Goal: Transaction & Acquisition: Book appointment/travel/reservation

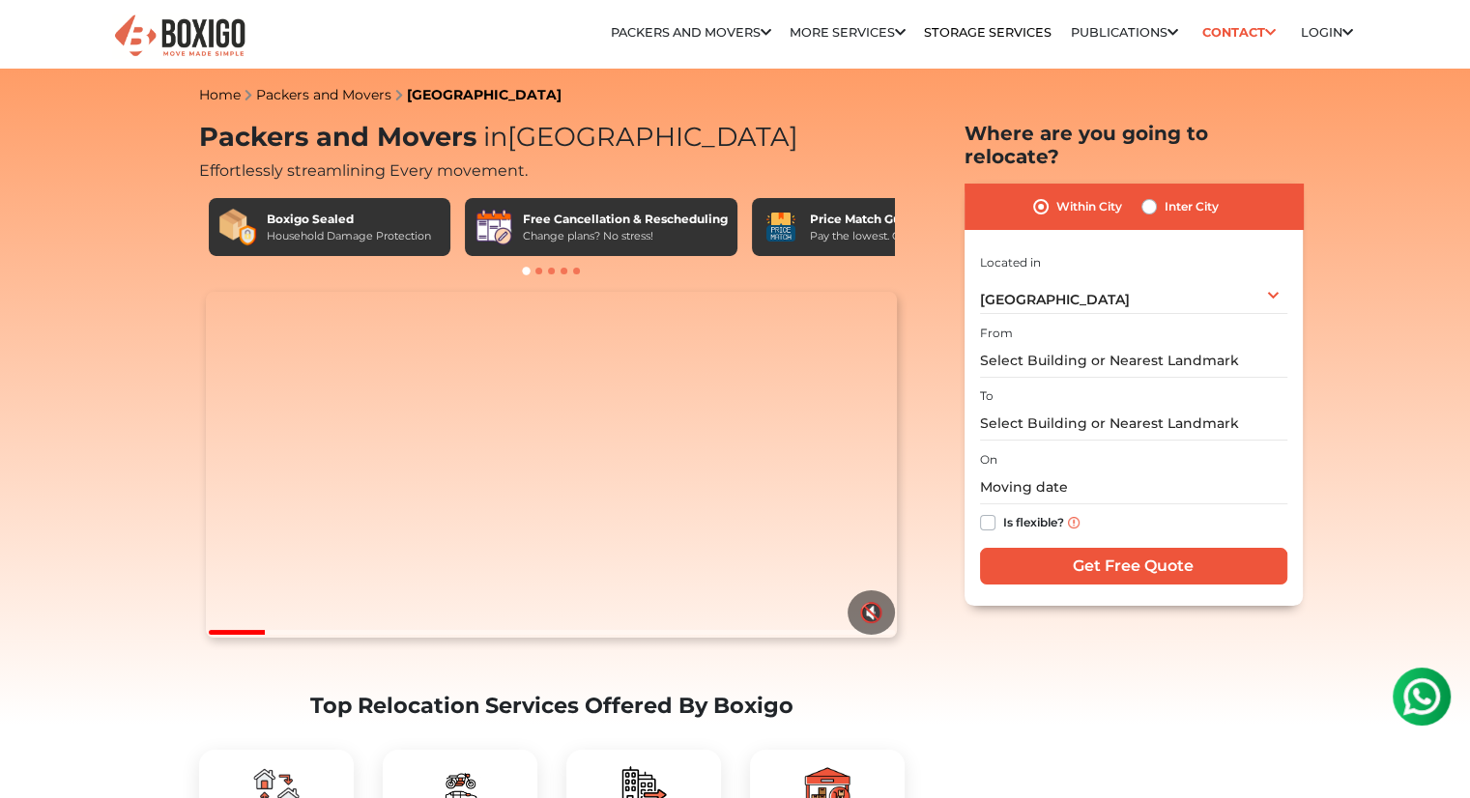
scroll to position [418, 0]
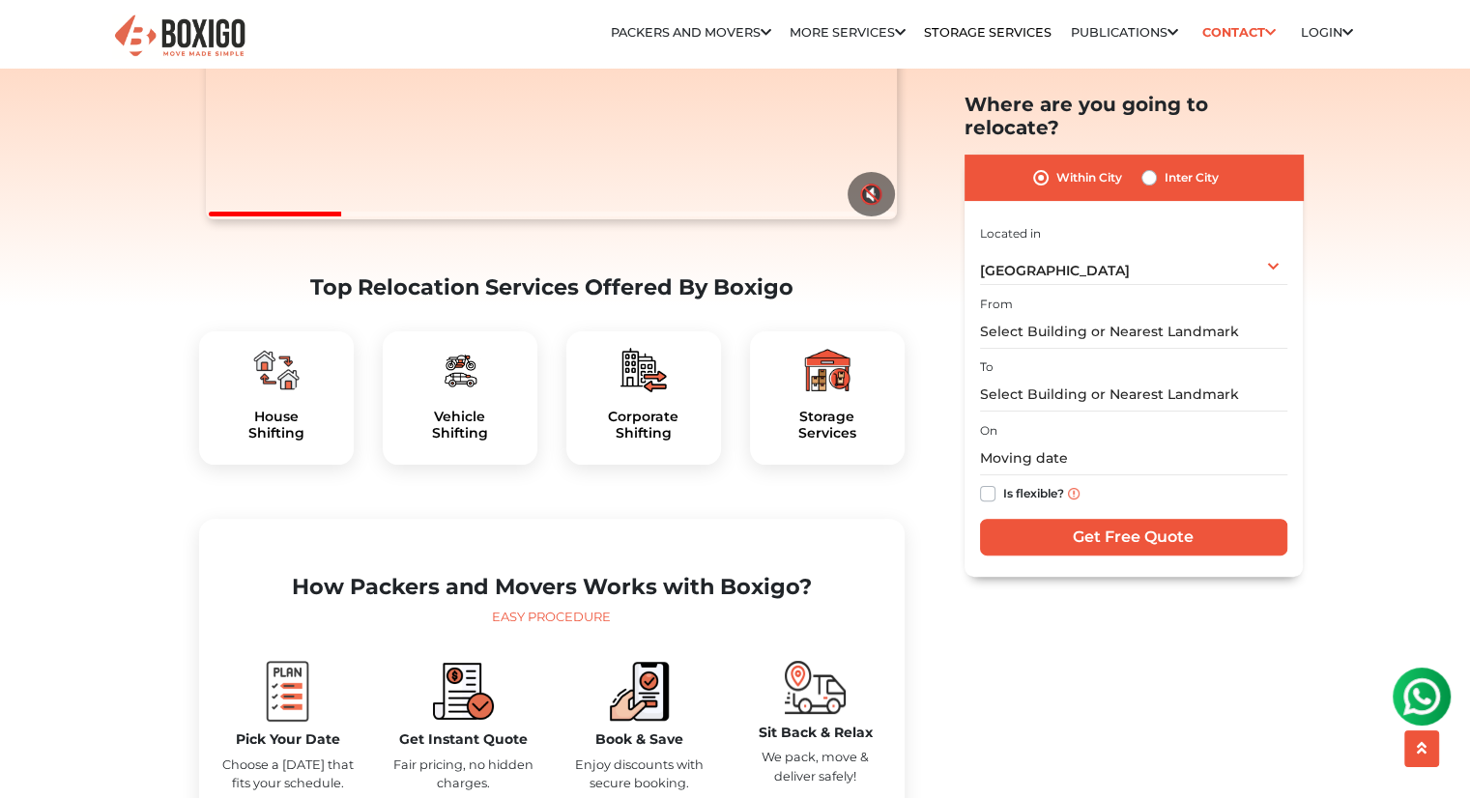
click at [277, 393] on img at bounding box center [276, 370] width 46 height 46
click at [1067, 315] on input "text" at bounding box center [1133, 332] width 307 height 34
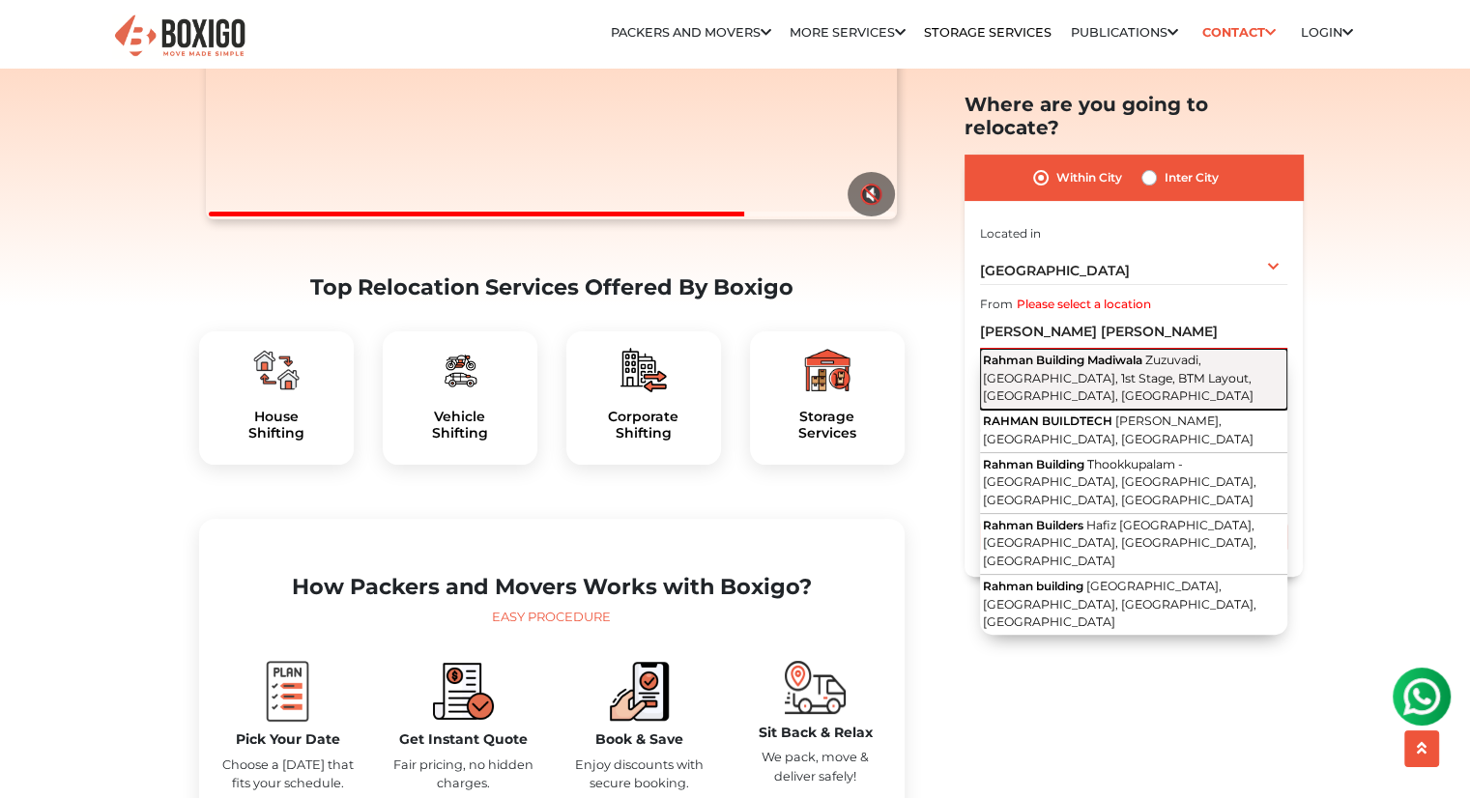
click at [1109, 349] on button "Rahman Building [PERSON_NAME], [GEOGRAPHIC_DATA], 1st Stage, BTM Layout, [GEOGR…" at bounding box center [1133, 379] width 307 height 61
type input "Rahman Building Madiwala, Zuzuvadi, [GEOGRAPHIC_DATA], 1st Stage, BTM Layout, […"
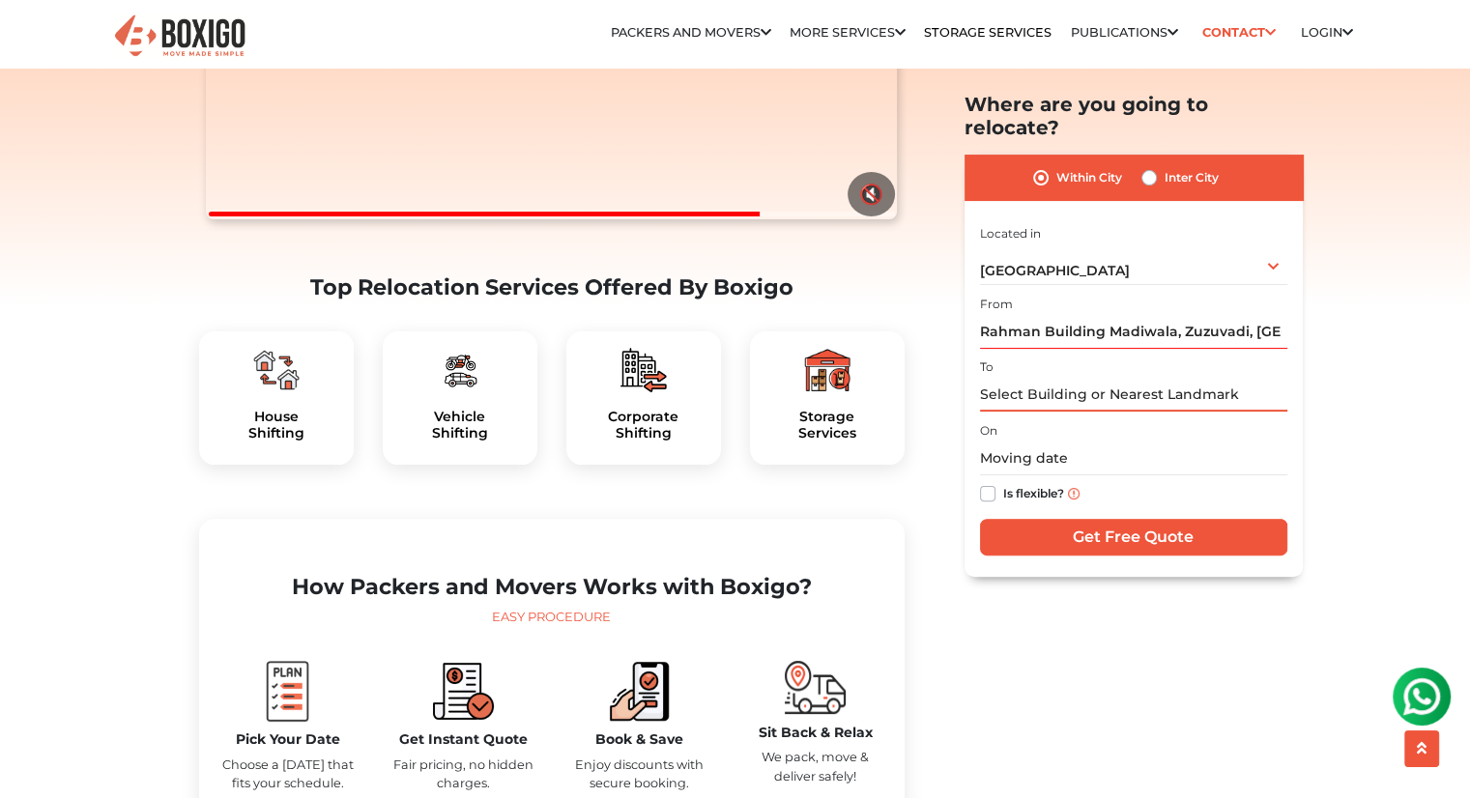
click at [1086, 378] on input "text" at bounding box center [1133, 395] width 307 height 34
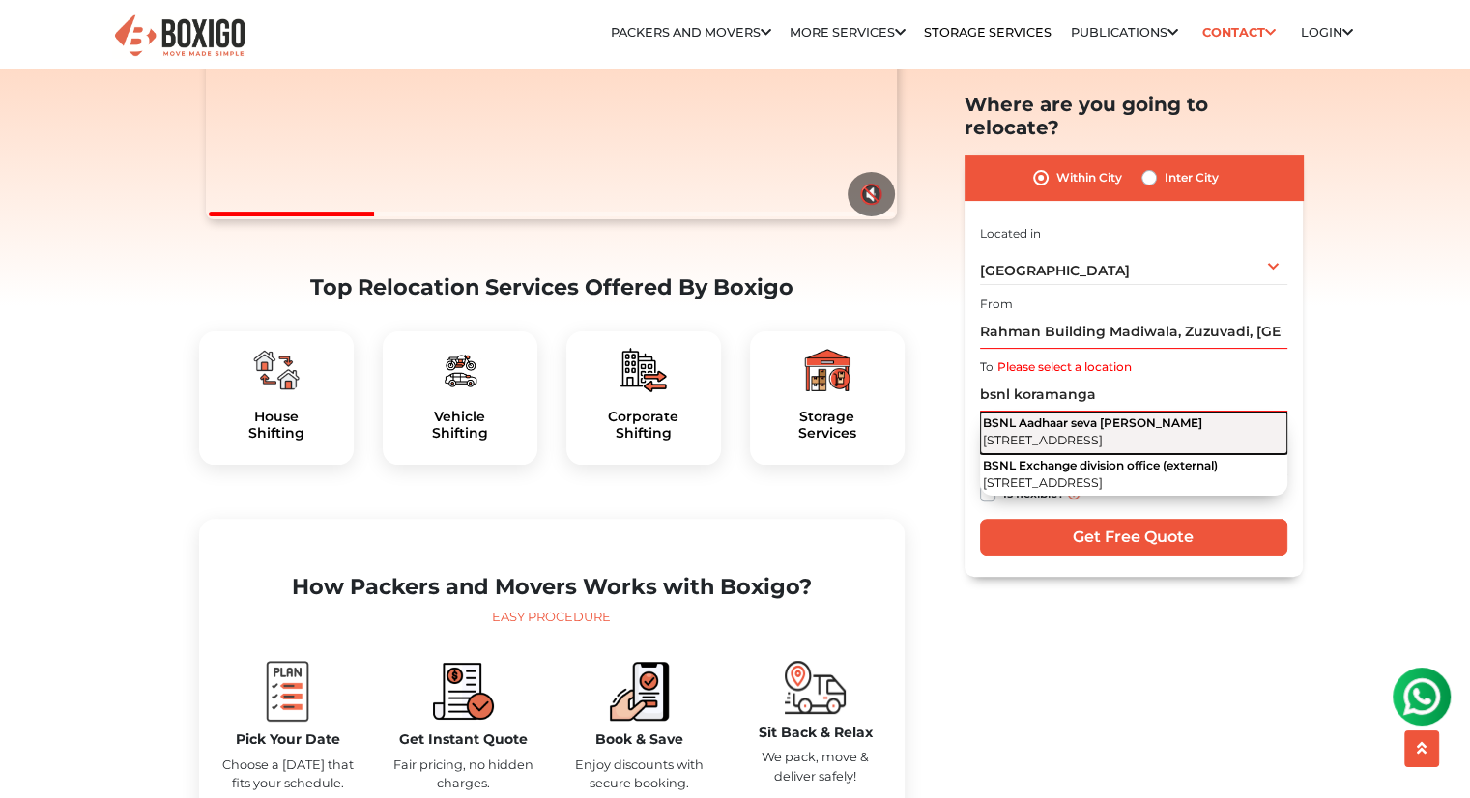
click at [1103, 433] on span "[STREET_ADDRESS]" at bounding box center [1043, 440] width 120 height 14
type input "BSNL Aadhaar [STREET_ADDRESS][PERSON_NAME]"
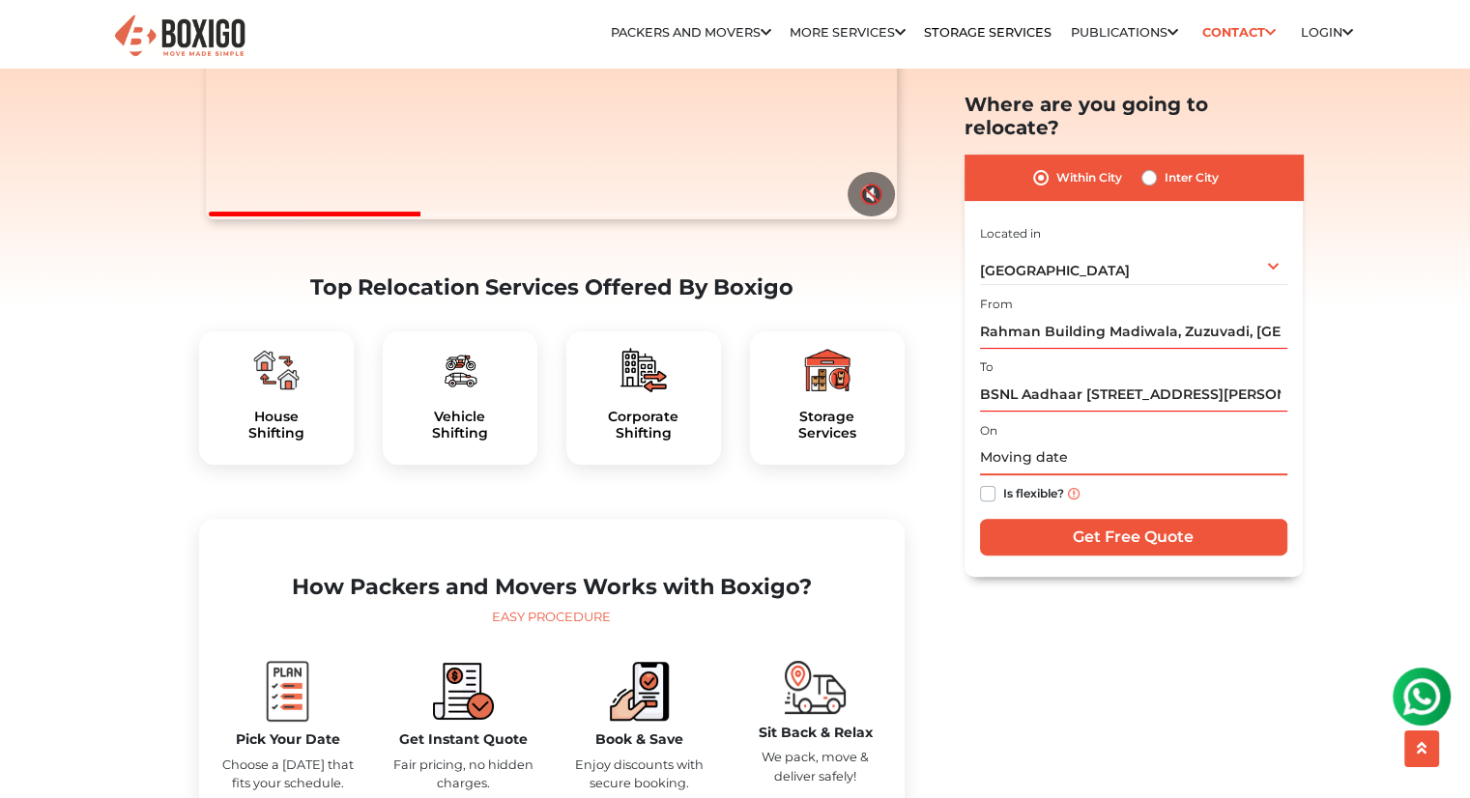
click at [1039, 442] on input "text" at bounding box center [1133, 459] width 307 height 34
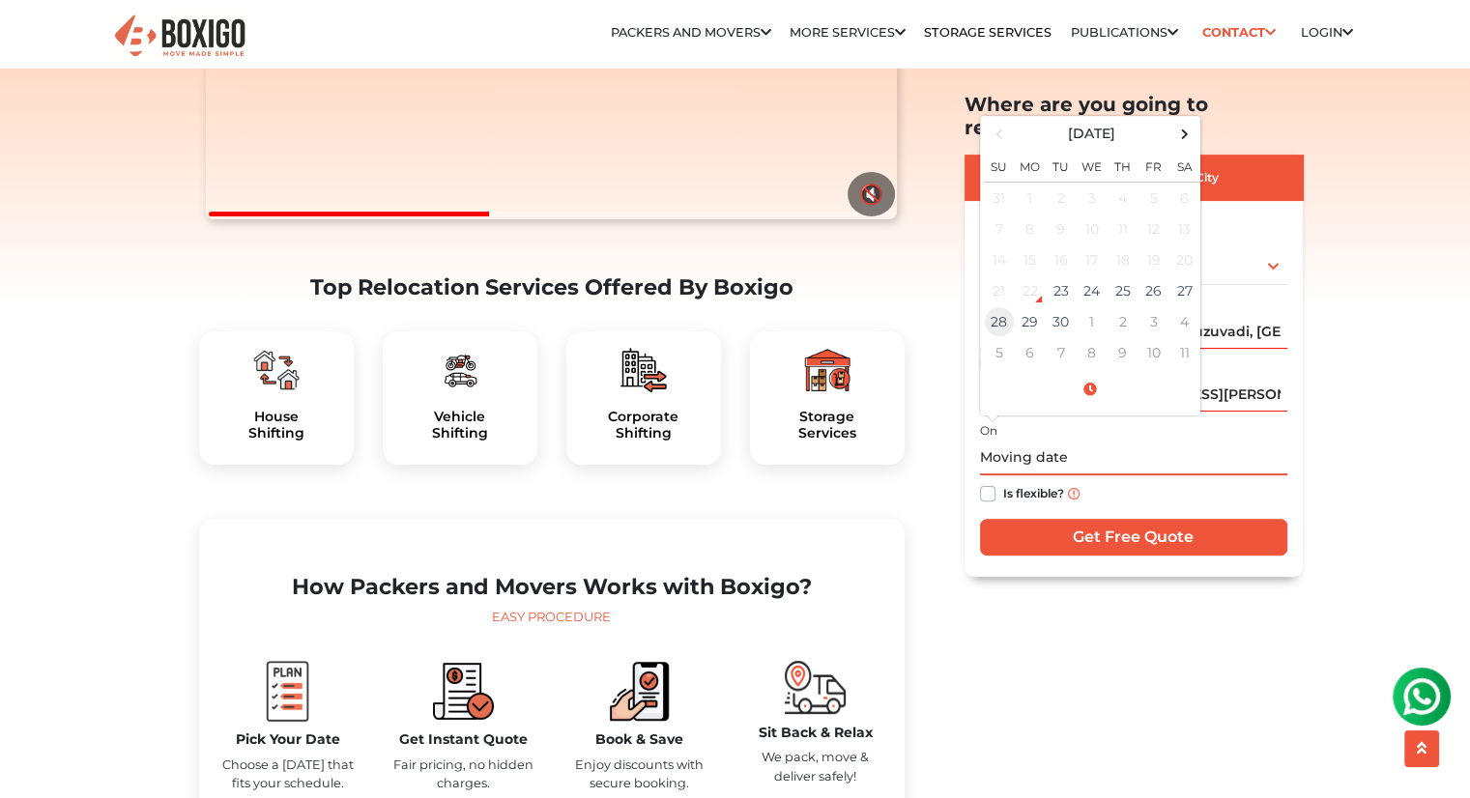
click at [986, 306] on td "28" at bounding box center [999, 321] width 31 height 31
type input "[DATE] 12:00 AM"
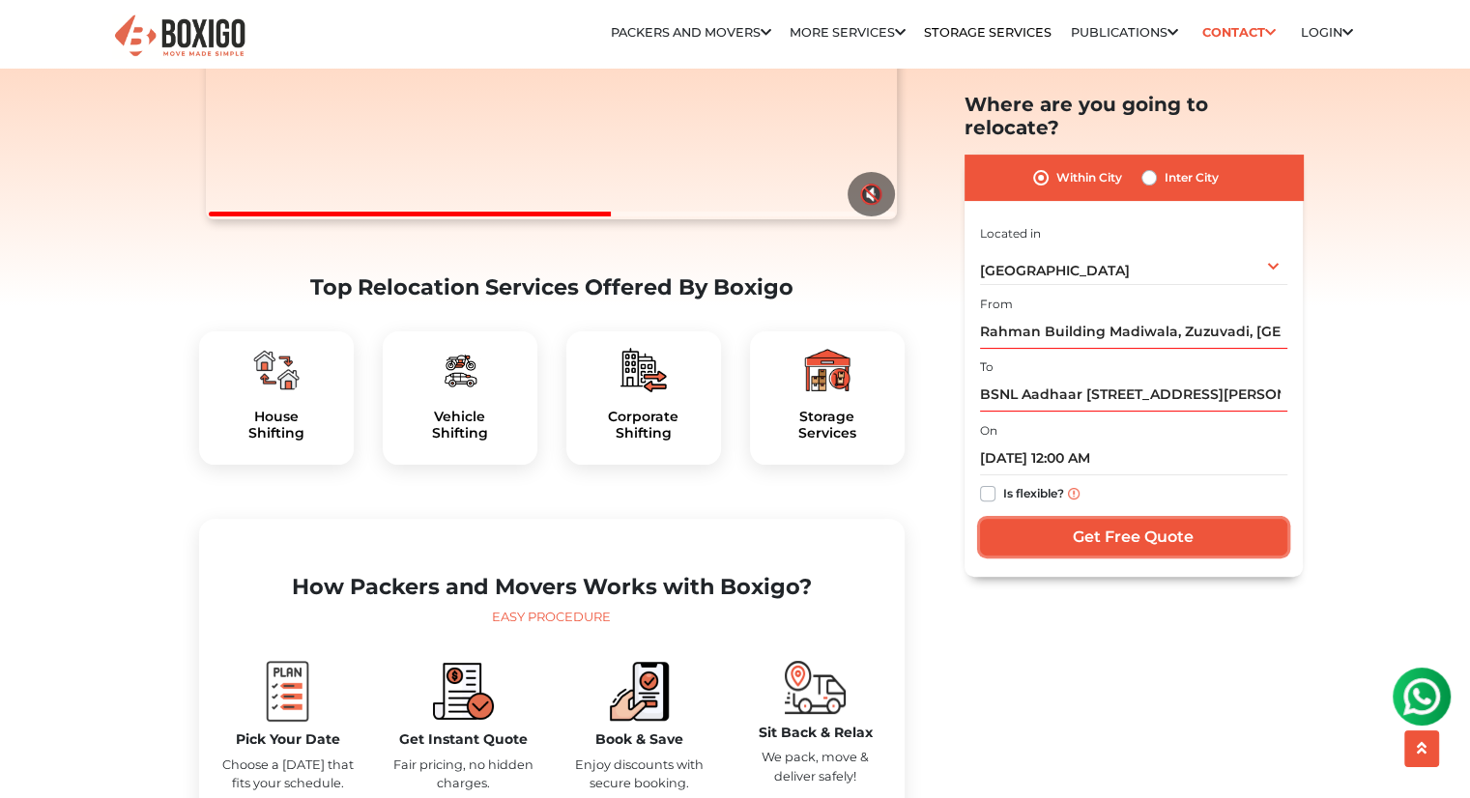
click at [1040, 520] on input "Get Free Quote" at bounding box center [1133, 537] width 307 height 37
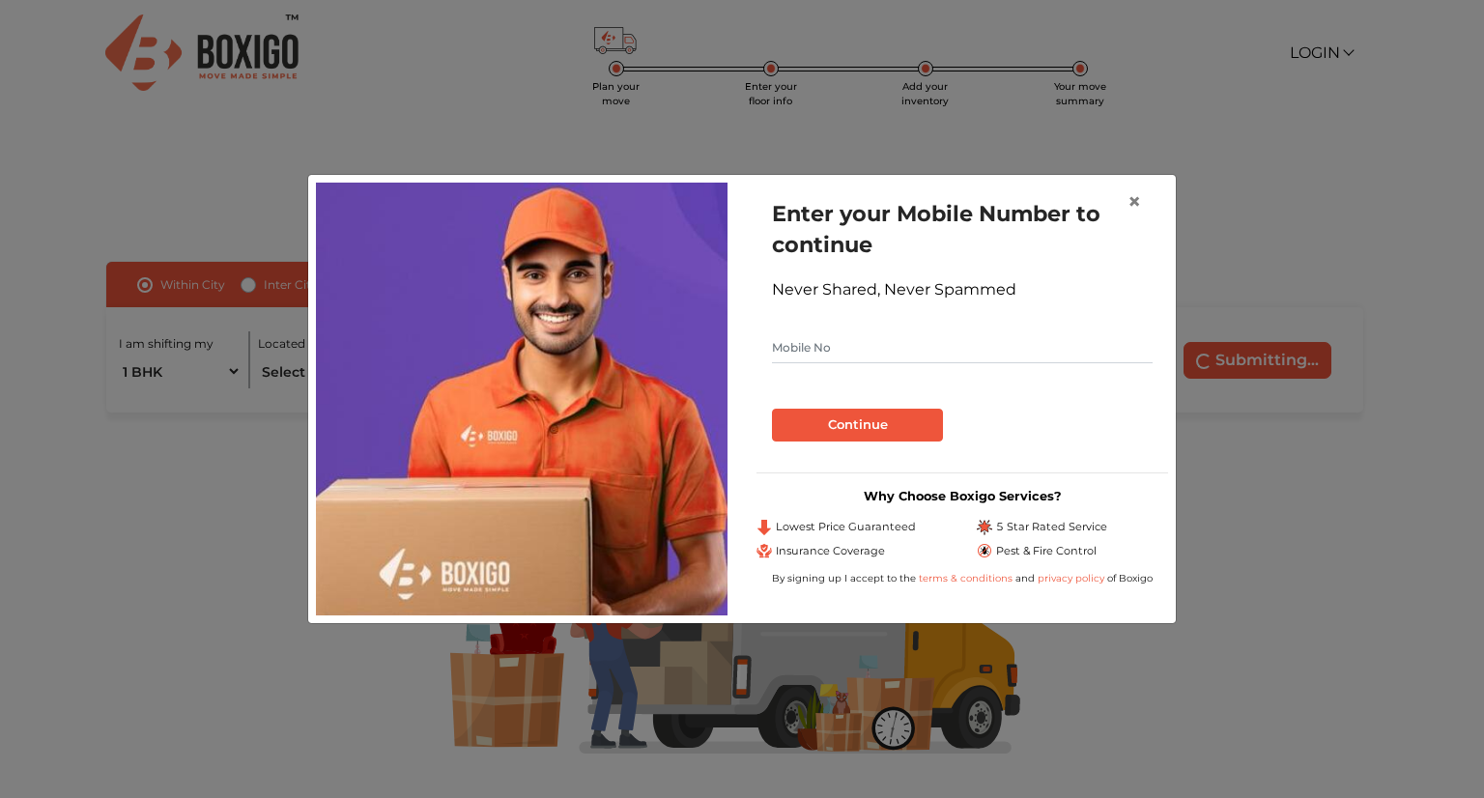
click at [957, 350] on input "text" at bounding box center [962, 347] width 381 height 31
type input "9537738881"
click at [934, 417] on button "Continue" at bounding box center [857, 425] width 171 height 33
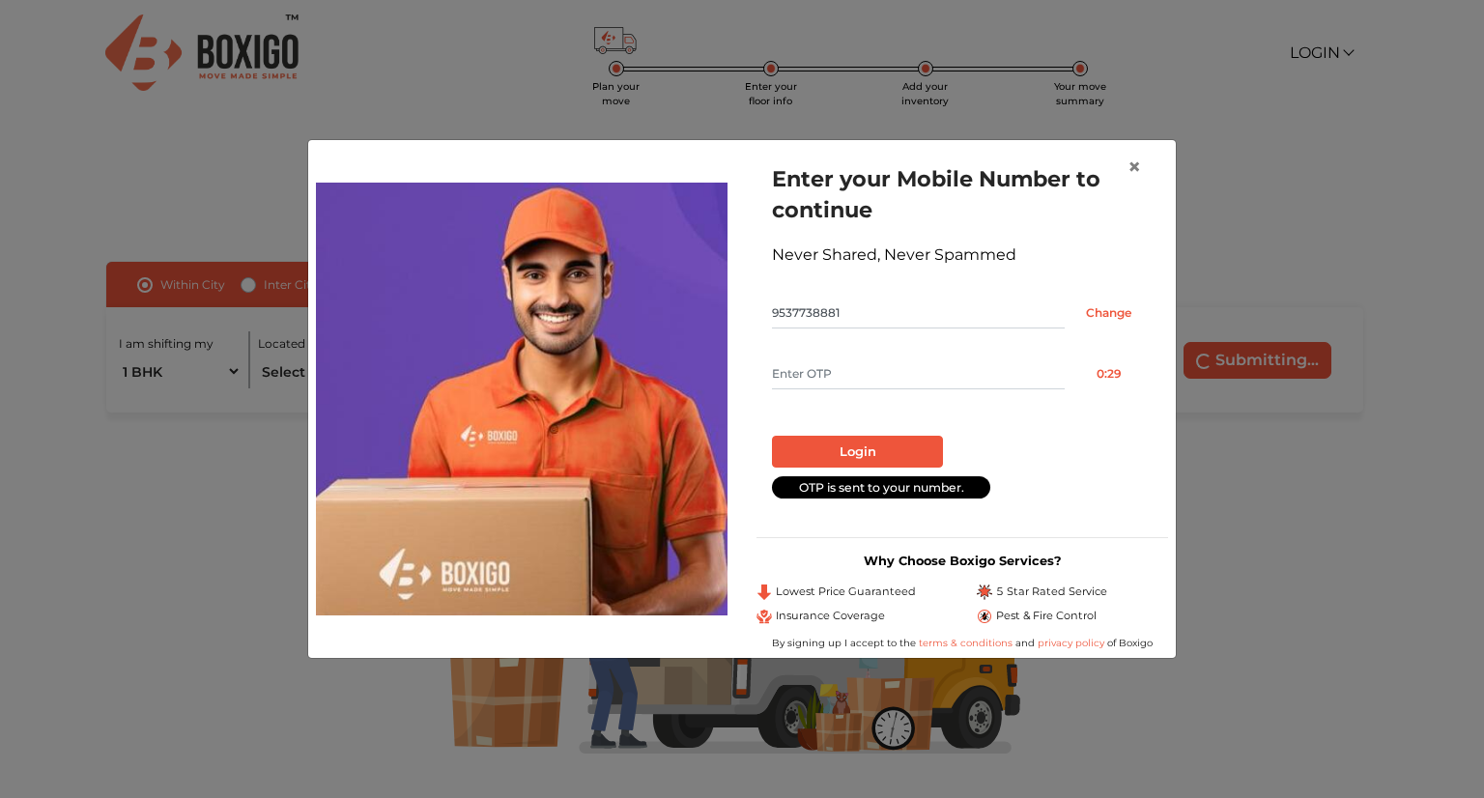
click at [898, 370] on input "text" at bounding box center [918, 374] width 293 height 31
click at [900, 367] on input "text" at bounding box center [918, 374] width 293 height 31
type input "3331"
click at [852, 442] on button "Login" at bounding box center [857, 452] width 171 height 33
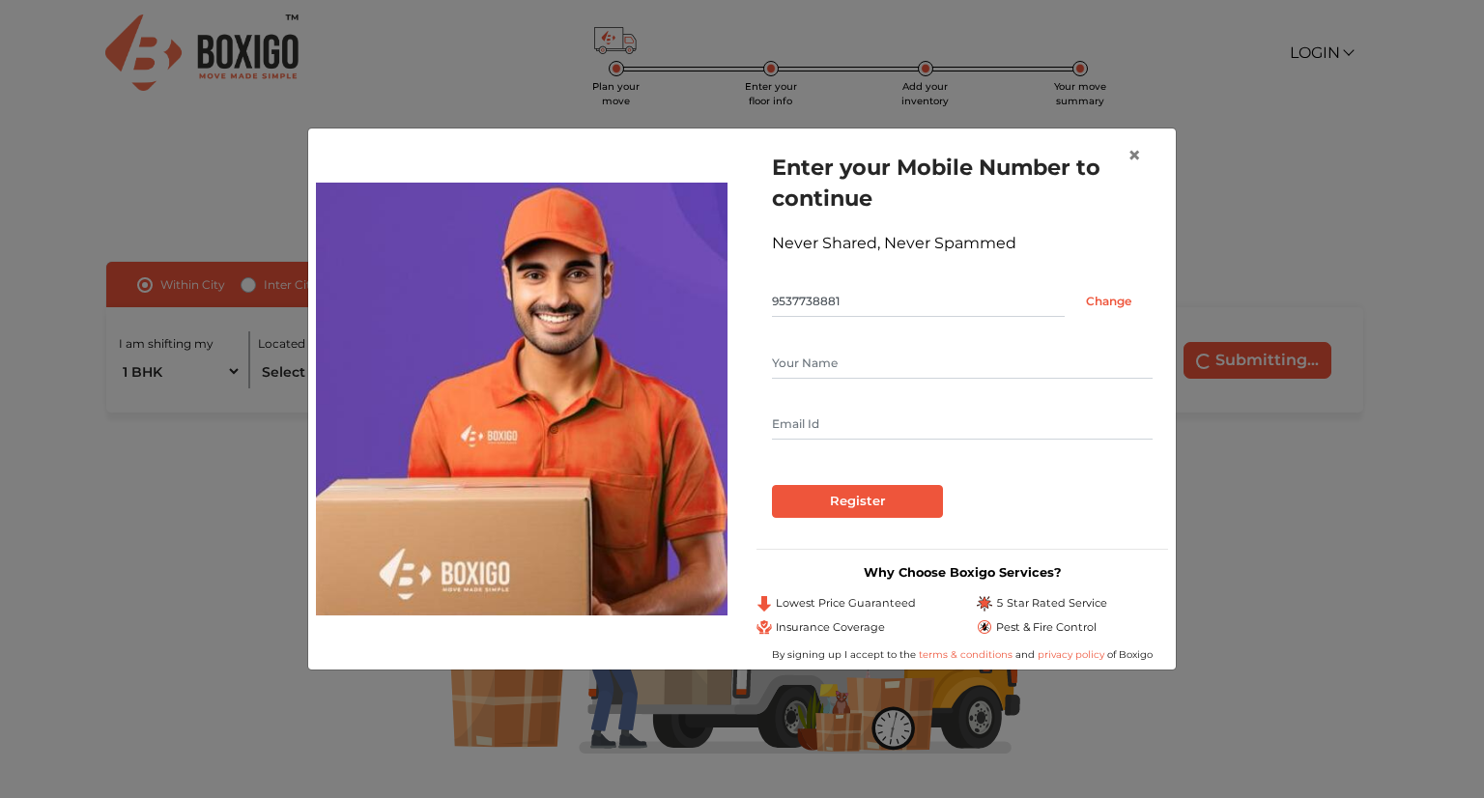
click at [921, 354] on input "text" at bounding box center [962, 363] width 381 height 31
type input "Achu B"
drag, startPoint x: 830, startPoint y: 432, endPoint x: 709, endPoint y: 416, distance: 121.9
click at [709, 416] on div "Enter your Mobile Number to continue Never Shared, Never Spammed 9537738881 Cha…" at bounding box center [742, 399] width 881 height 526
type input "spam2achu@gmail.com"
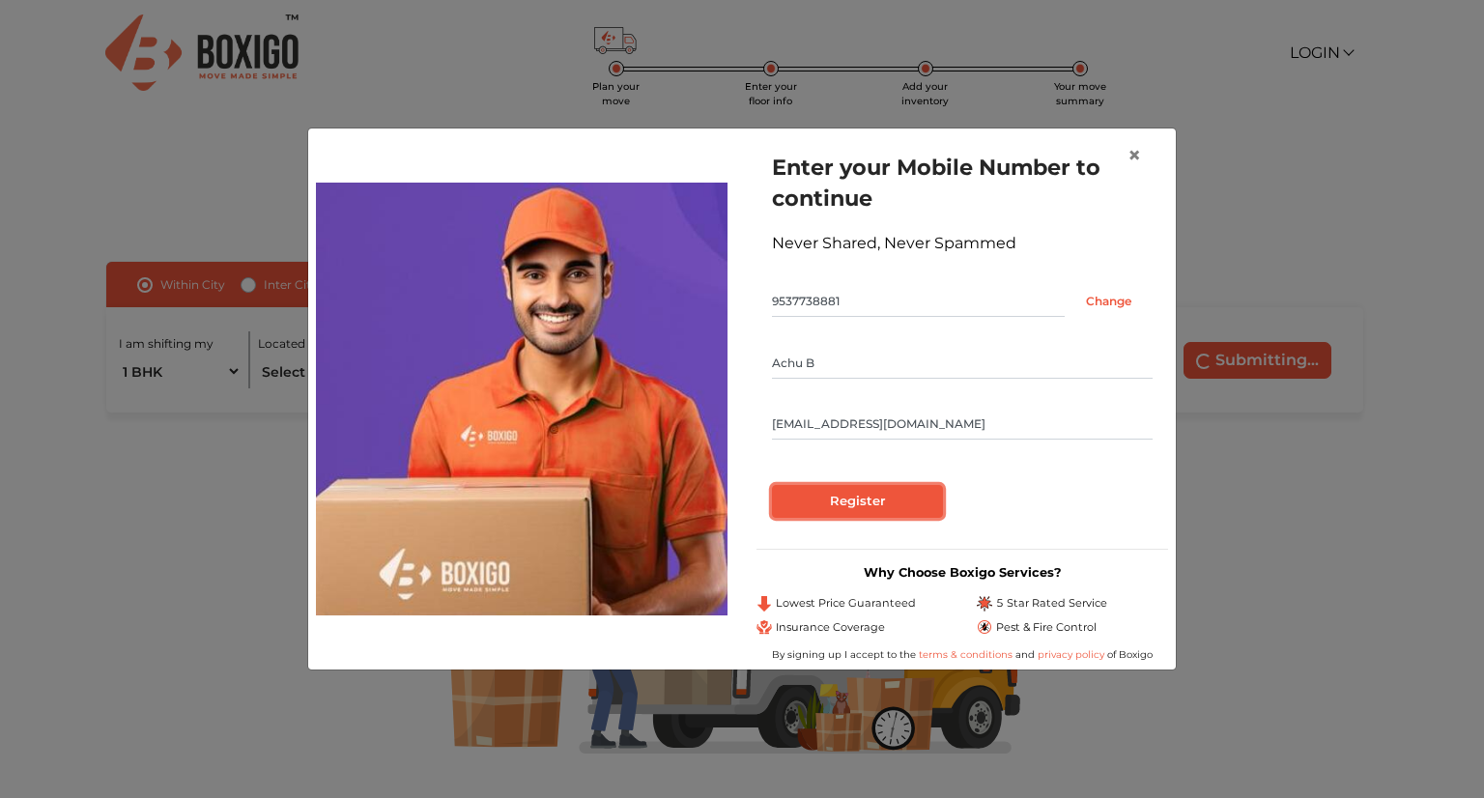
click at [862, 512] on input "Register" at bounding box center [857, 501] width 171 height 33
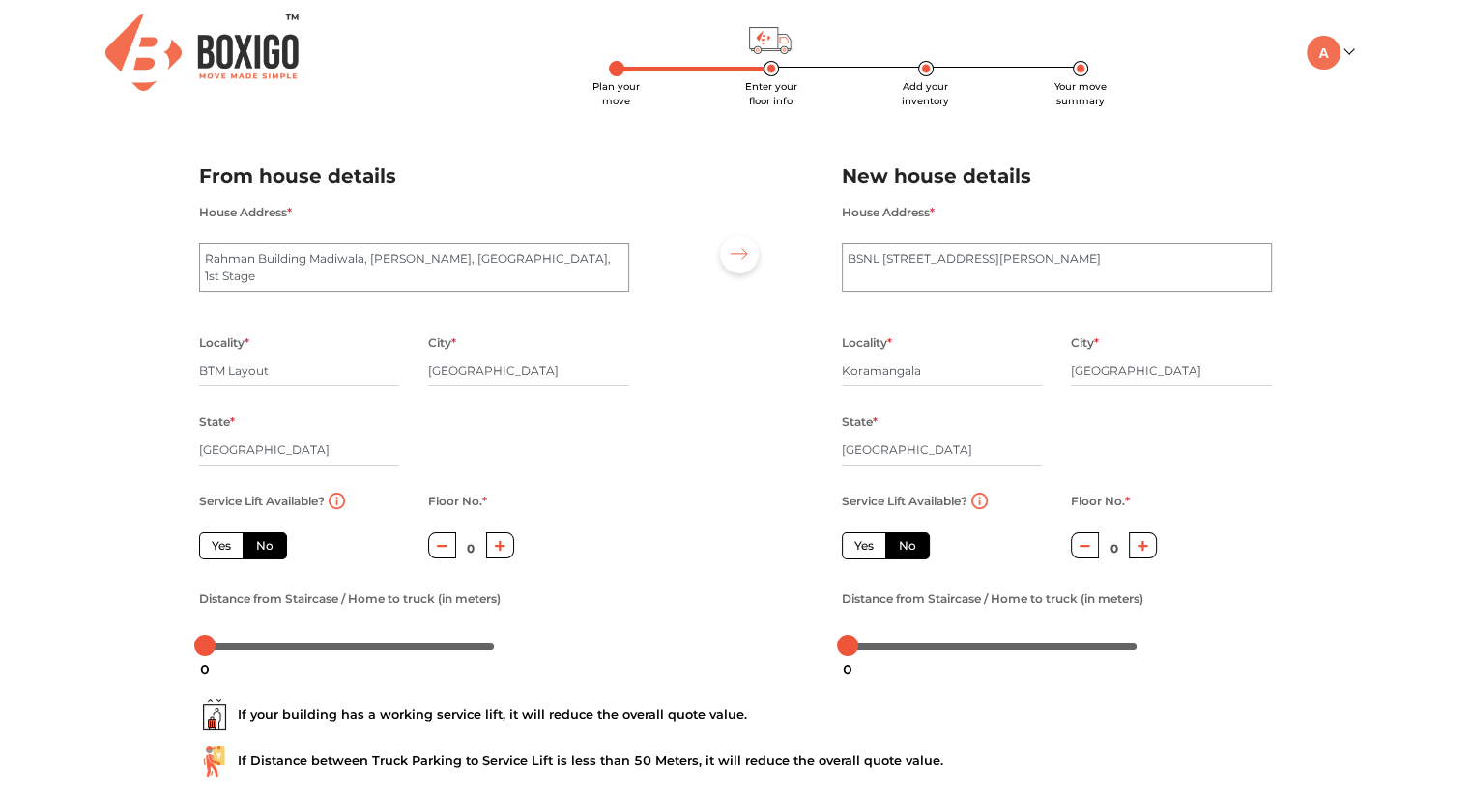
scroll to position [120, 0]
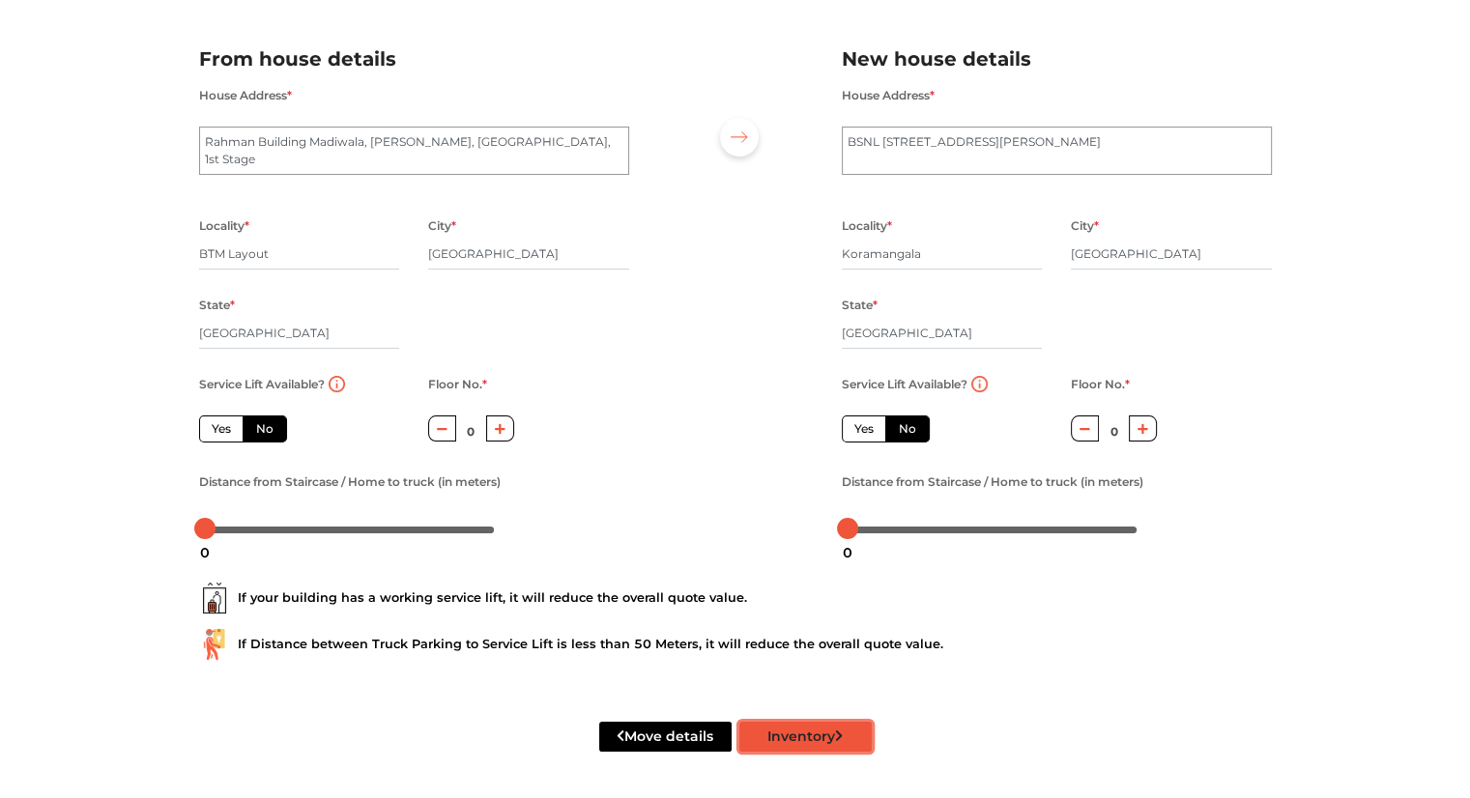
click at [791, 725] on button "Inventory" at bounding box center [805, 737] width 132 height 30
radio input "true"
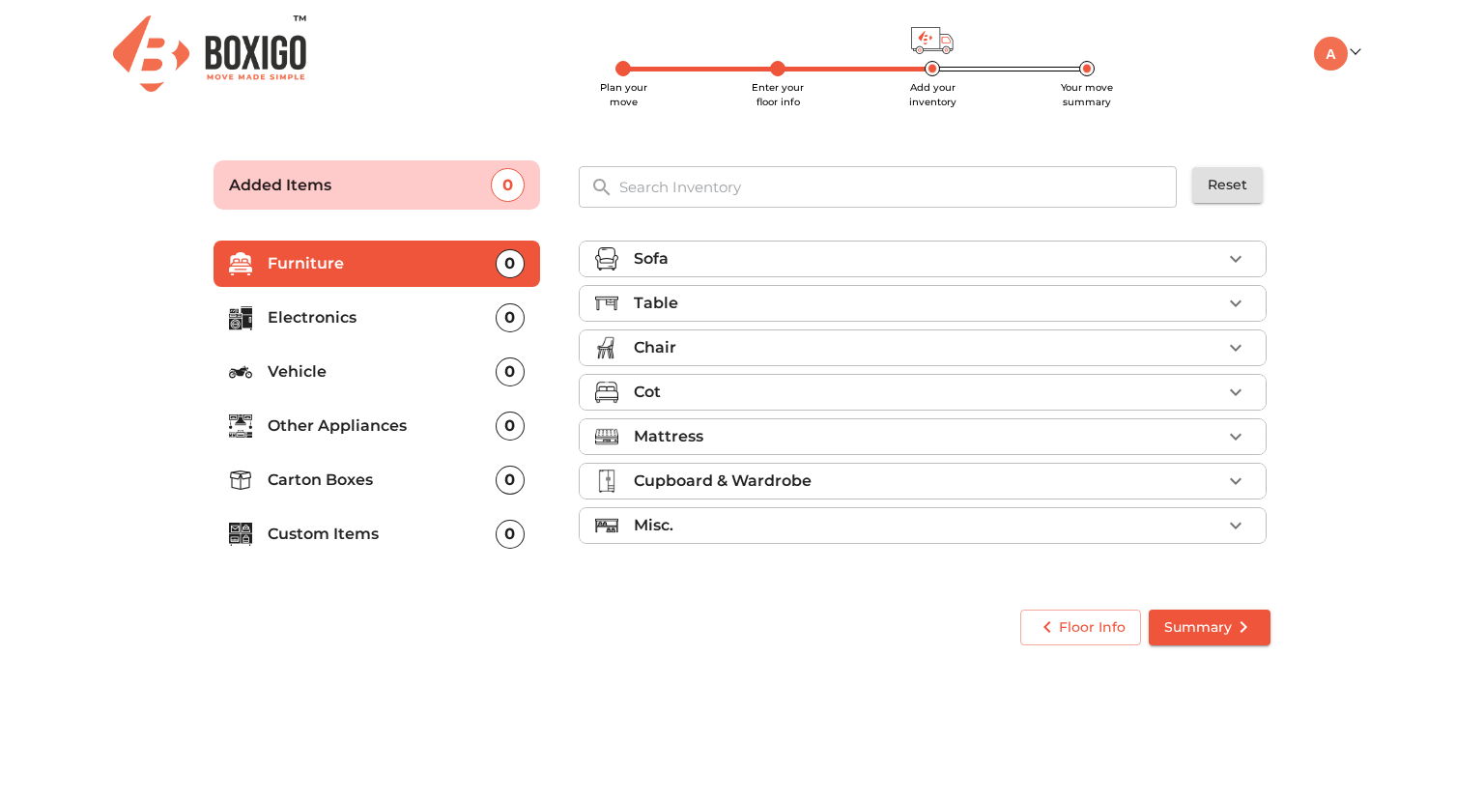
click at [1009, 245] on li "Sofa" at bounding box center [923, 259] width 686 height 35
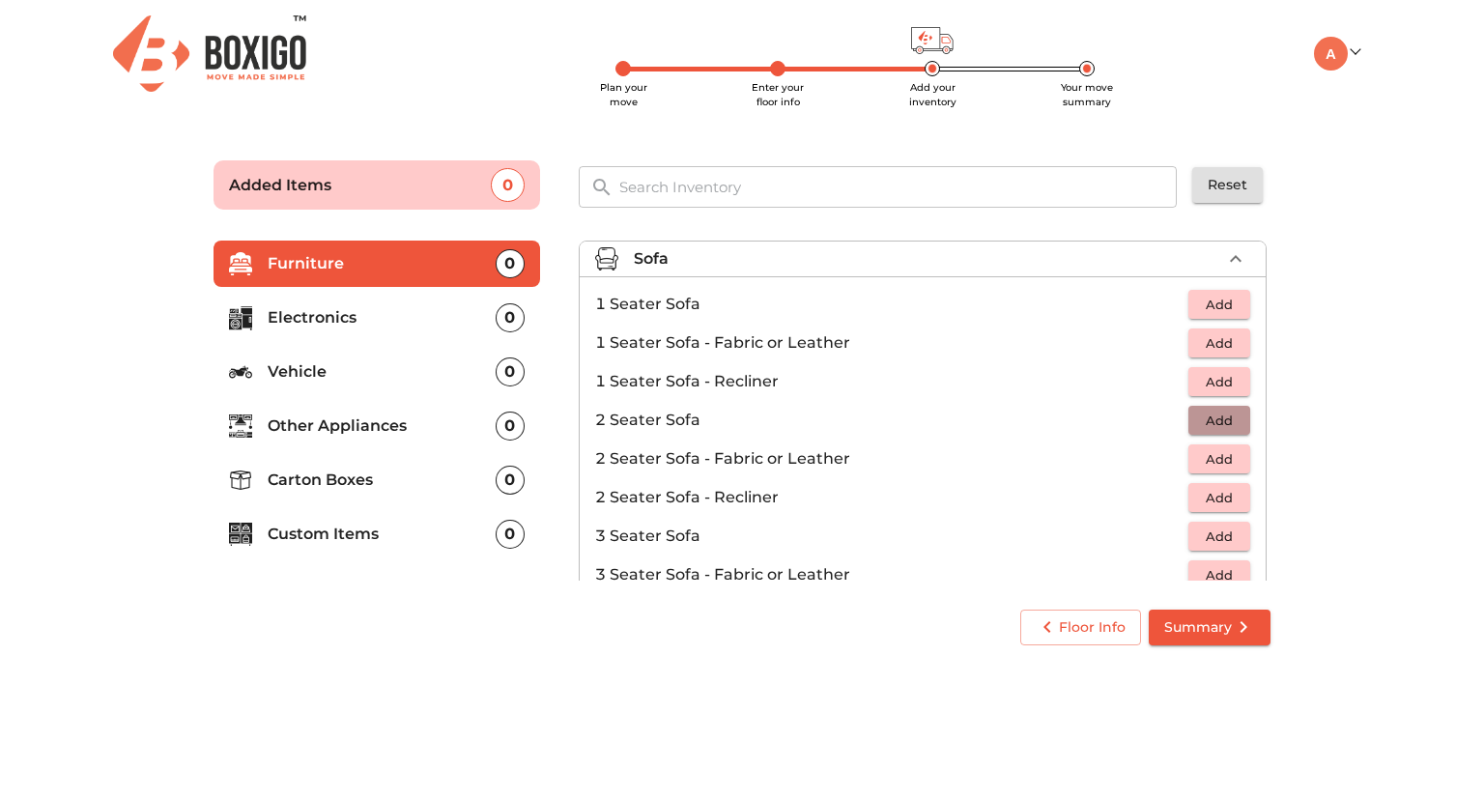
click at [1216, 421] on span "Add" at bounding box center [1219, 421] width 43 height 22
drag, startPoint x: 1256, startPoint y: 330, endPoint x: 1256, endPoint y: 358, distance: 28.0
click at [1256, 358] on div "Sofa 1 Added 1 Seater Sofa Add 1 Seater Sofa - Fabric or Leather Add 1 Seater S…" at bounding box center [925, 407] width 692 height 348
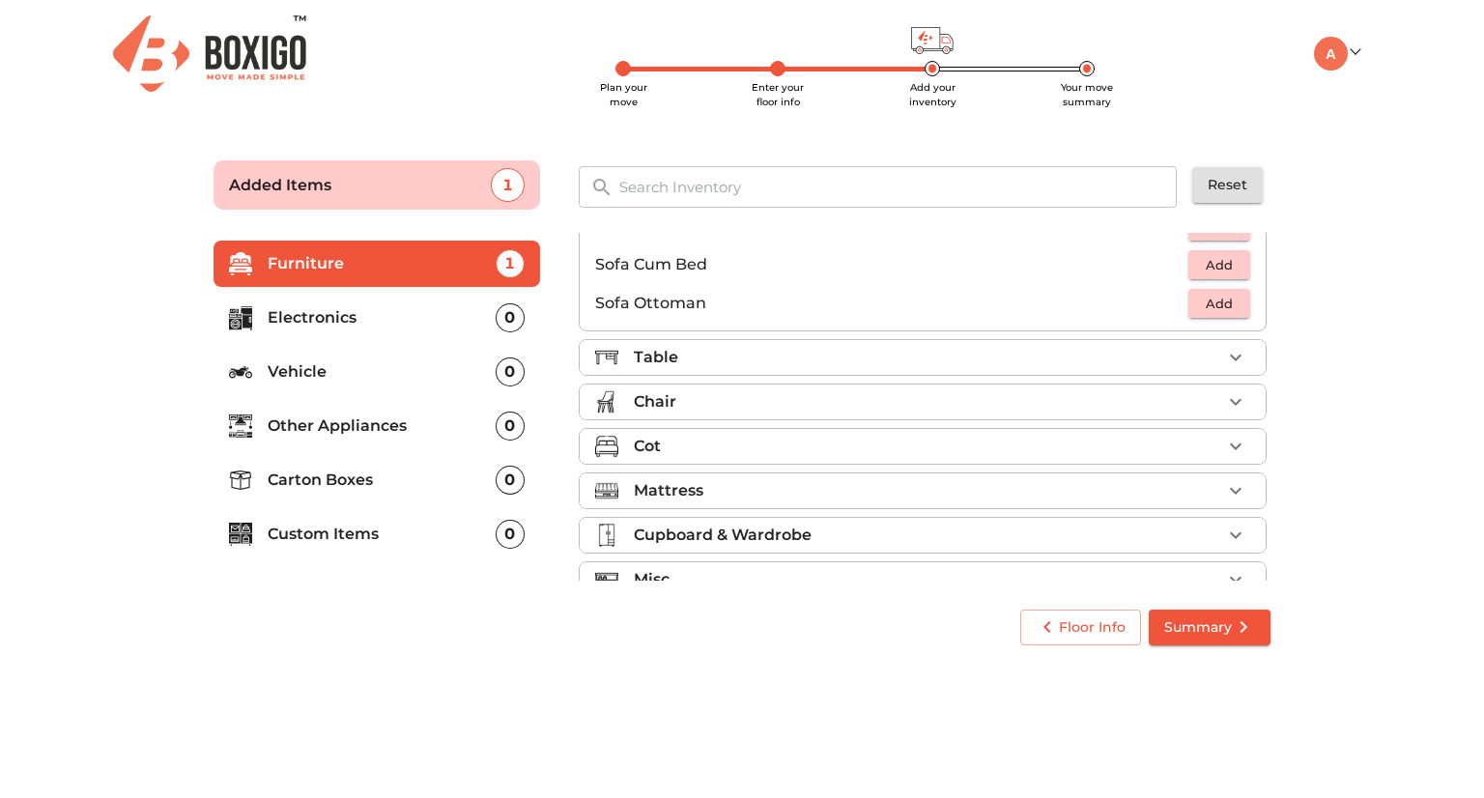
scroll to position [572, 0]
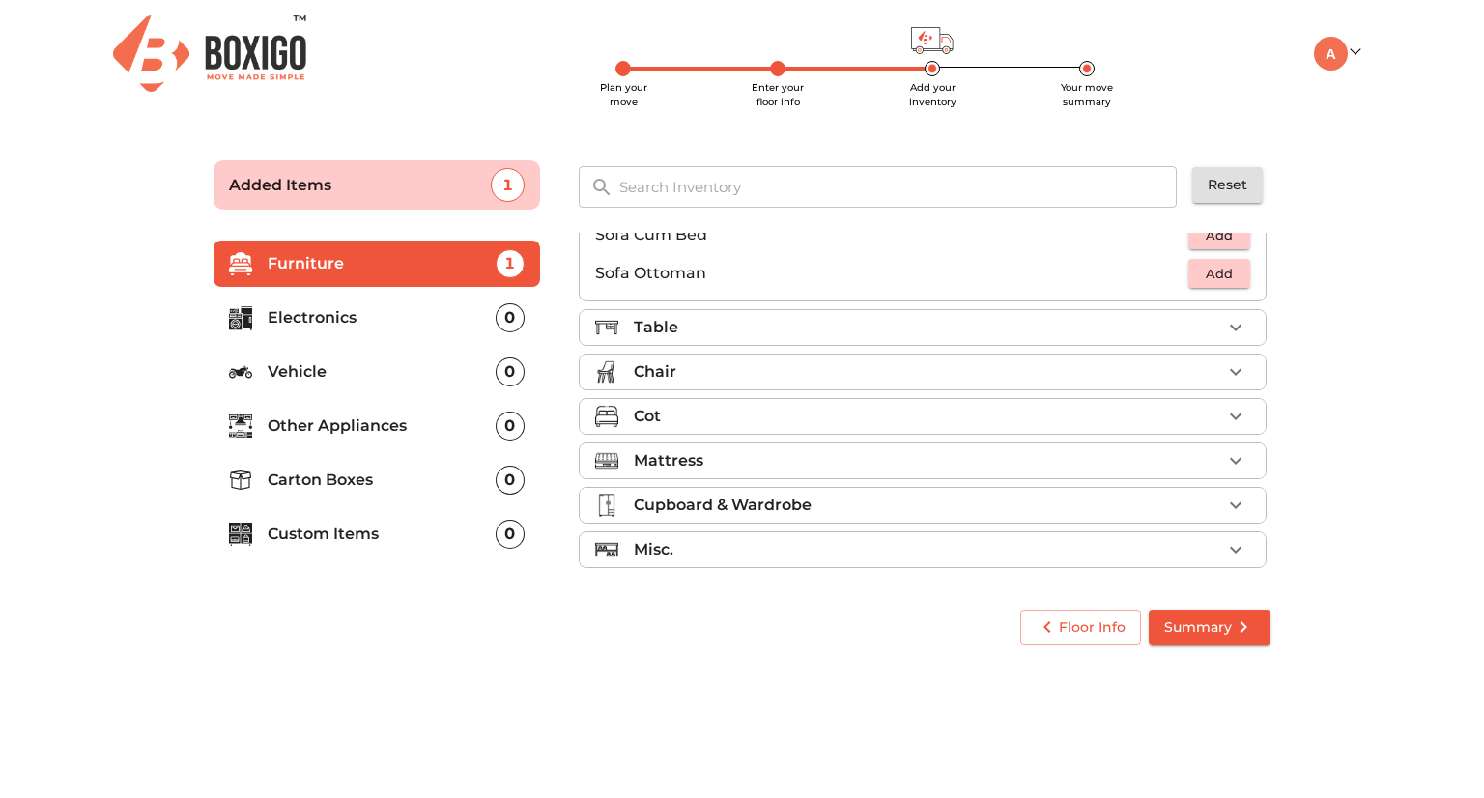
click at [1189, 322] on div "Table" at bounding box center [928, 327] width 588 height 23
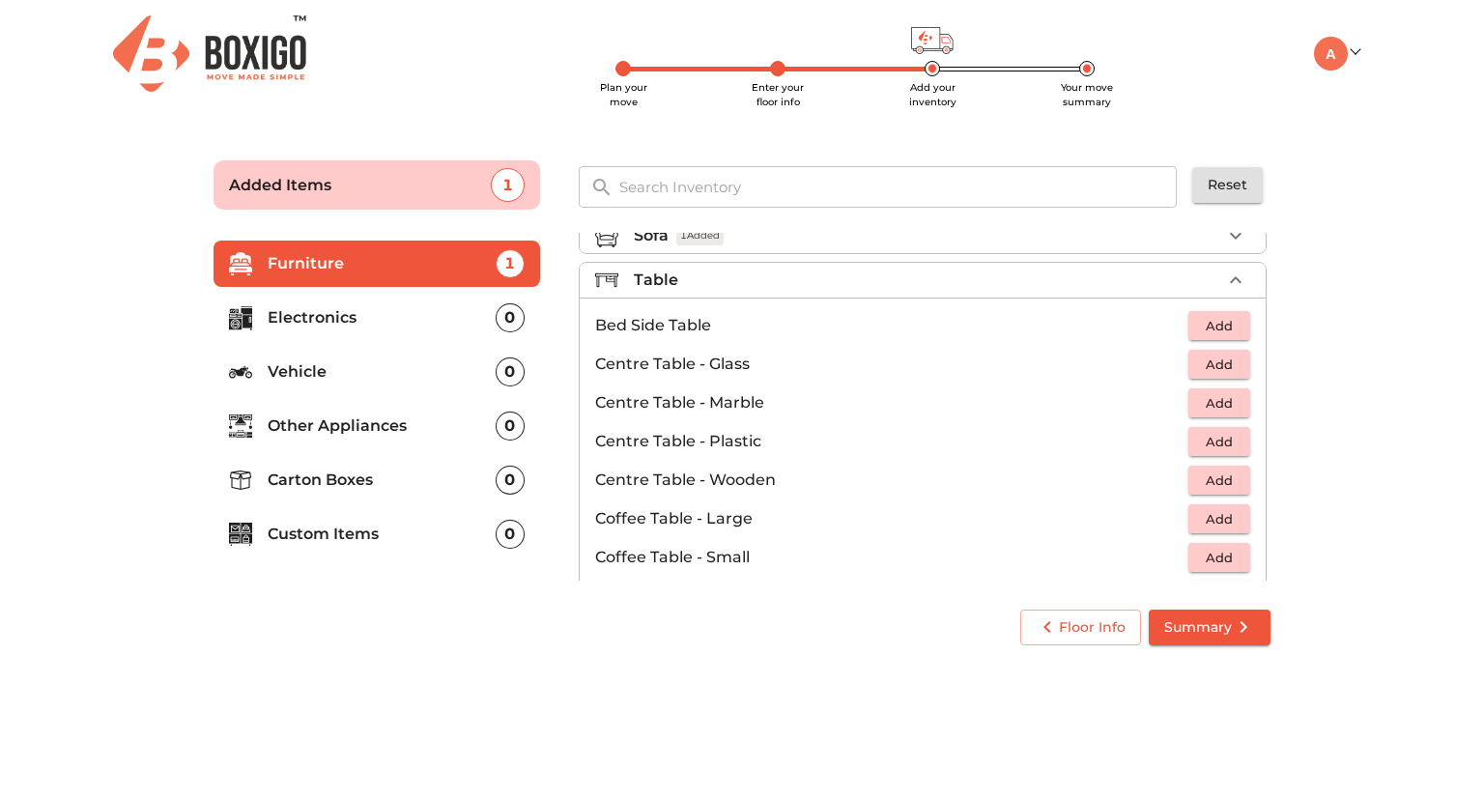
scroll to position [35, 0]
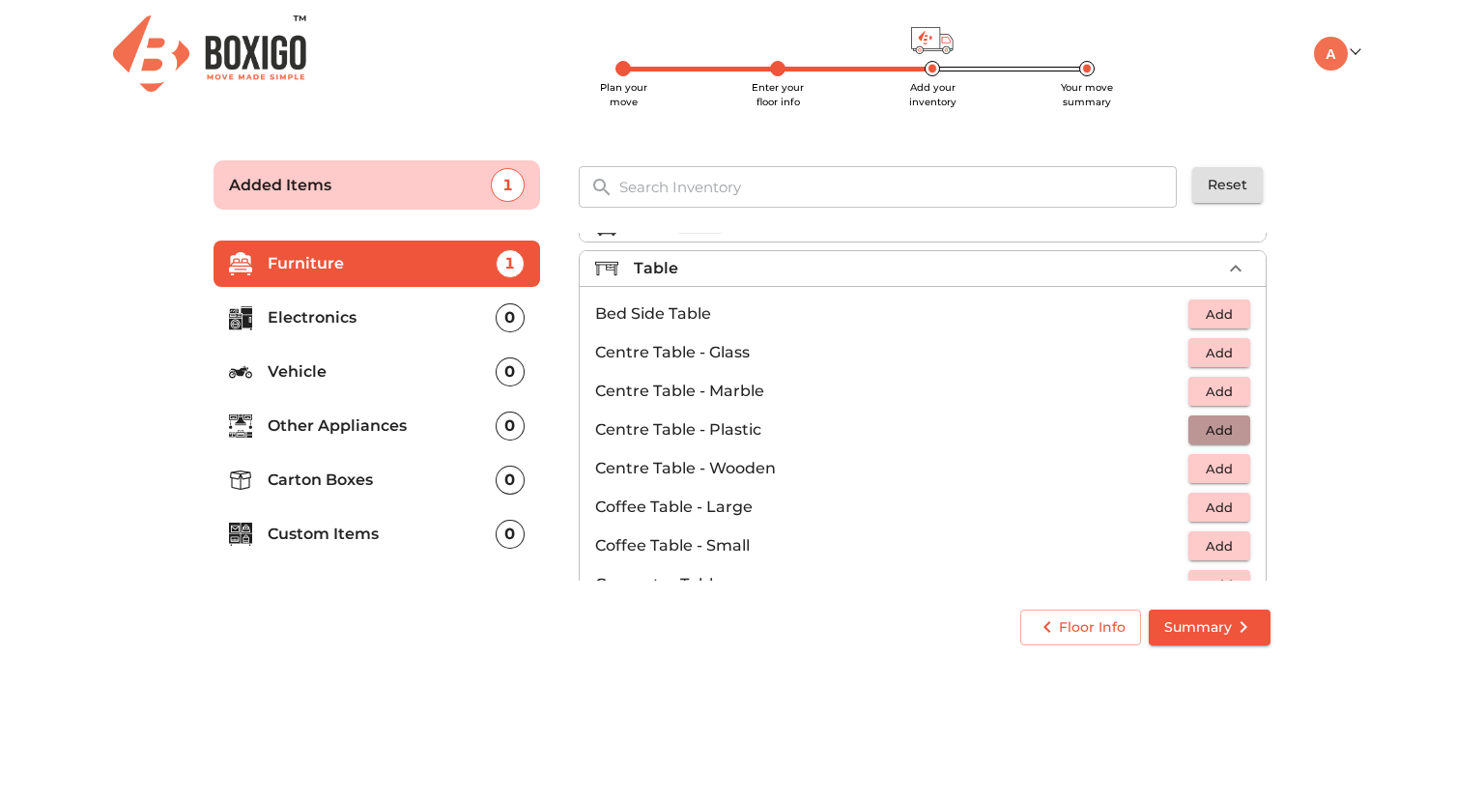
click at [1224, 426] on span "Add" at bounding box center [1219, 430] width 43 height 22
drag, startPoint x: 1274, startPoint y: 291, endPoint x: 1272, endPoint y: 304, distance: 13.7
click at [1272, 304] on div "Sofa 1 Added Table 1 Added Bed Side Table Add Centre Table - Glass Add Centre T…" at bounding box center [924, 406] width 707 height 363
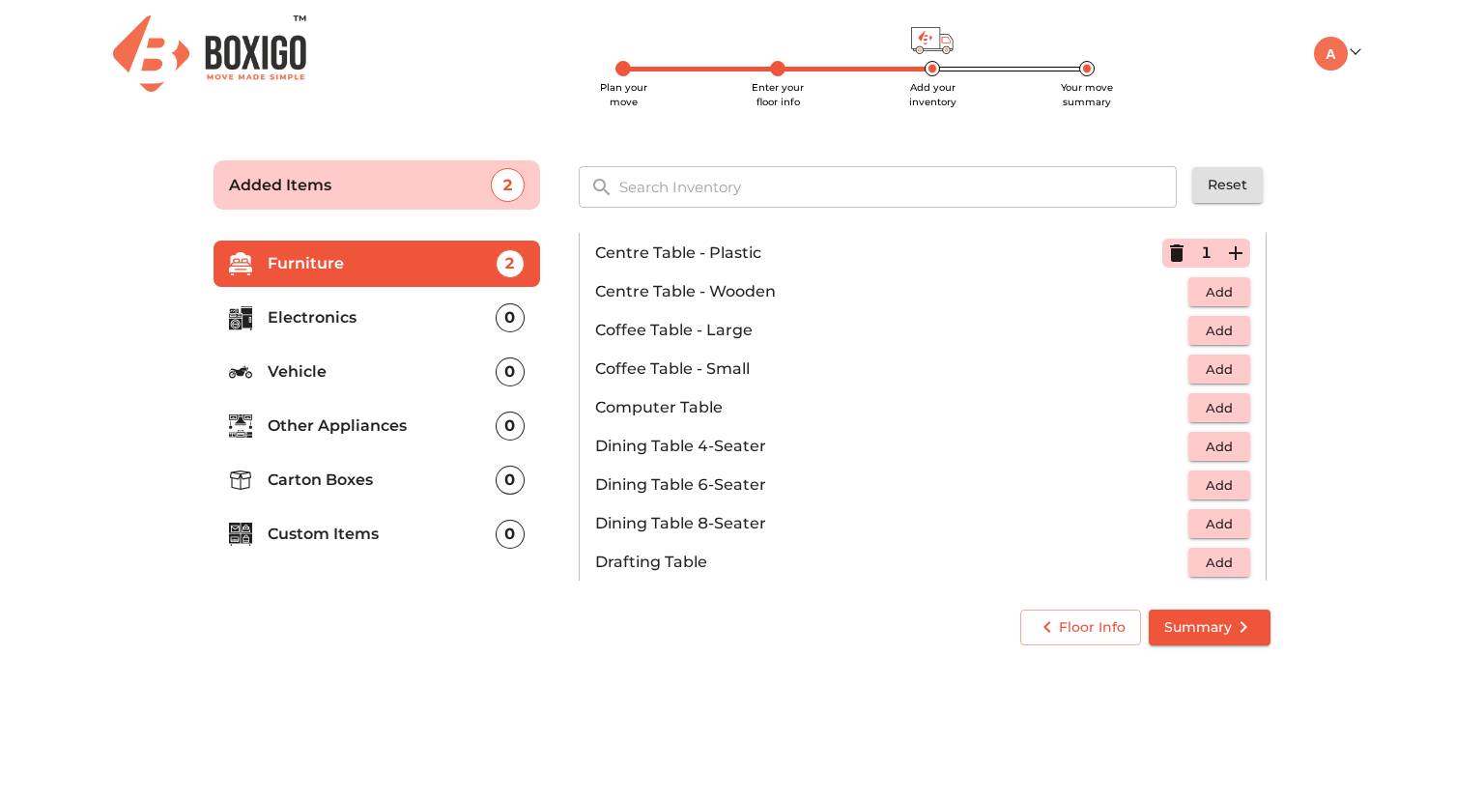
scroll to position [216, 0]
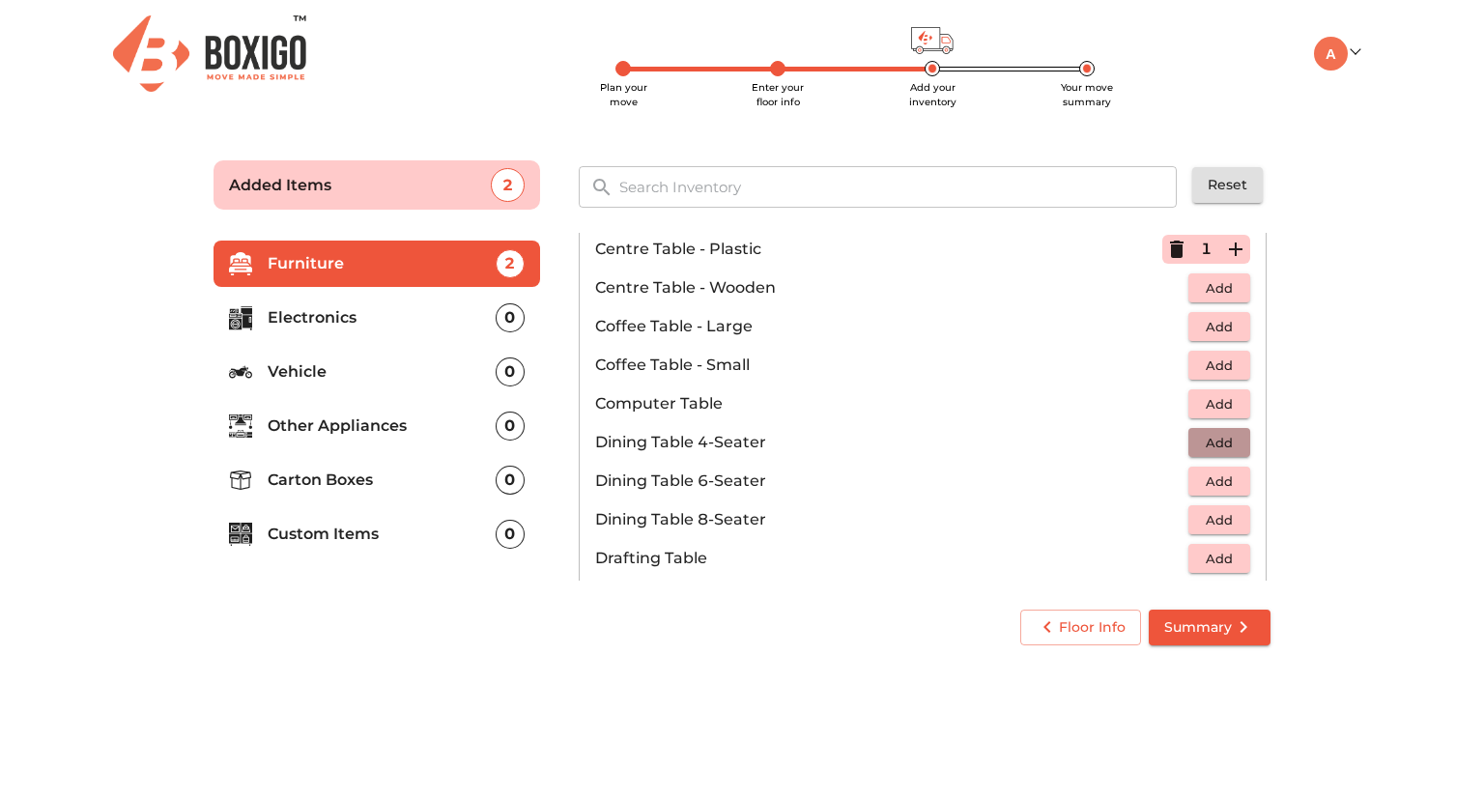
click at [1206, 444] on span "Add" at bounding box center [1219, 443] width 43 height 22
click at [1203, 398] on span "Add" at bounding box center [1219, 404] width 43 height 22
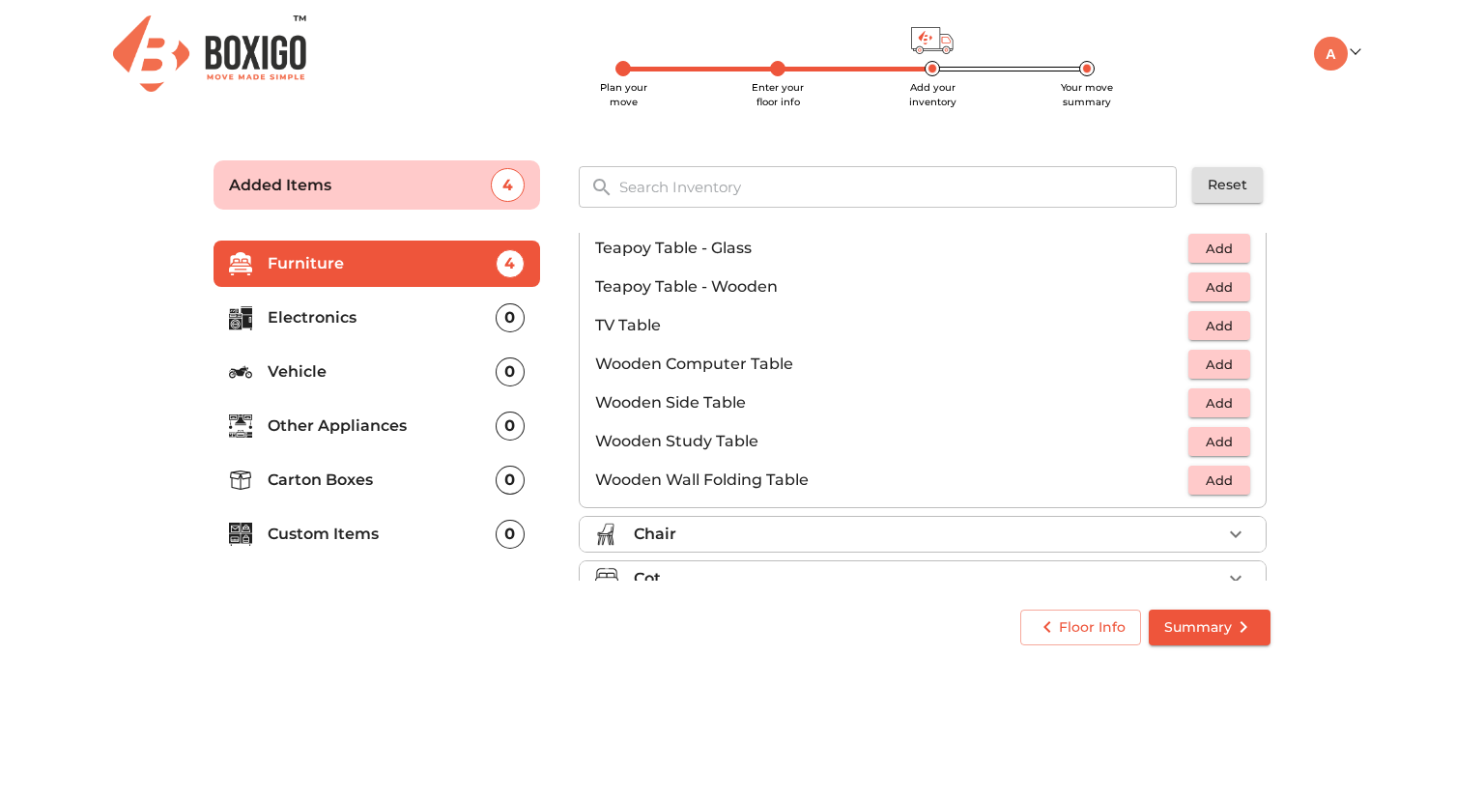
scroll to position [1187, 0]
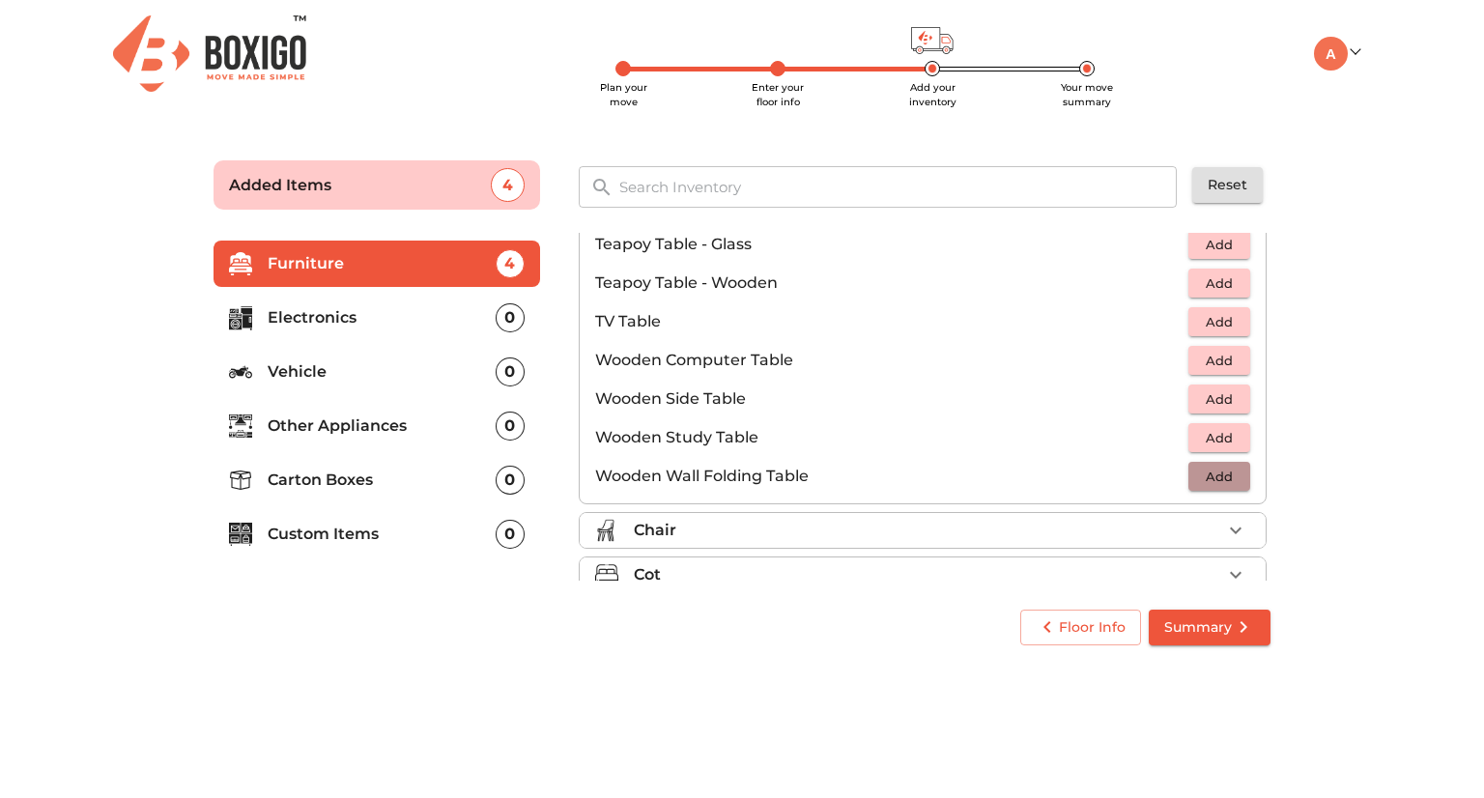
click at [1222, 473] on span "Add" at bounding box center [1219, 477] width 43 height 22
click at [1224, 527] on icon "button" at bounding box center [1235, 530] width 23 height 23
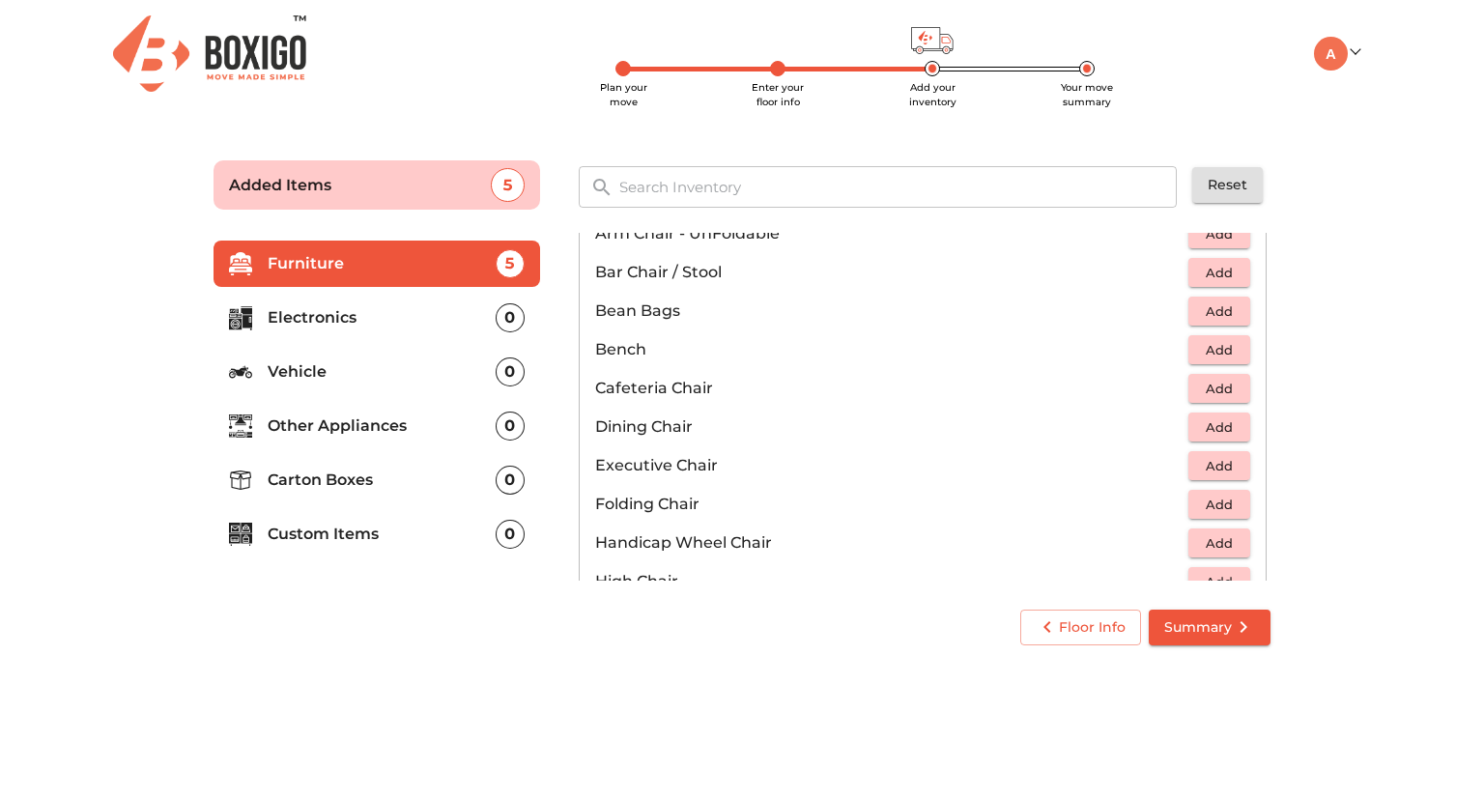
scroll to position [215, 0]
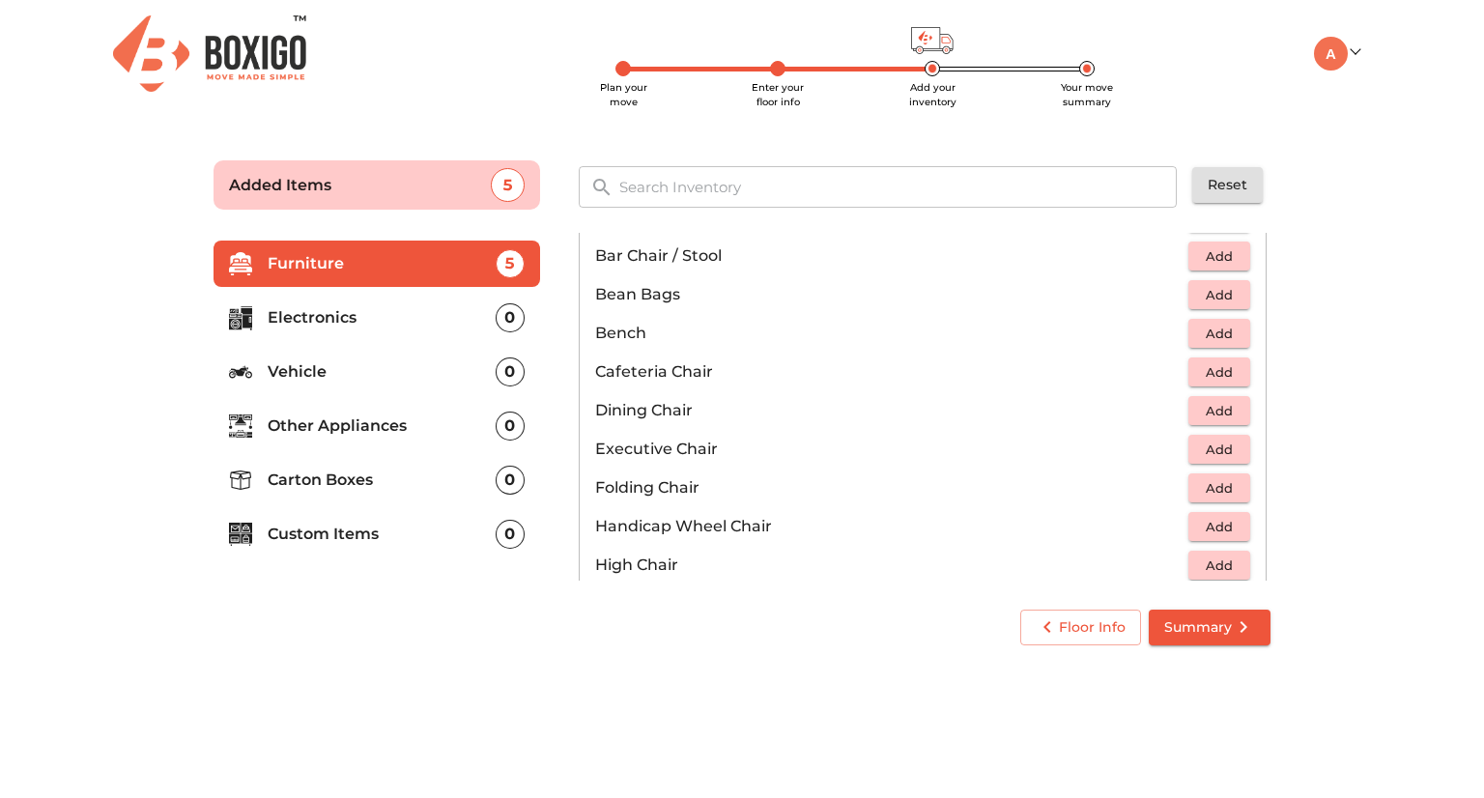
click at [1212, 497] on span "Add" at bounding box center [1219, 488] width 43 height 22
click at [1233, 480] on icon "button" at bounding box center [1235, 487] width 23 height 23
drag, startPoint x: 1272, startPoint y: 383, endPoint x: 1272, endPoint y: 394, distance: 11.6
click at [1272, 394] on div "Sofa 1 Added Table 4 Added Chair 2 Added Arm Chair - Foldable Add Arm Chair - U…" at bounding box center [924, 406] width 707 height 363
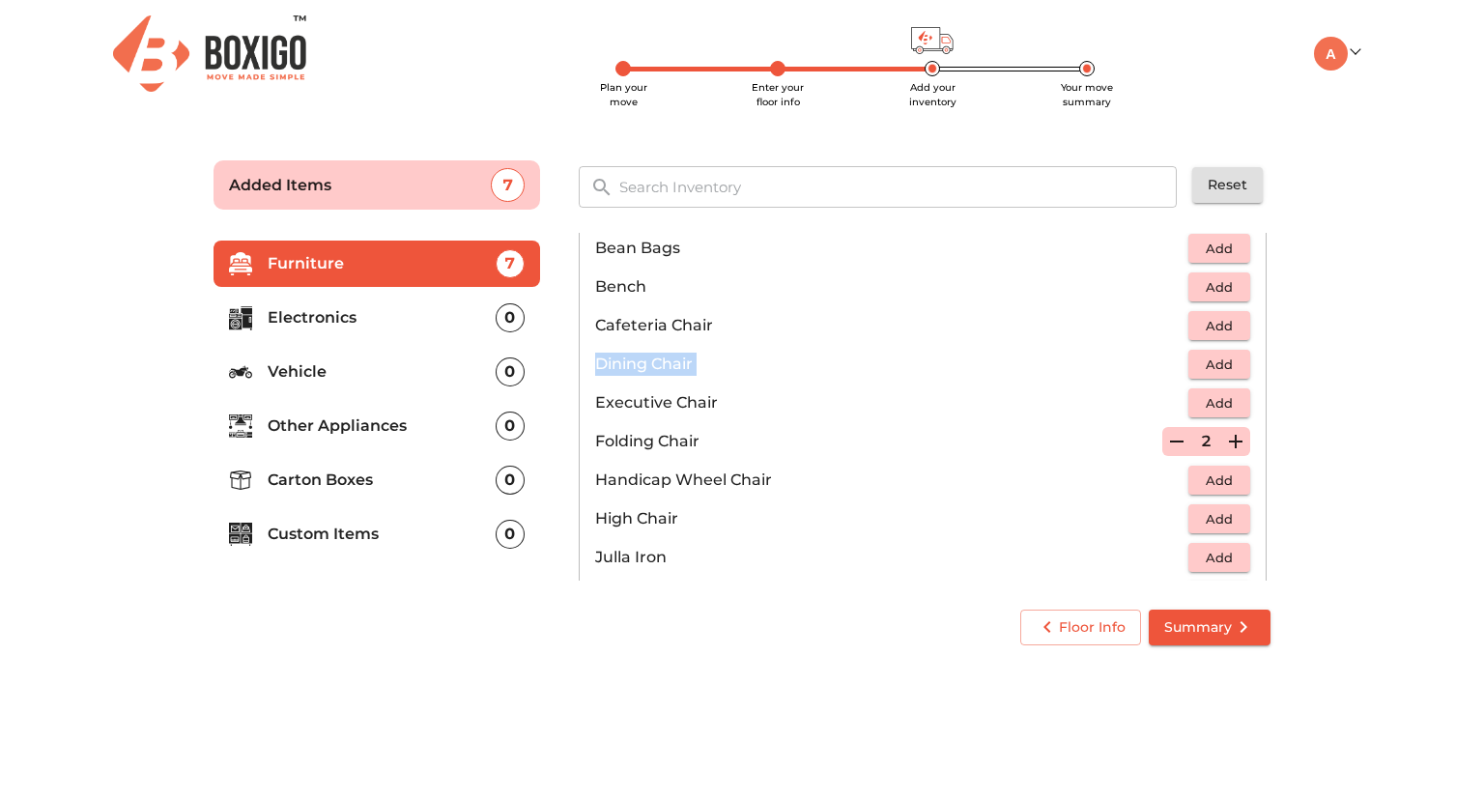
scroll to position [245, 0]
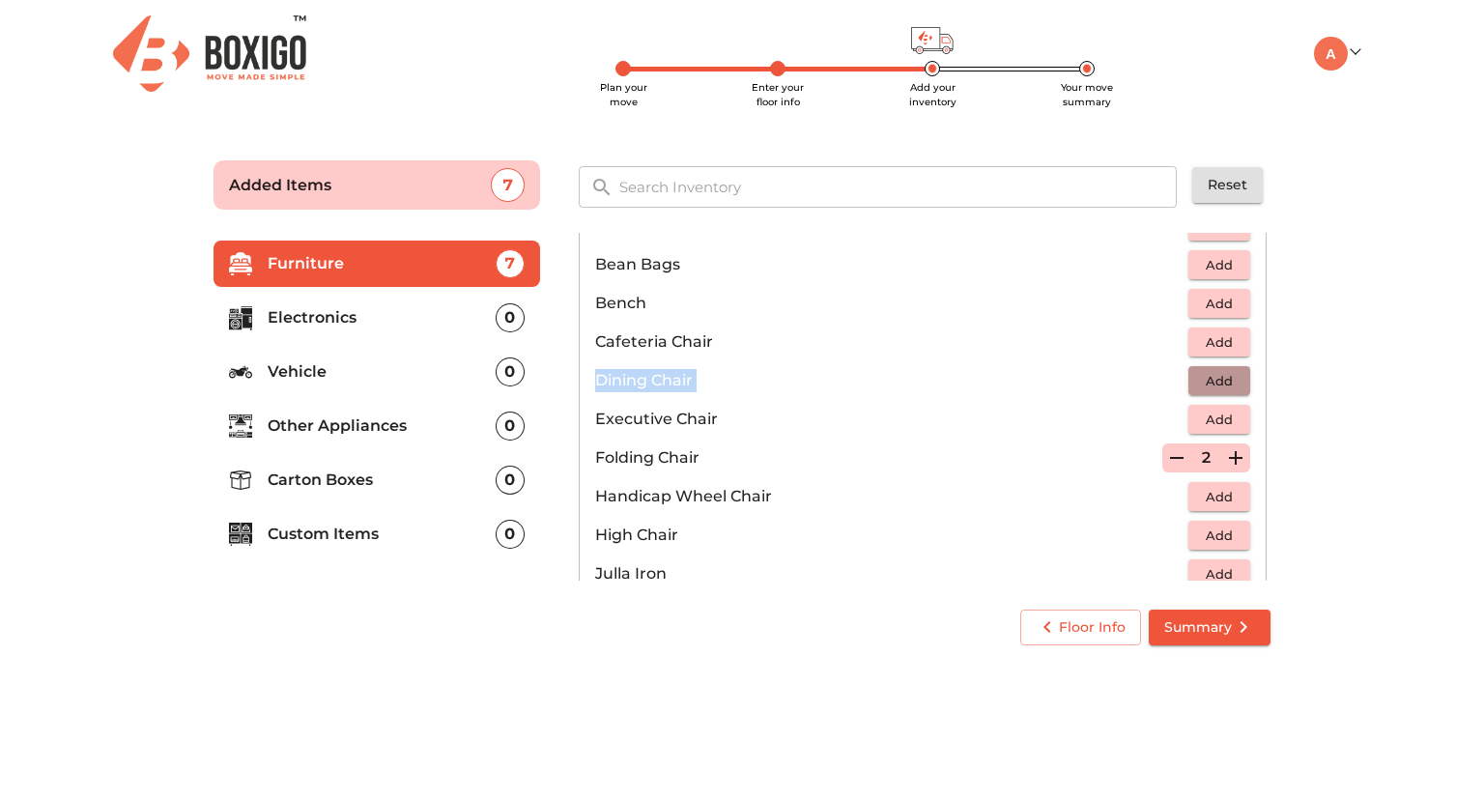
click at [1210, 385] on span "Add" at bounding box center [1219, 381] width 43 height 22
click at [1229, 378] on icon "button" at bounding box center [1236, 381] width 14 height 14
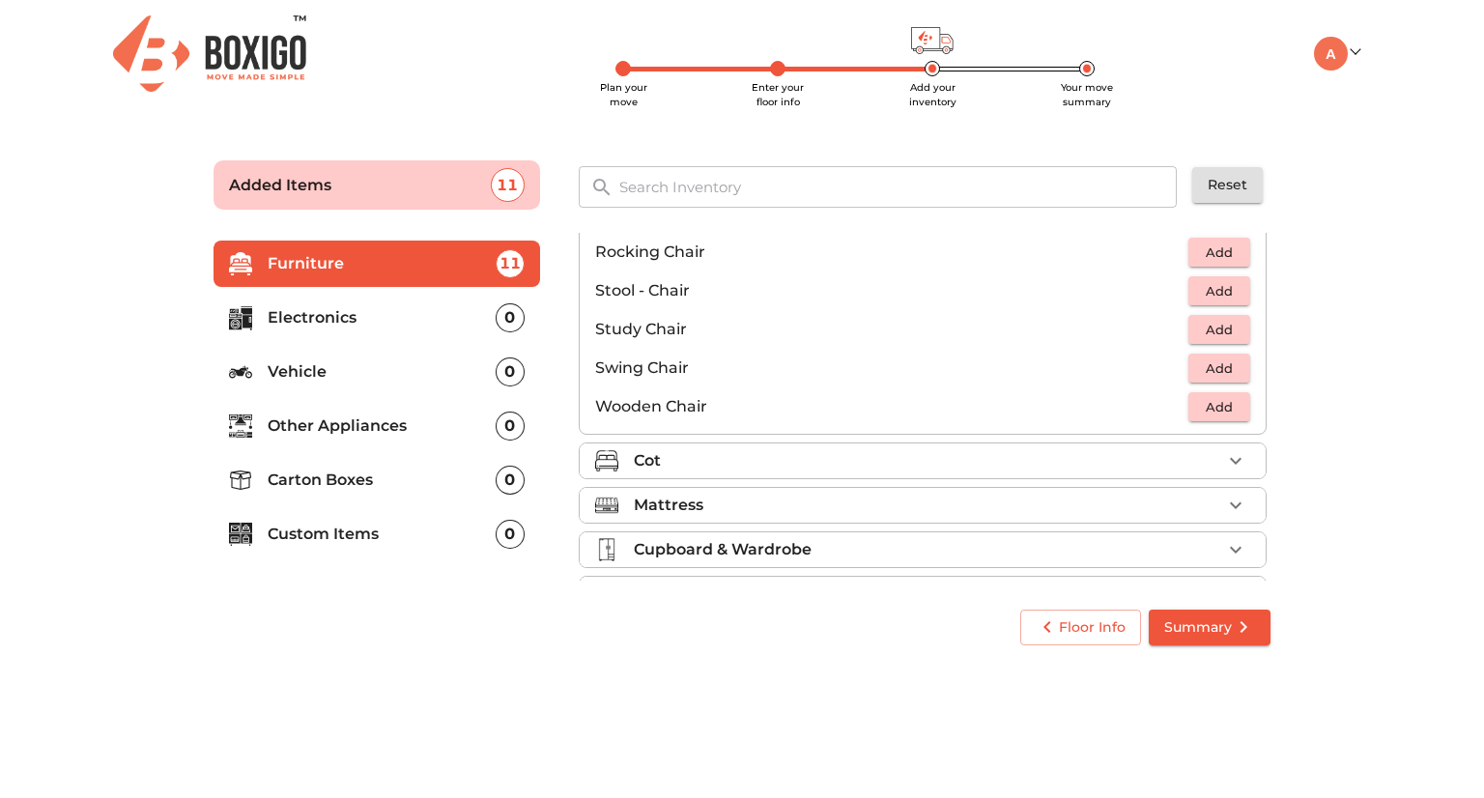
scroll to position [768, 0]
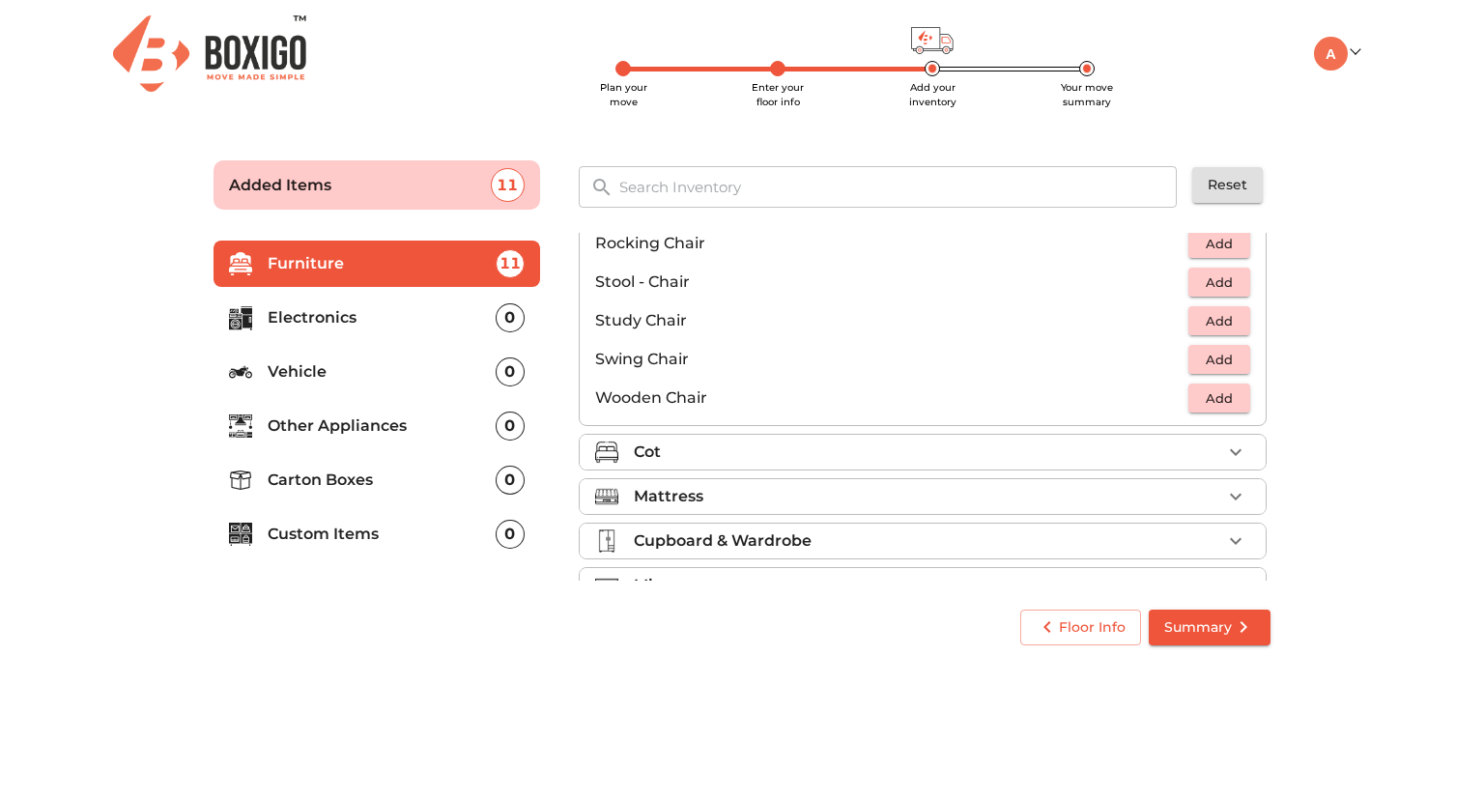
click at [1201, 446] on div "Cot" at bounding box center [928, 452] width 588 height 23
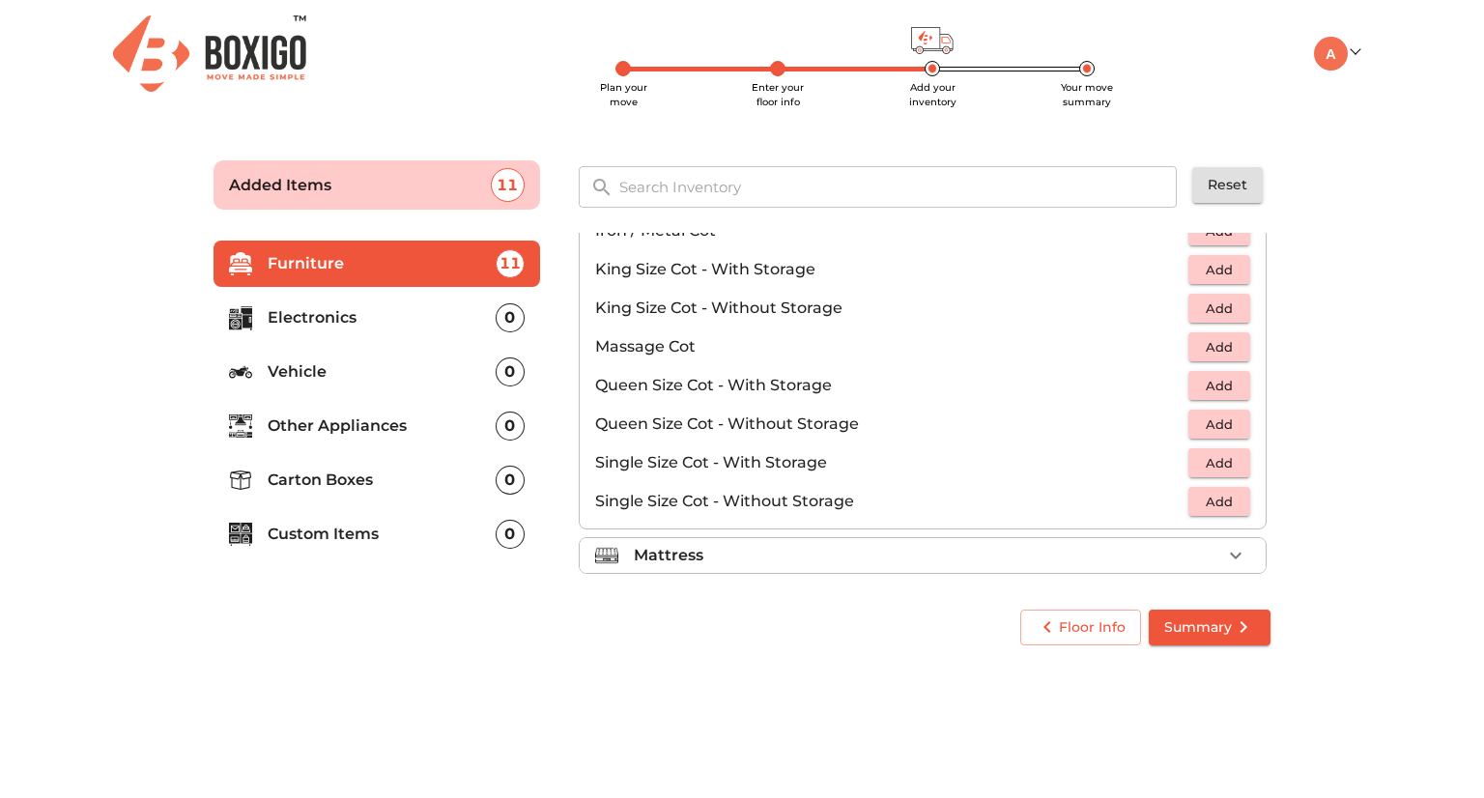
scroll to position [487, 0]
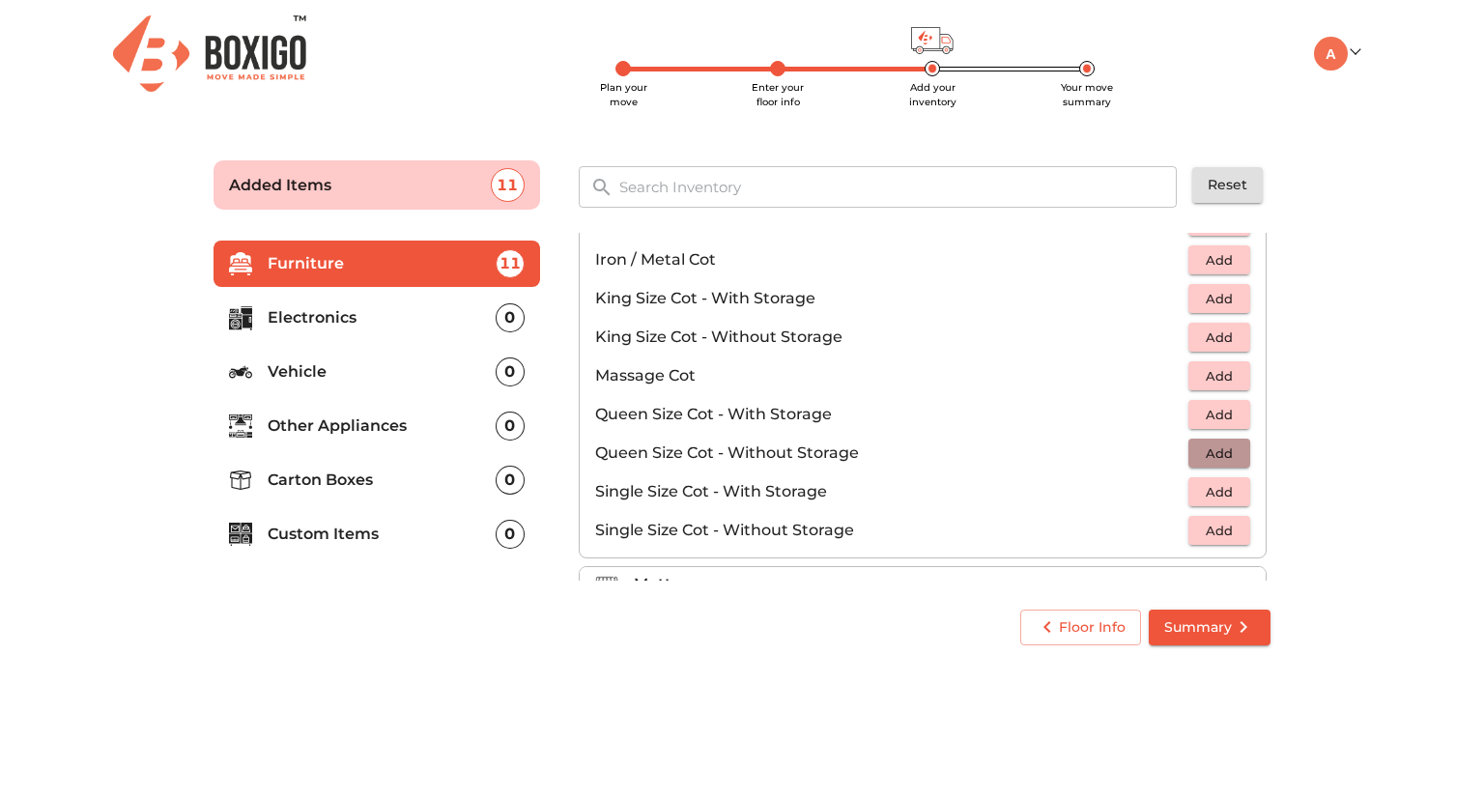
click at [1213, 448] on span "Add" at bounding box center [1219, 454] width 43 height 22
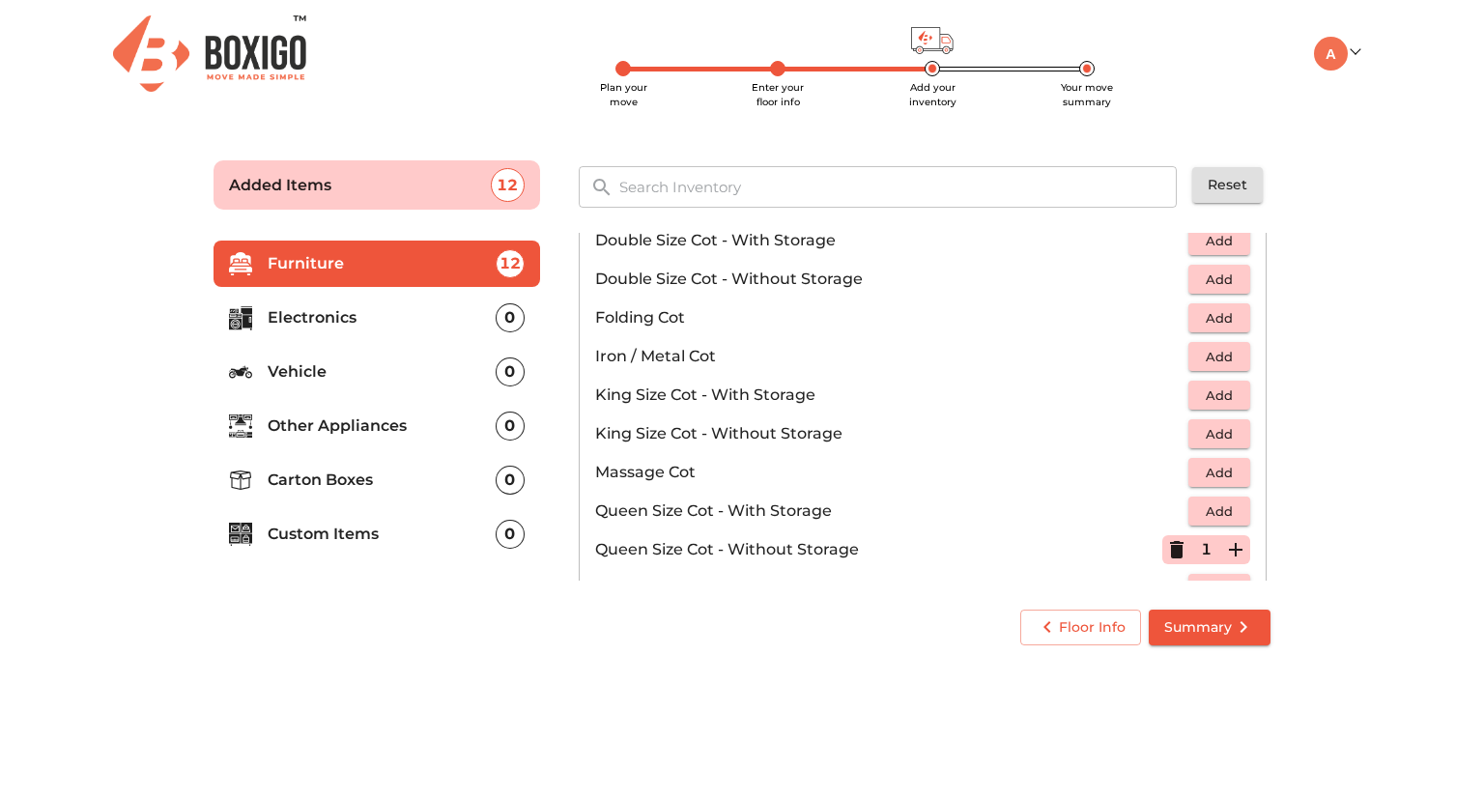
scroll to position [388, 0]
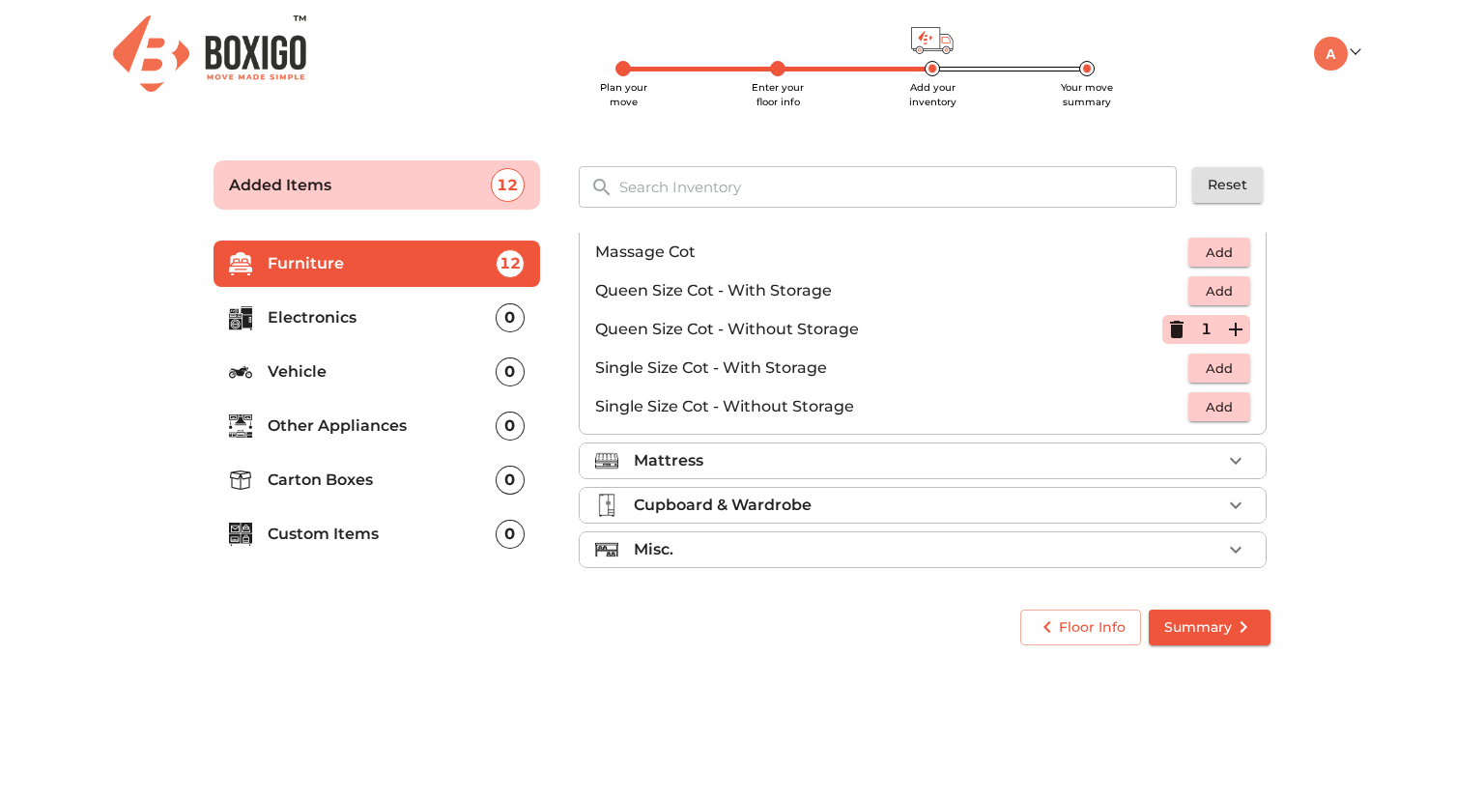
click at [1205, 453] on div "Mattress" at bounding box center [928, 460] width 588 height 23
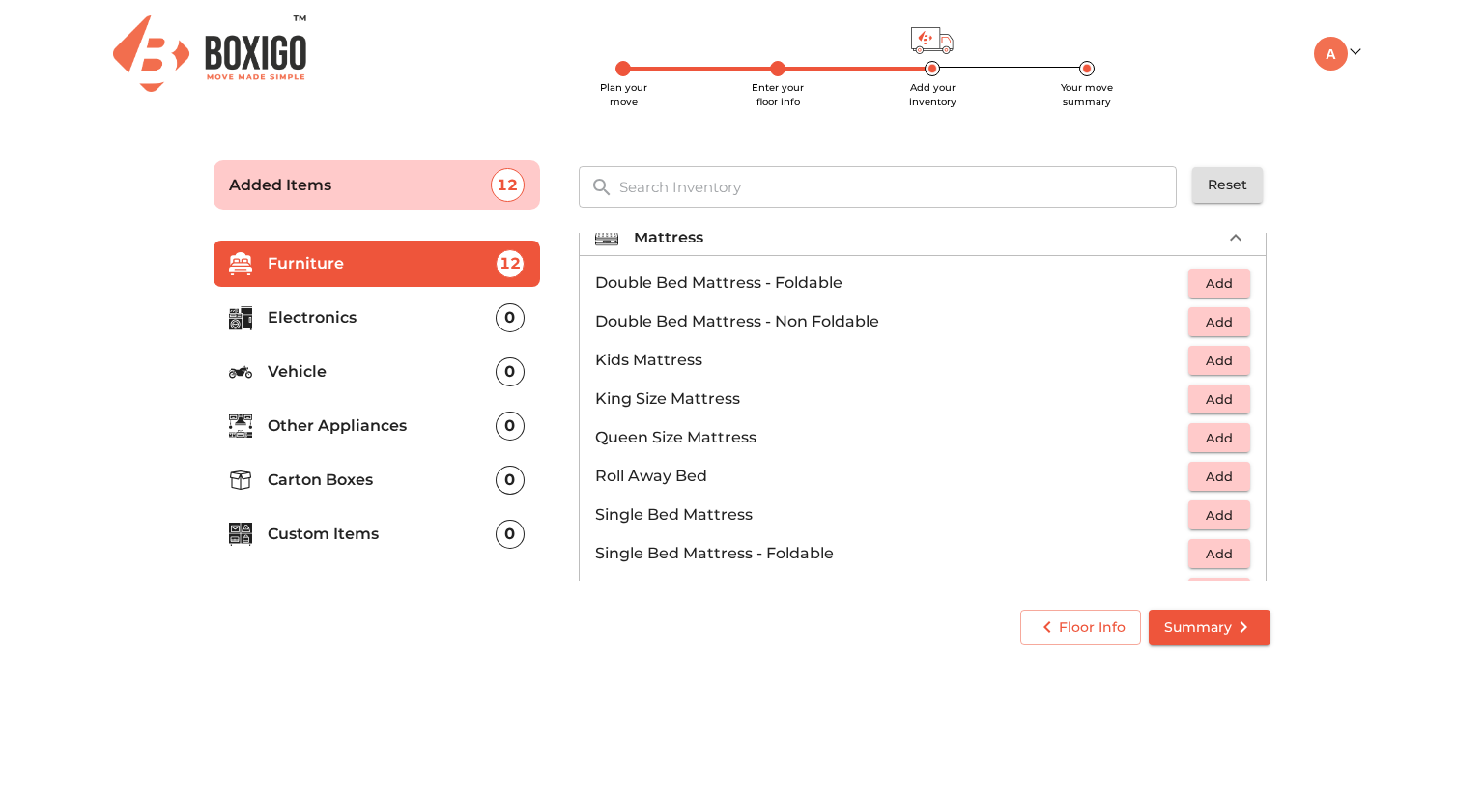
scroll to position [205, 0]
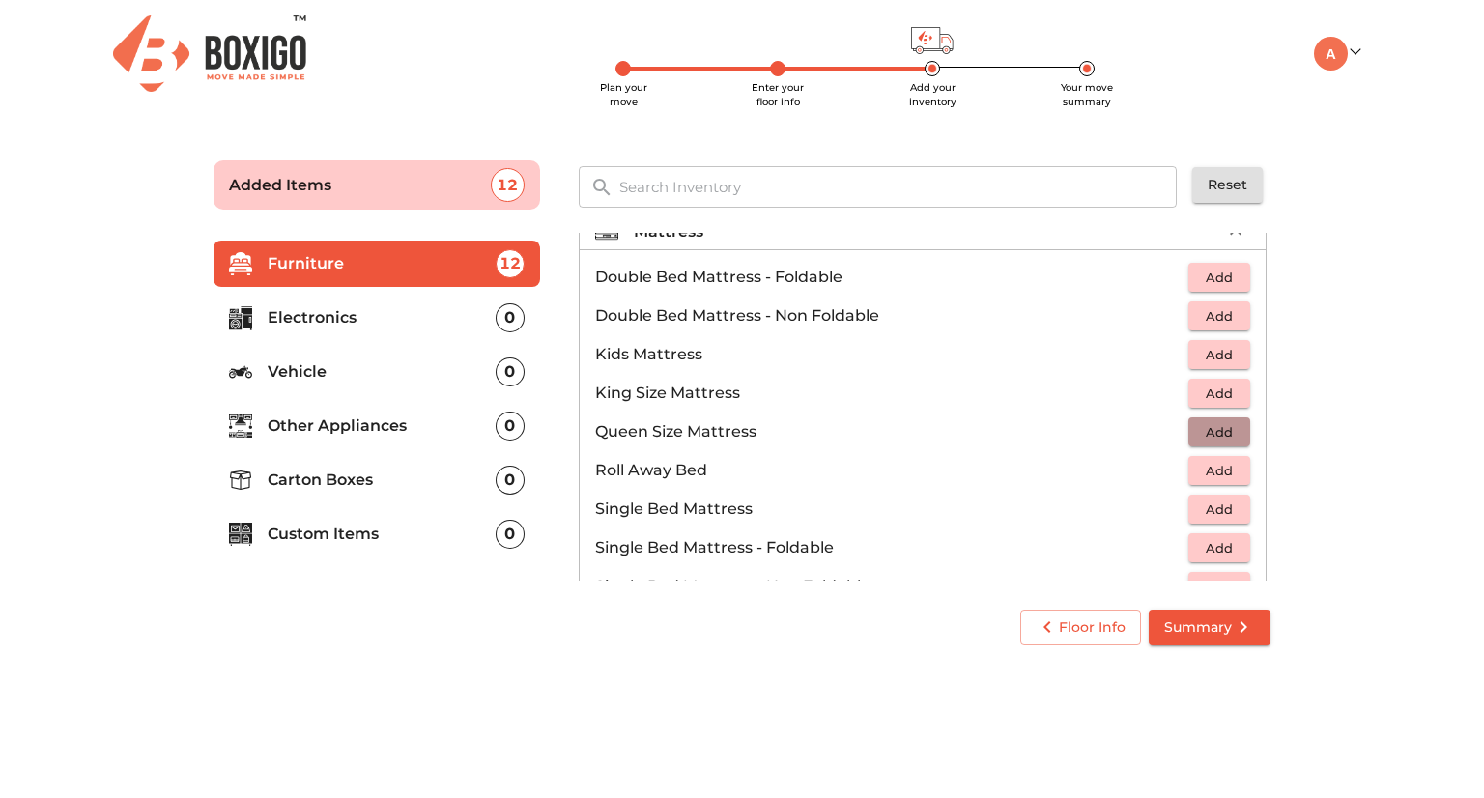
click at [1208, 429] on span "Add" at bounding box center [1219, 432] width 43 height 22
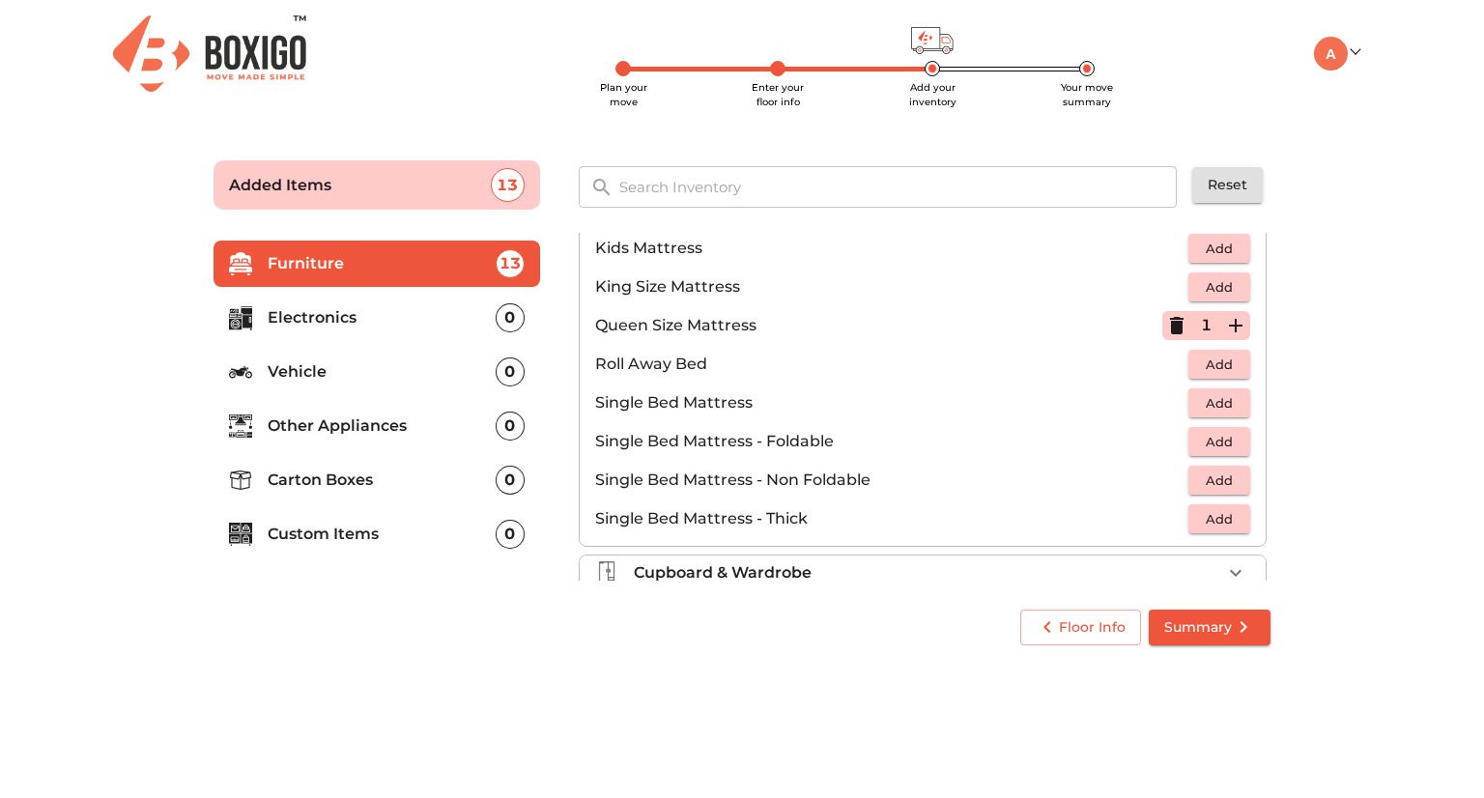
scroll to position [292, 0]
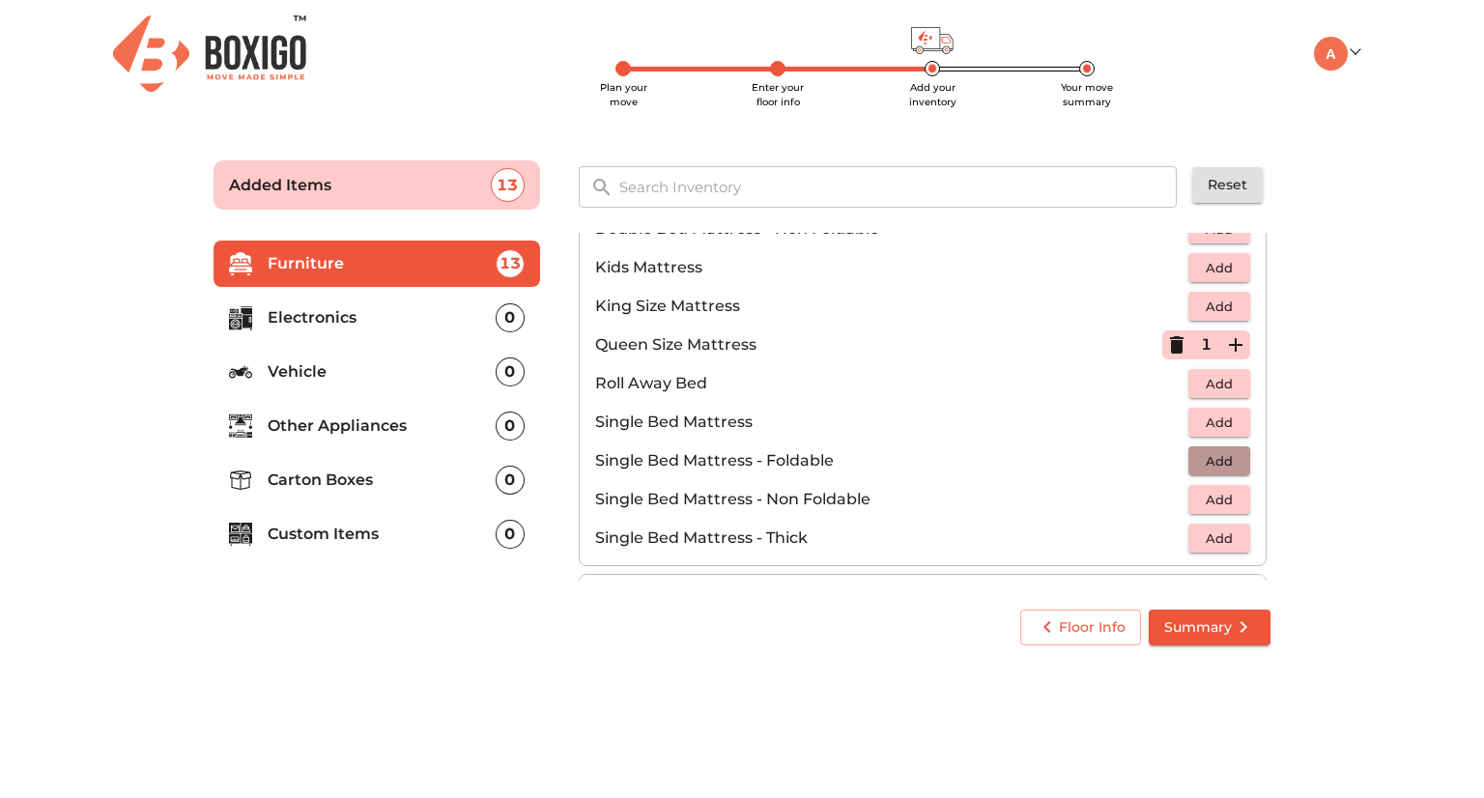
click at [1203, 456] on span "Add" at bounding box center [1219, 461] width 43 height 22
click at [1229, 457] on icon "button" at bounding box center [1236, 461] width 14 height 14
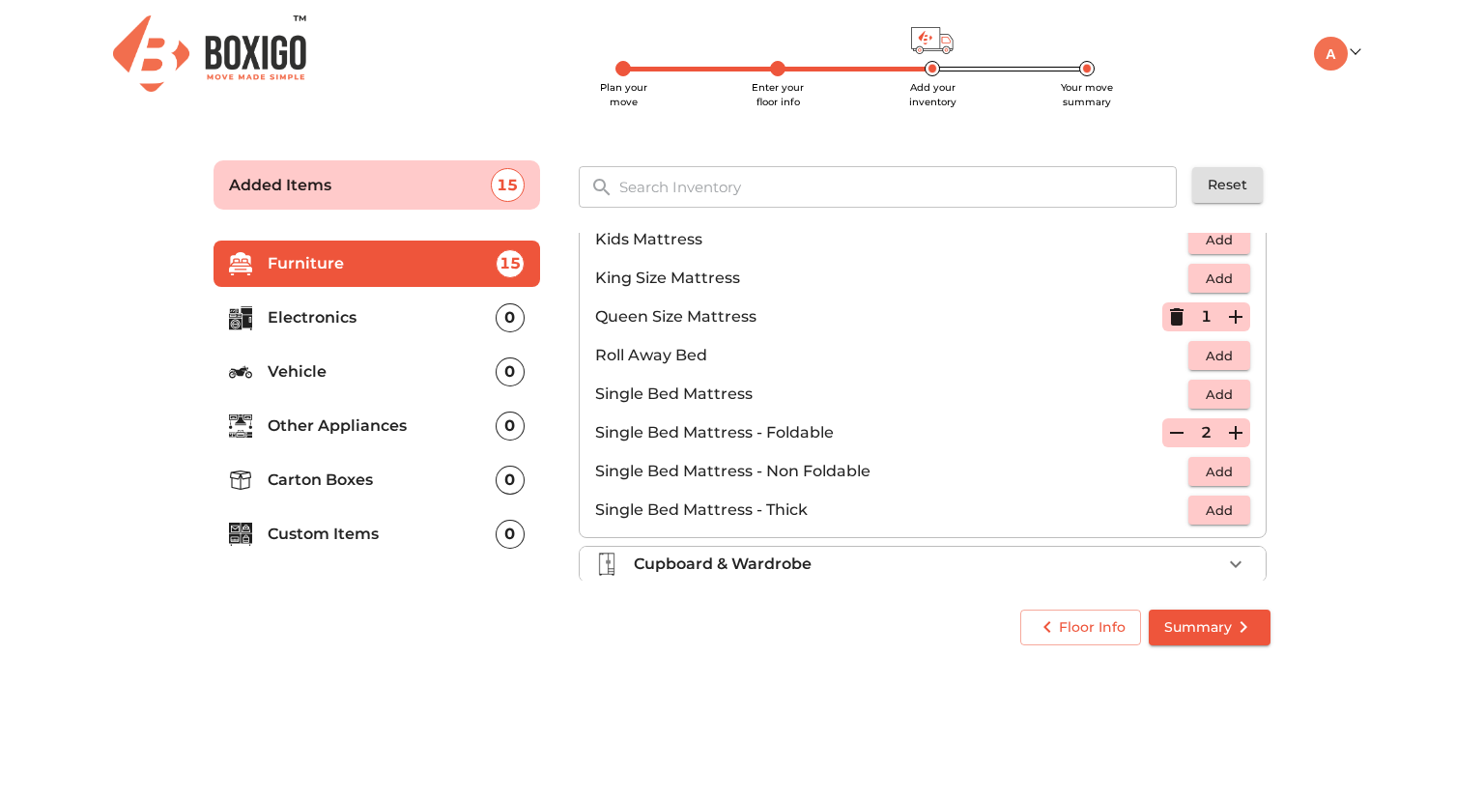
scroll to position [379, 0]
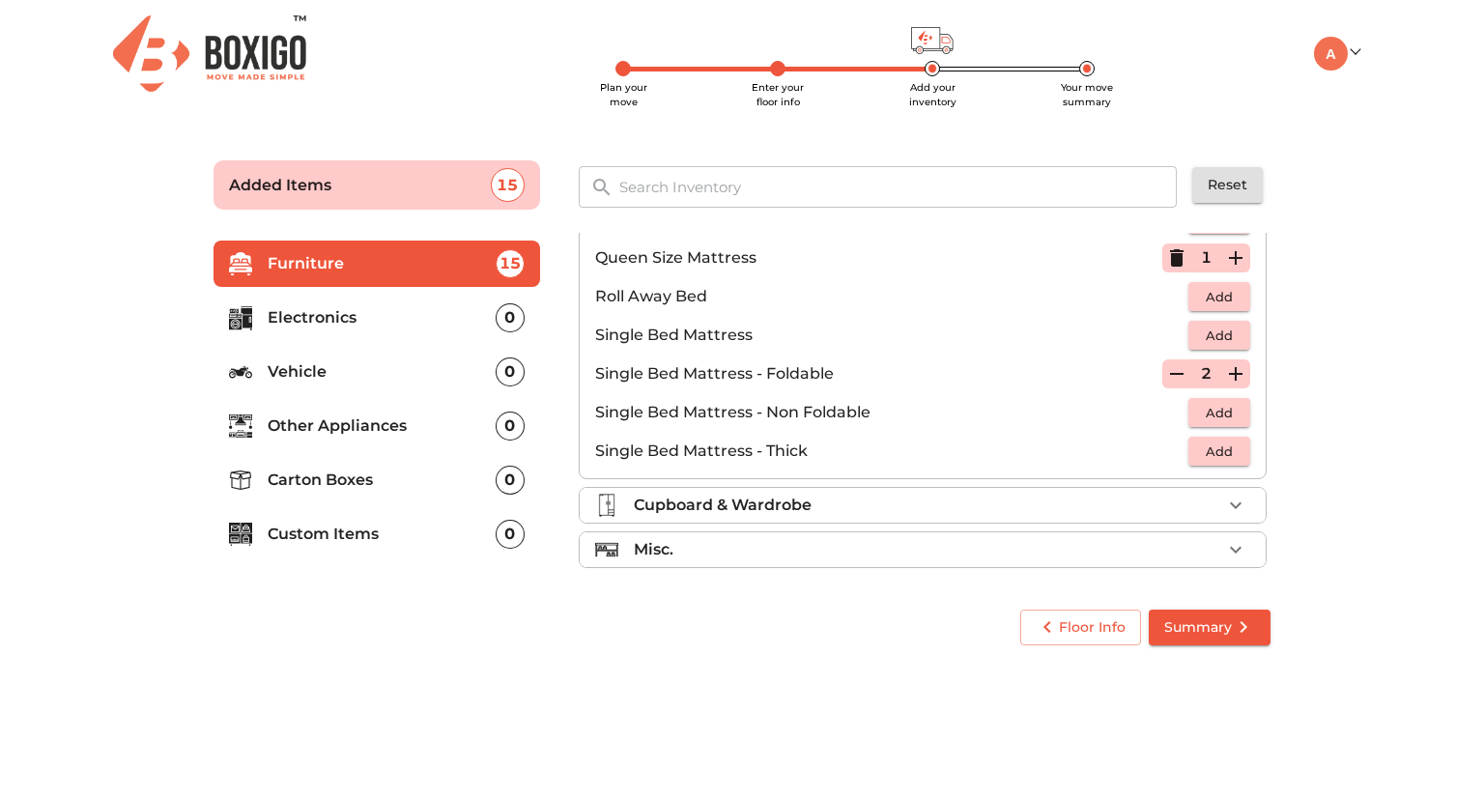
click at [1224, 494] on icon "button" at bounding box center [1235, 505] width 23 height 23
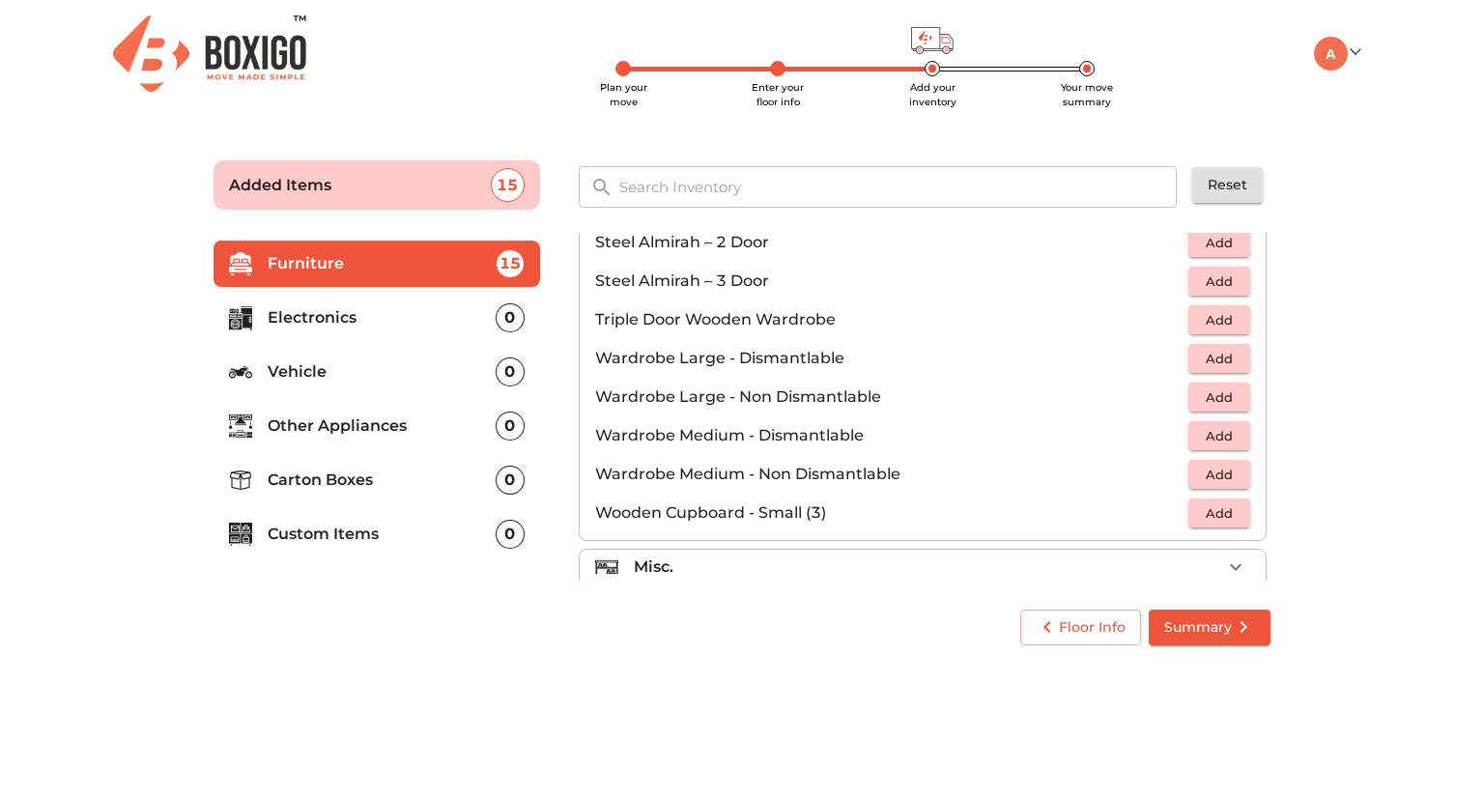
scroll to position [649, 0]
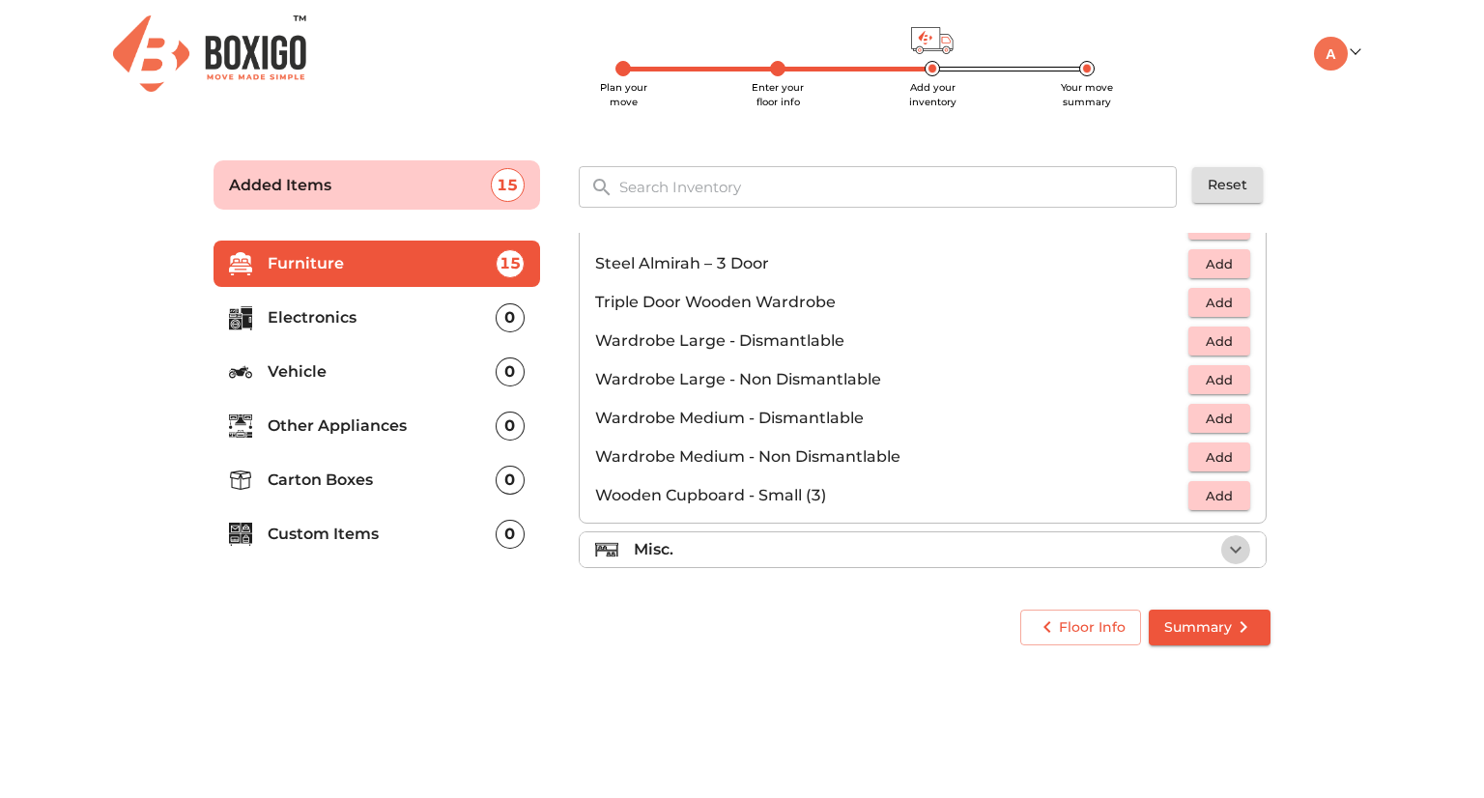
click at [1224, 541] on icon "button" at bounding box center [1235, 549] width 23 height 23
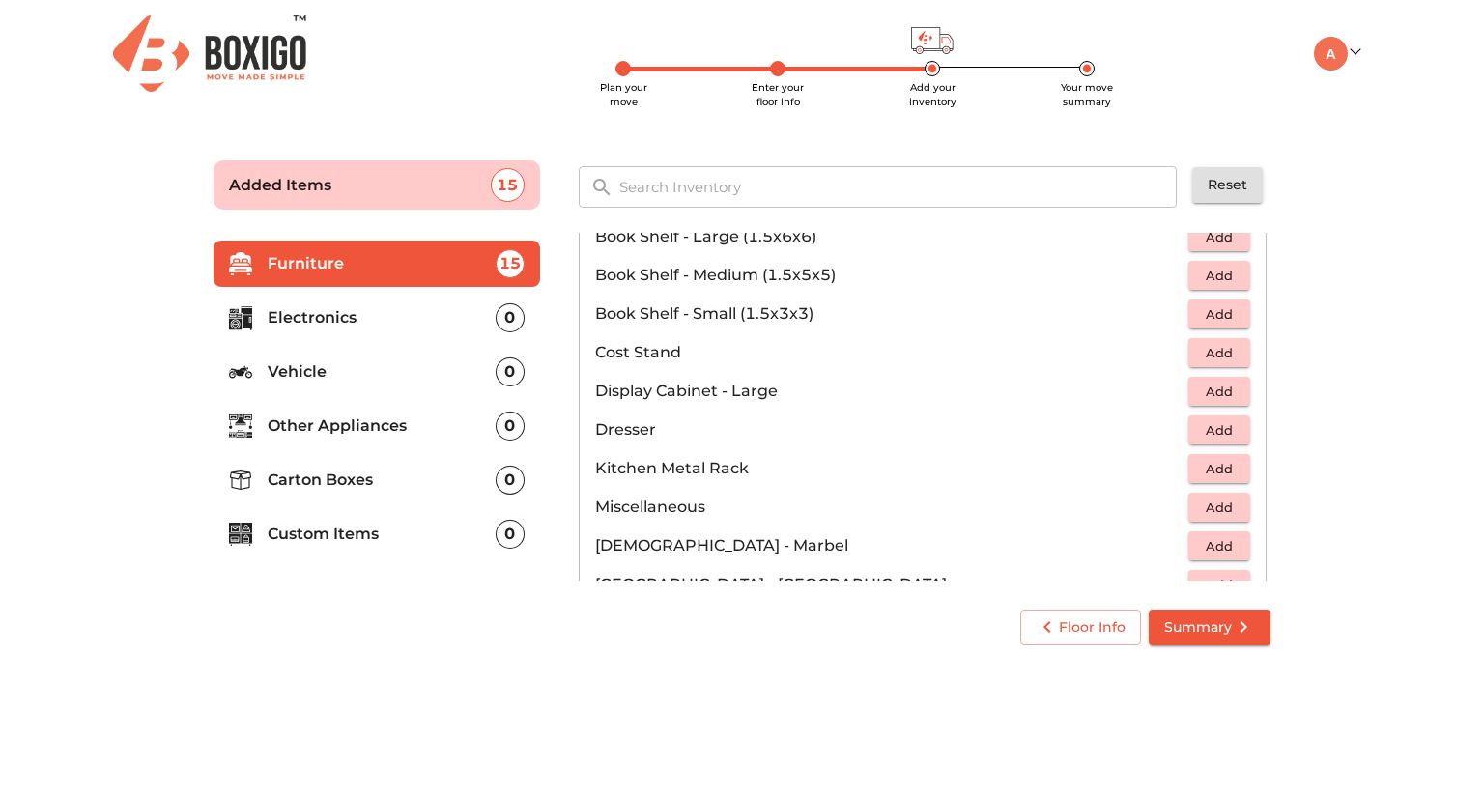
scroll to position [503, 0]
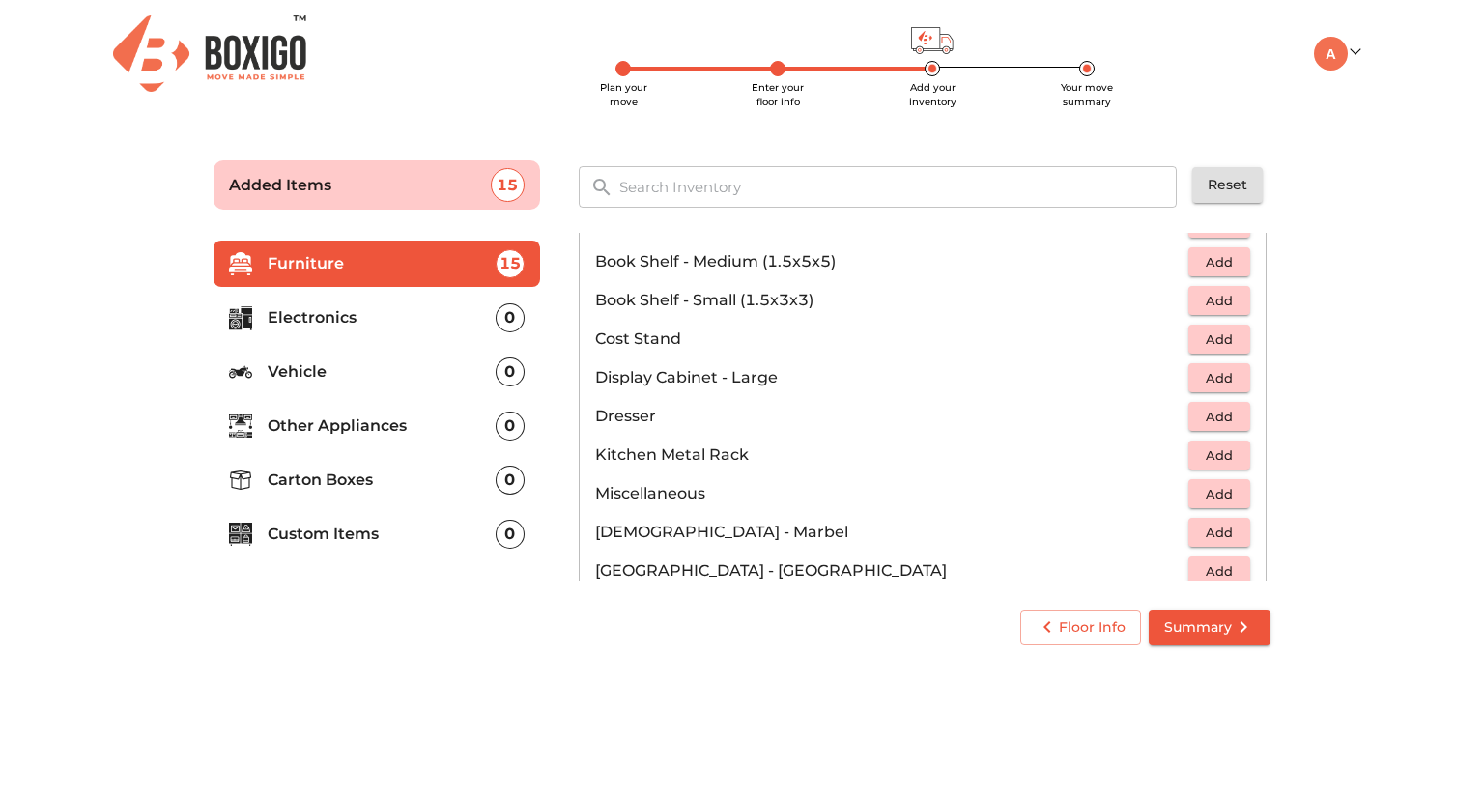
drag, startPoint x: 1207, startPoint y: 455, endPoint x: 1297, endPoint y: 480, distance: 93.3
click at [1297, 480] on main "Plan your move Enter your floor info Add your inventory Your move summary Added…" at bounding box center [742, 399] width 1484 height 532
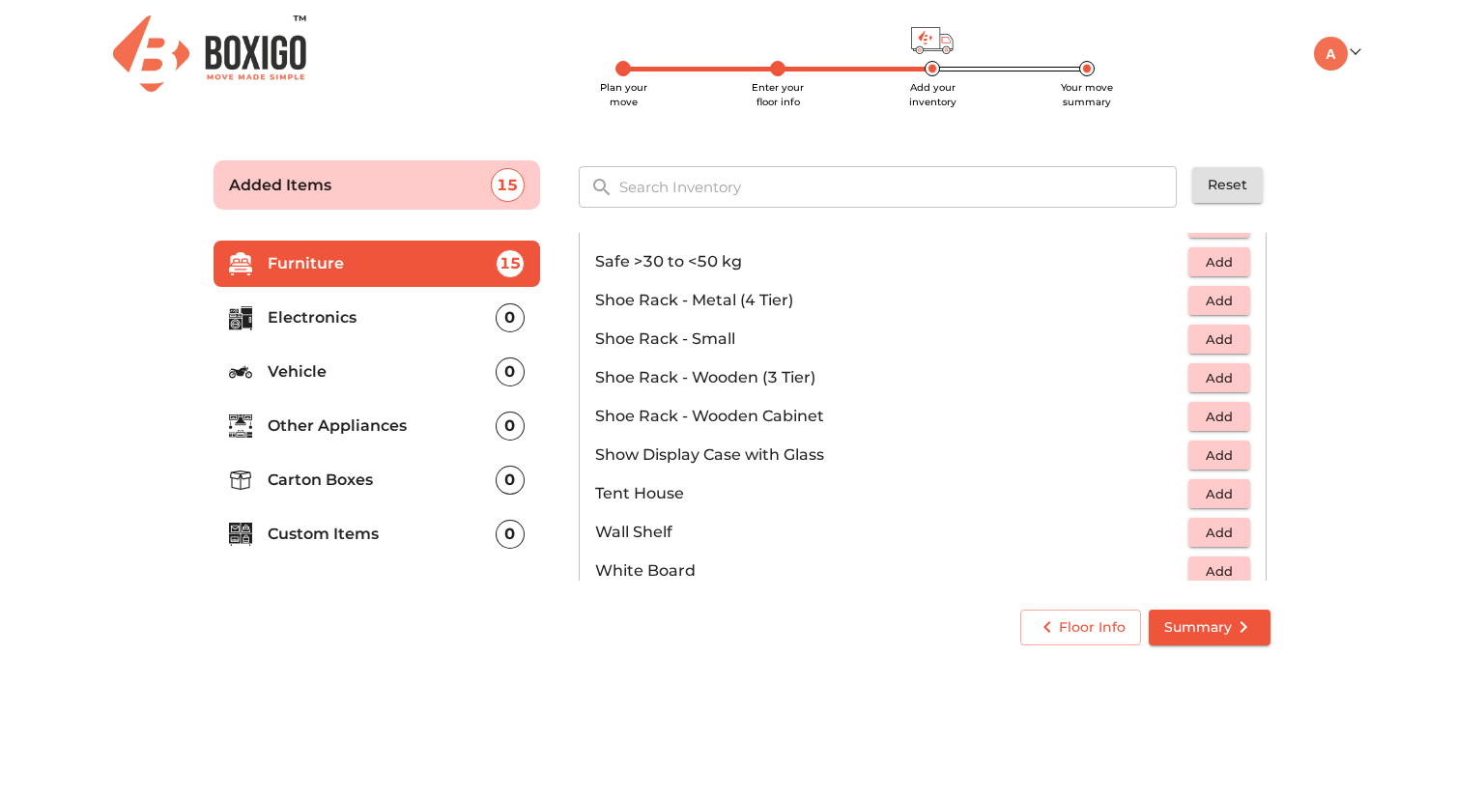
scroll to position [969, 0]
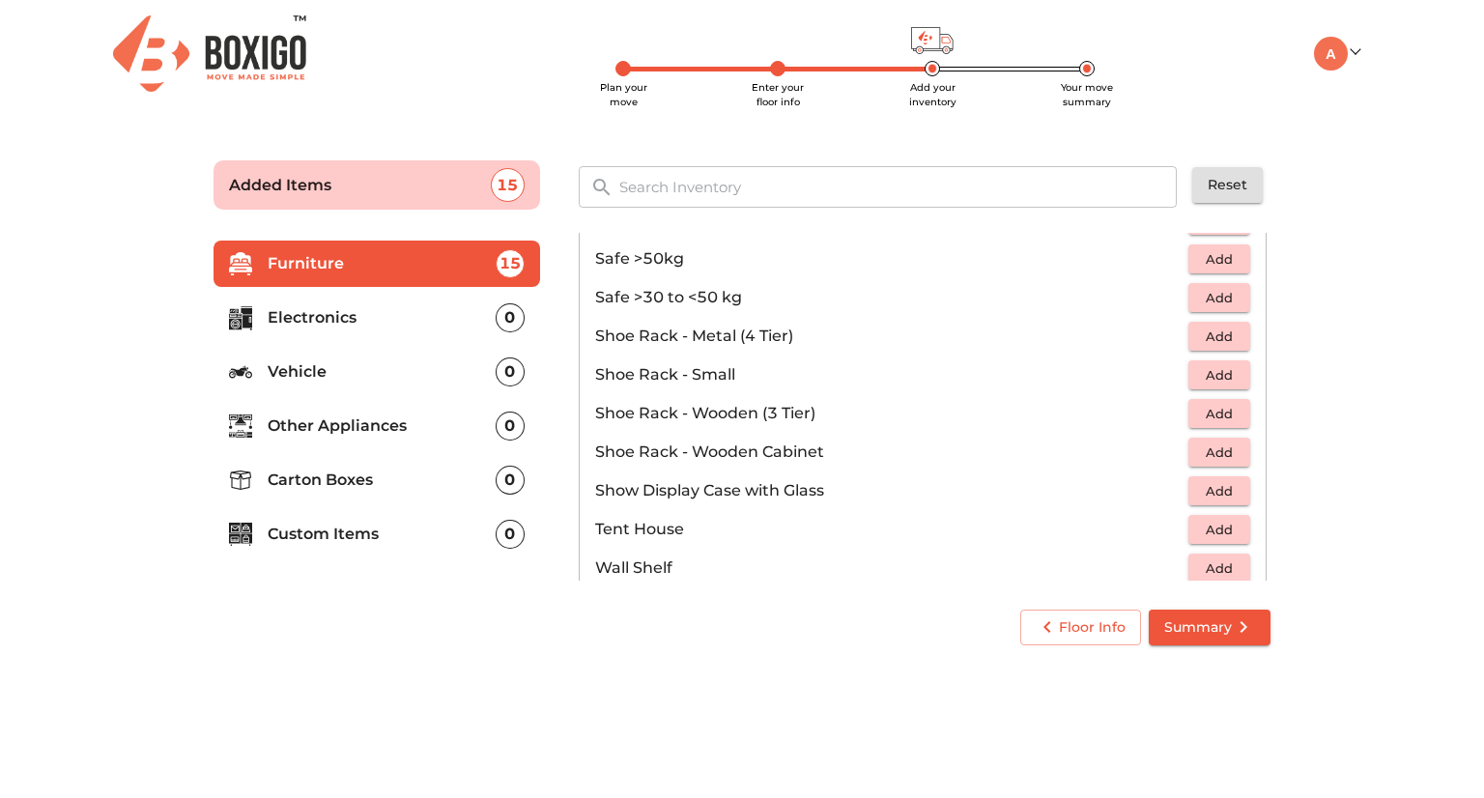
click at [1053, 423] on li "Shoe Rack - Wooden (3 Tier) Add" at bounding box center [923, 413] width 686 height 39
click at [1221, 408] on span "Add" at bounding box center [1219, 414] width 43 height 22
click at [1224, 408] on icon "button" at bounding box center [1235, 413] width 23 height 23
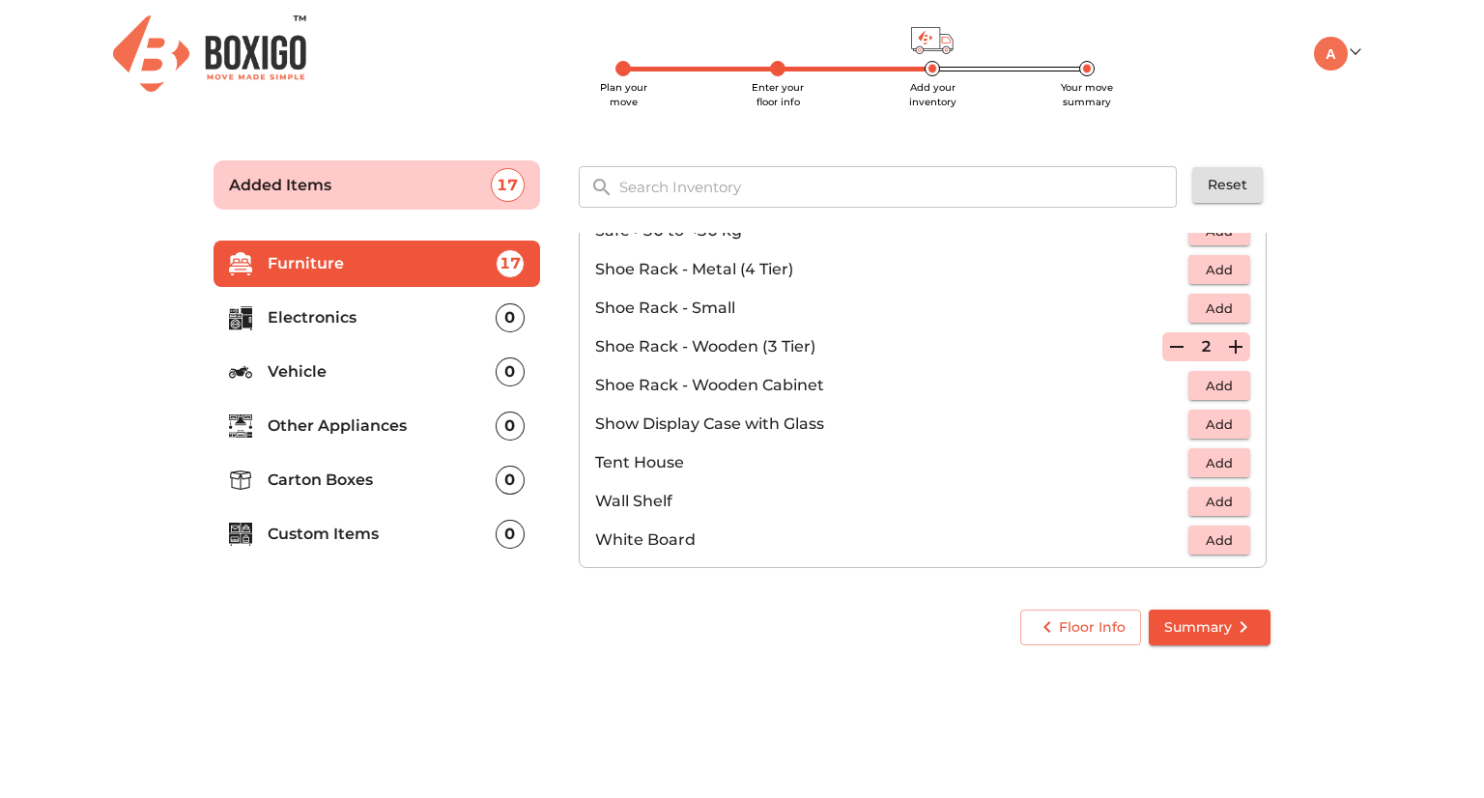
click at [399, 333] on li "Electronics 0" at bounding box center [377, 318] width 327 height 46
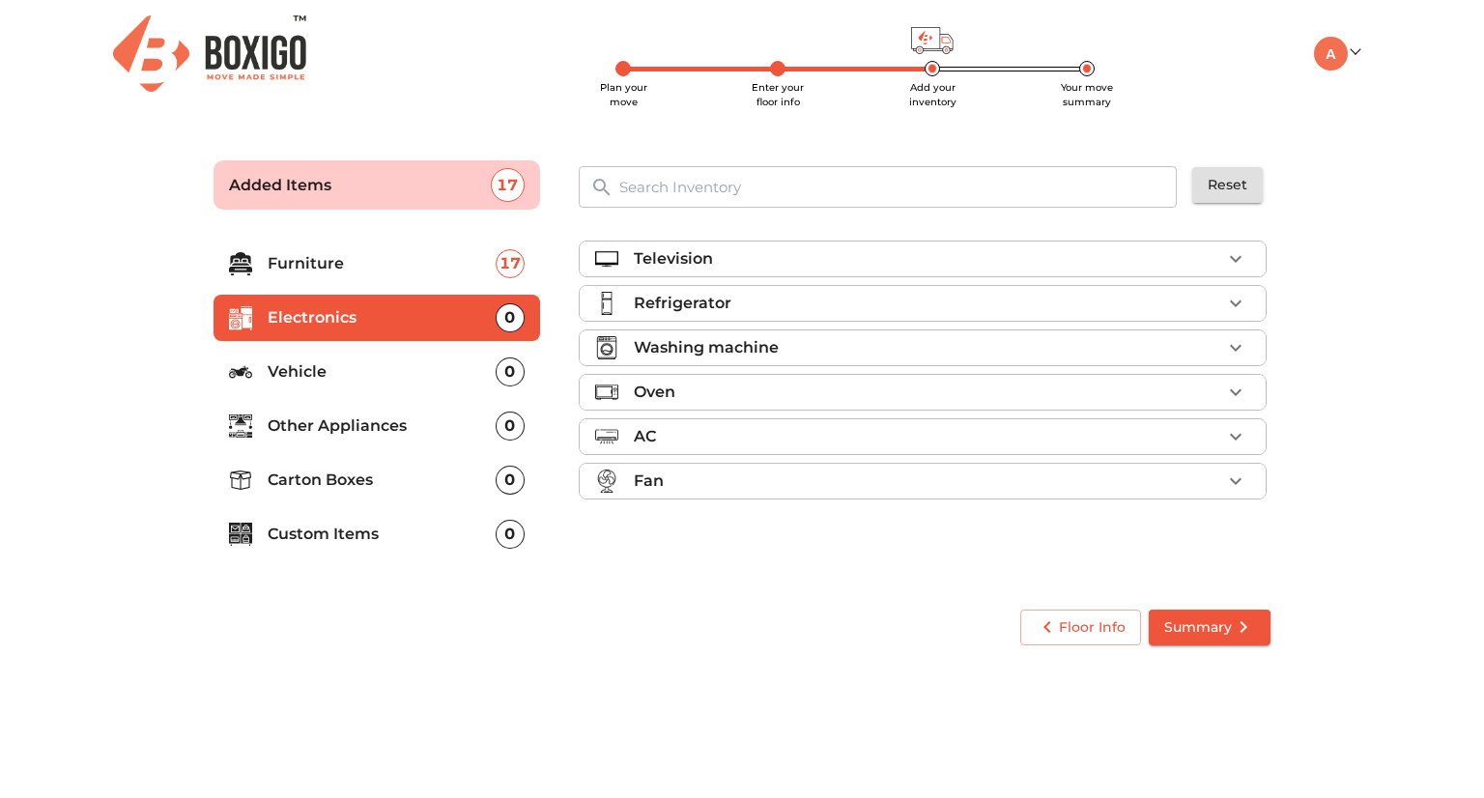
scroll to position [0, 0]
click at [827, 248] on div "Television" at bounding box center [928, 258] width 588 height 23
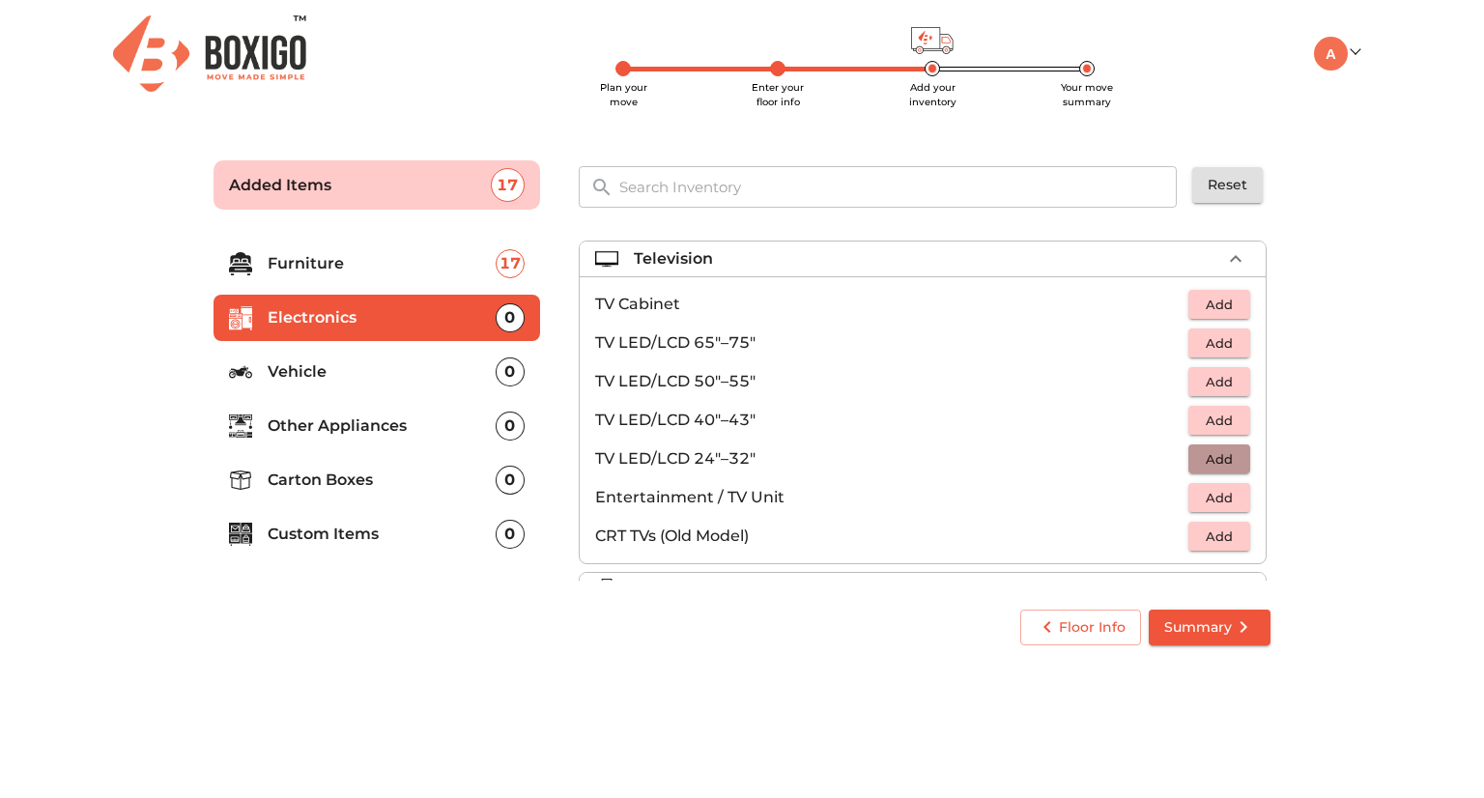
click at [1198, 457] on span "Add" at bounding box center [1219, 459] width 43 height 22
drag, startPoint x: 1260, startPoint y: 403, endPoint x: 1267, endPoint y: 414, distance: 12.6
click at [1267, 414] on div "Television 1 Added TV Cabinet Add TV LED/LCD 65"–75" Add TV LED/LCD 50"–55" Add…" at bounding box center [925, 407] width 692 height 348
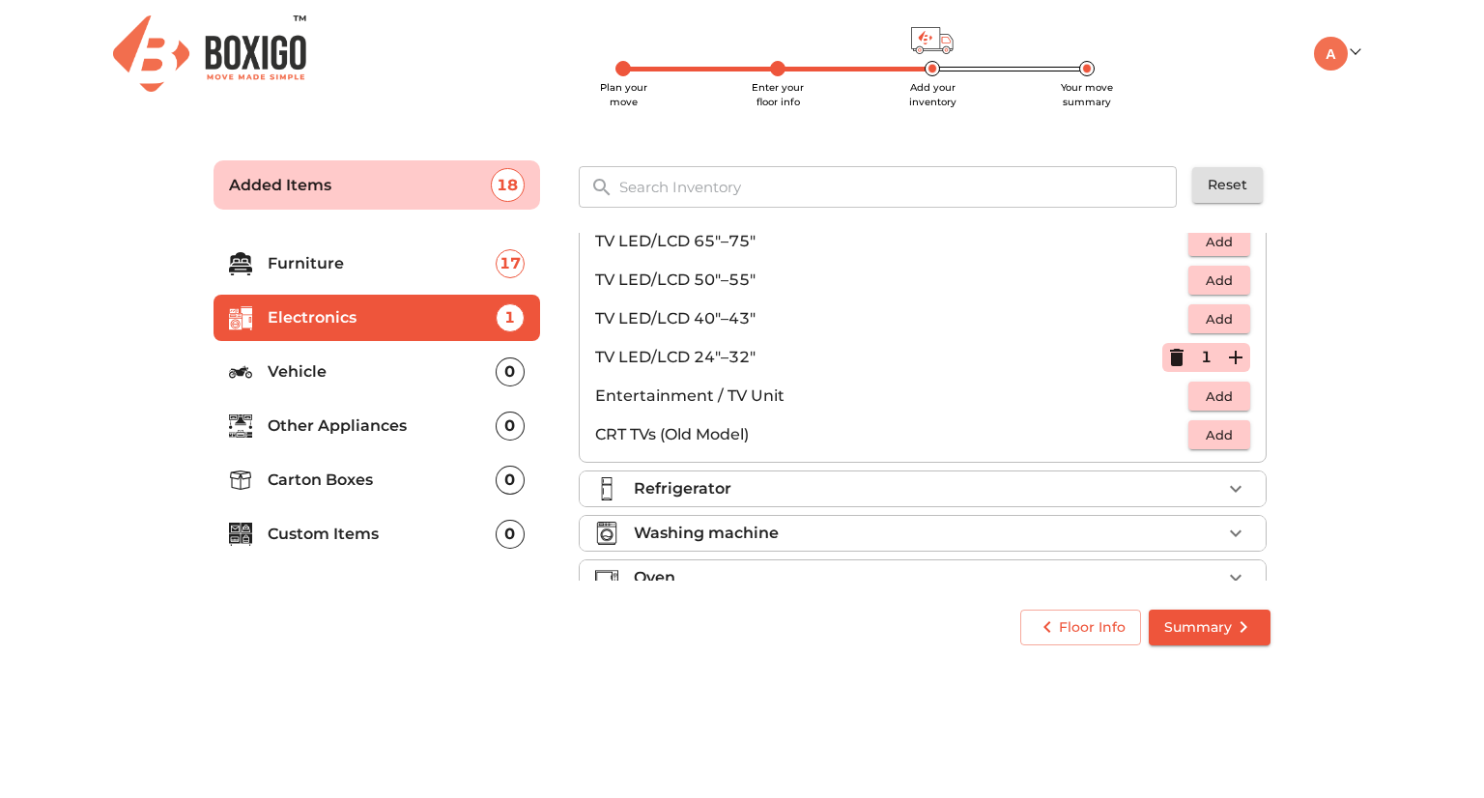
scroll to position [108, 0]
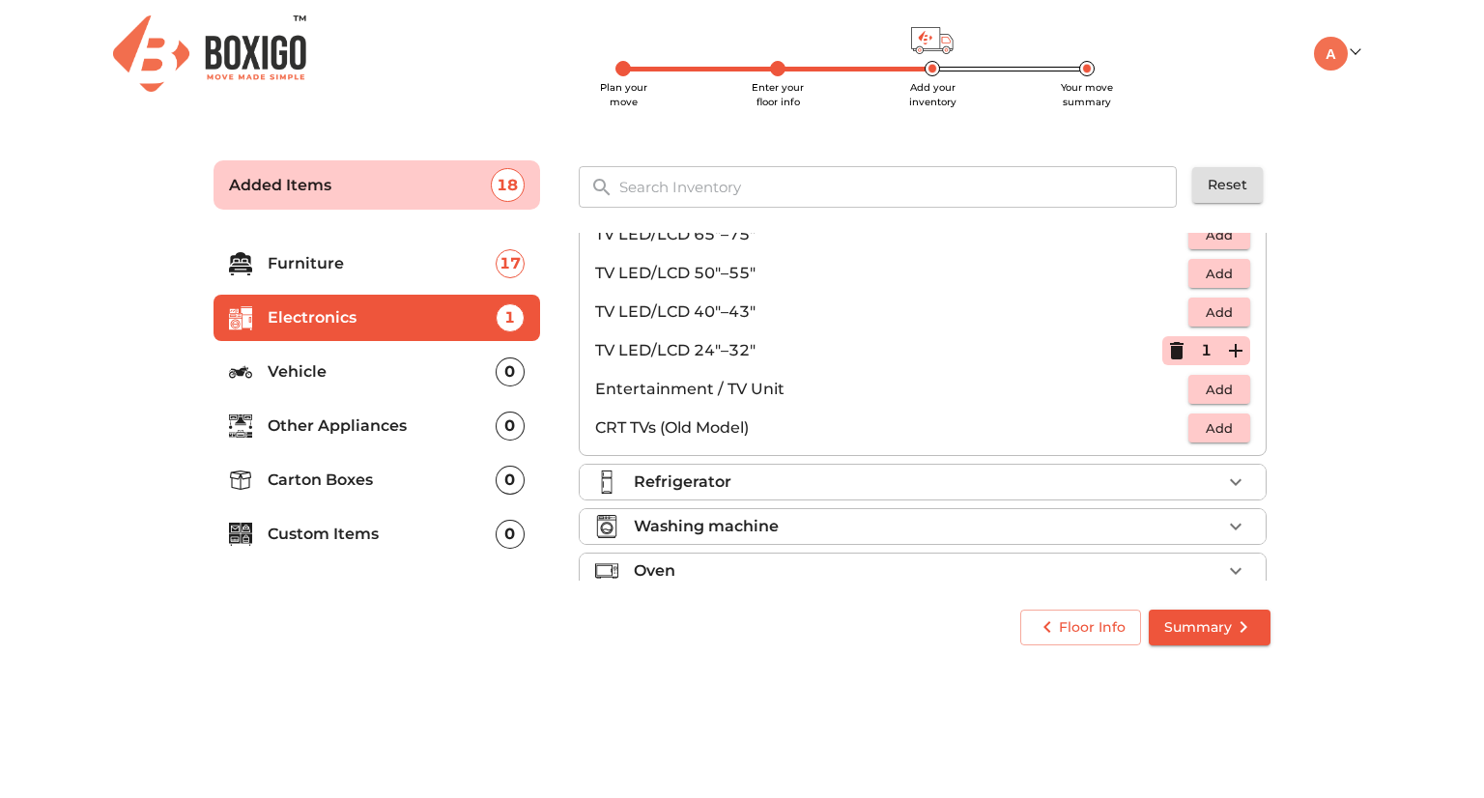
click at [1207, 475] on div "Refrigerator" at bounding box center [928, 482] width 588 height 23
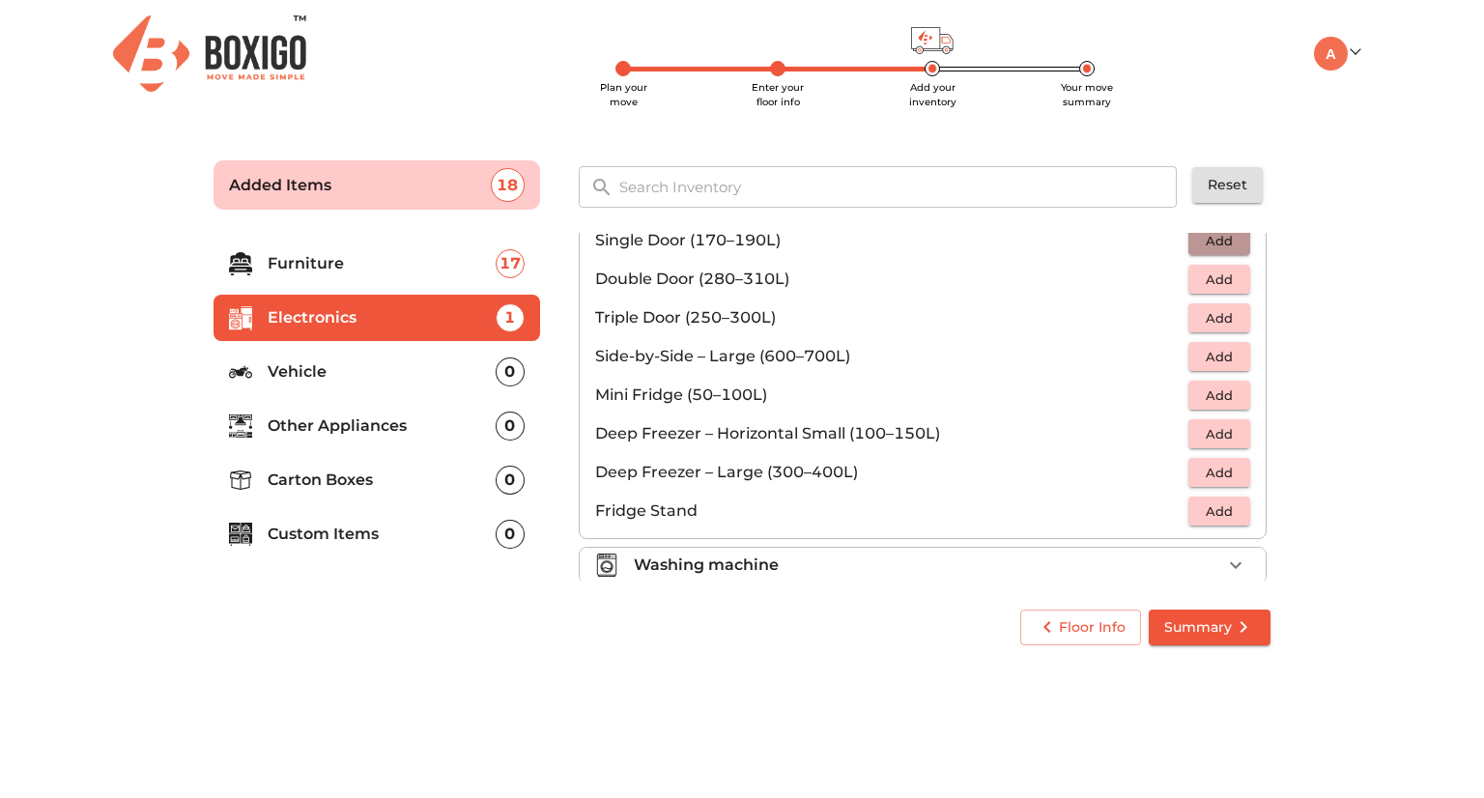
click at [1198, 239] on span "Add" at bounding box center [1219, 241] width 43 height 22
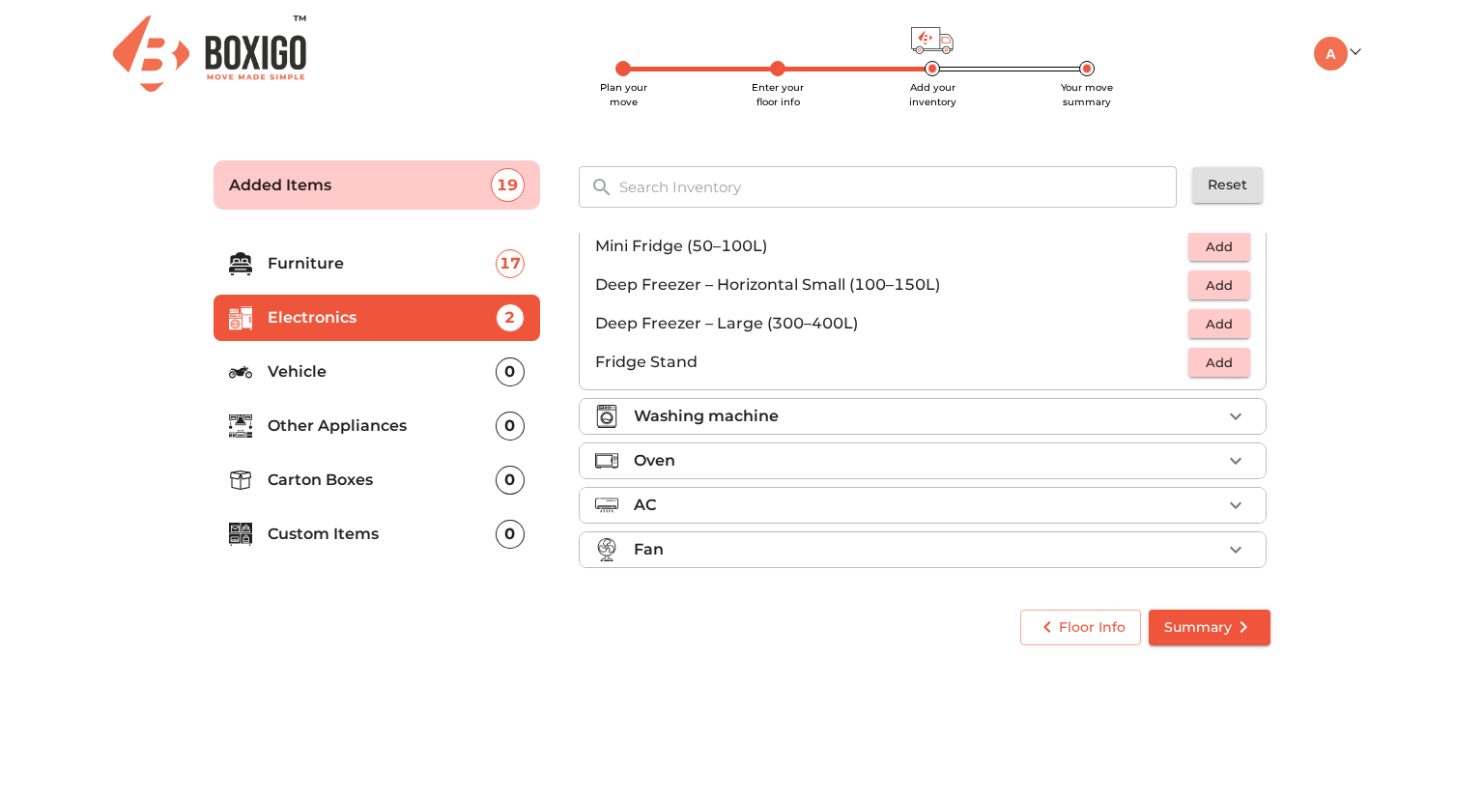
click at [1208, 407] on div "Washing machine" at bounding box center [928, 416] width 588 height 23
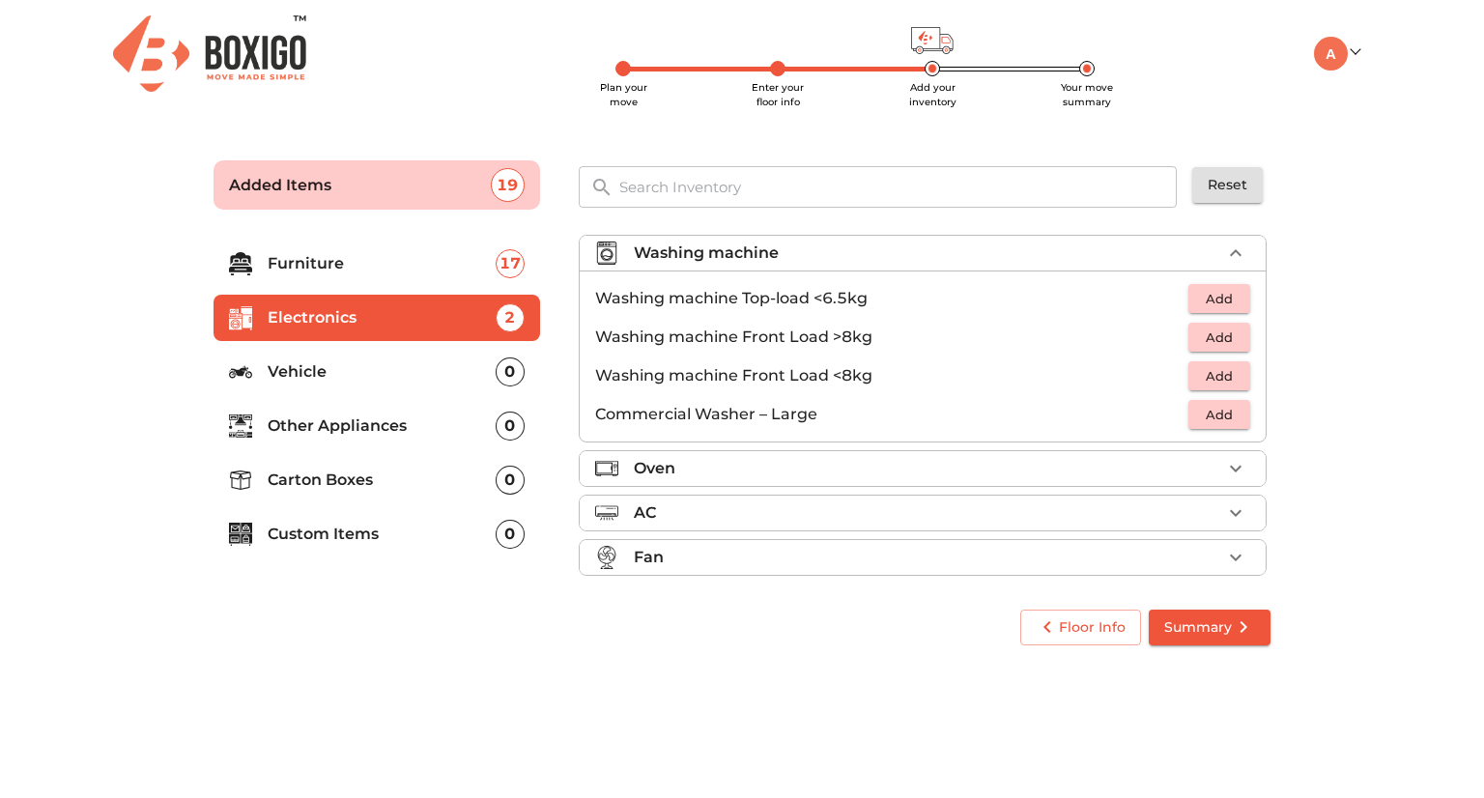
scroll to position [89, 0]
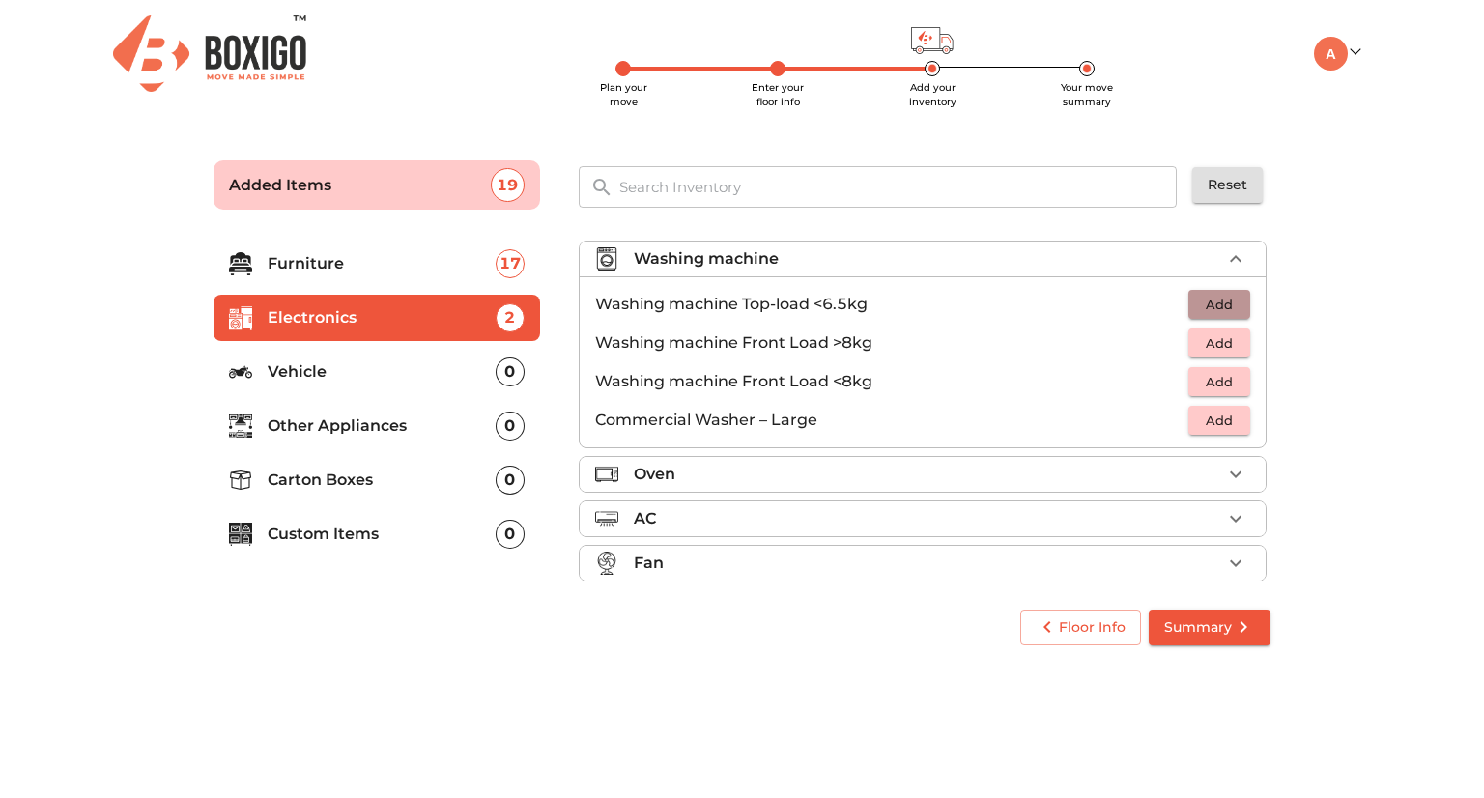
click at [1210, 307] on span "Add" at bounding box center [1219, 305] width 43 height 22
click at [1138, 468] on div "Oven" at bounding box center [928, 474] width 588 height 23
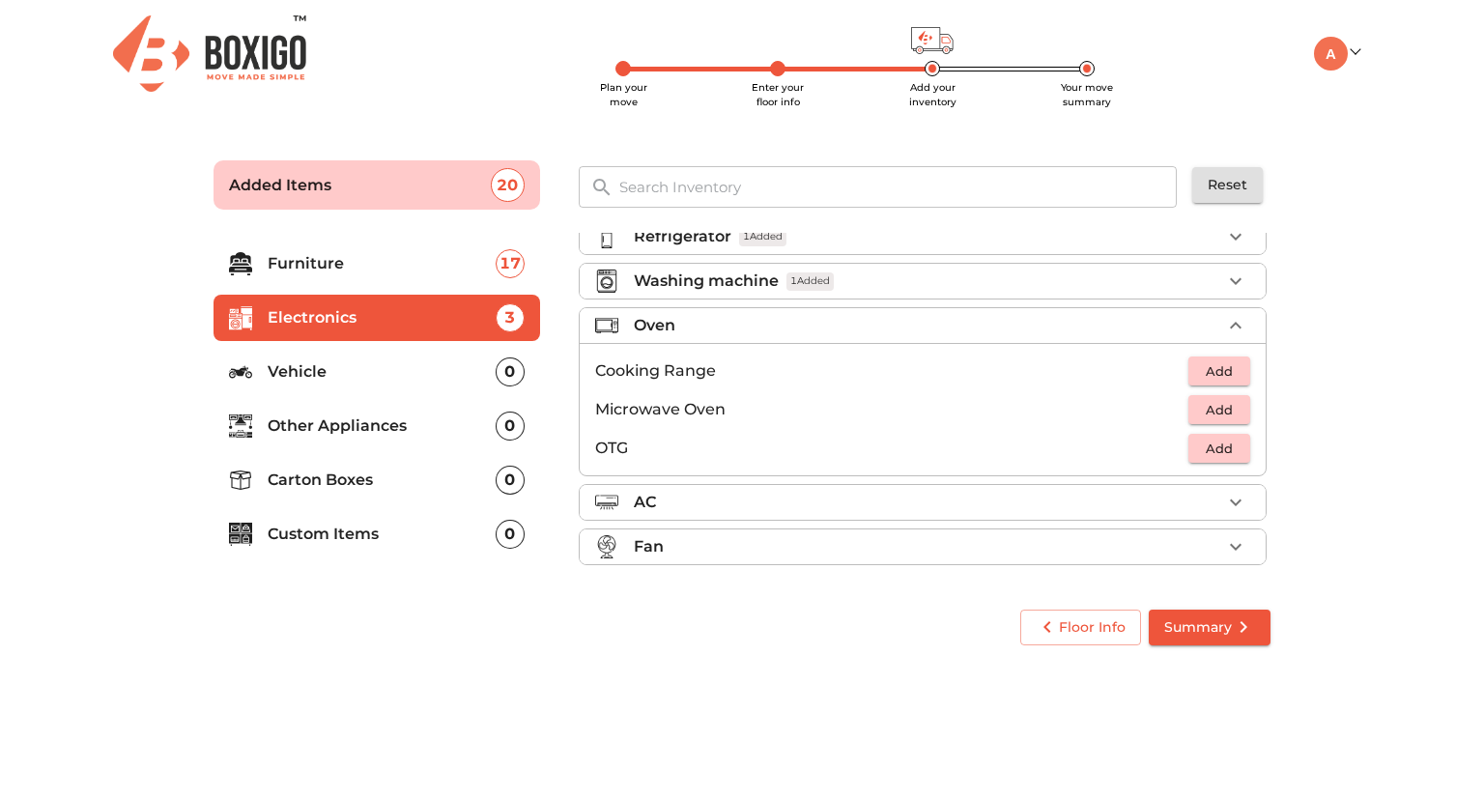
scroll to position [64, 0]
click at [1201, 424] on button "Add" at bounding box center [1220, 413] width 62 height 30
click at [1202, 447] on span "Add" at bounding box center [1219, 452] width 43 height 22
click at [1159, 544] on div "Fan" at bounding box center [928, 549] width 588 height 23
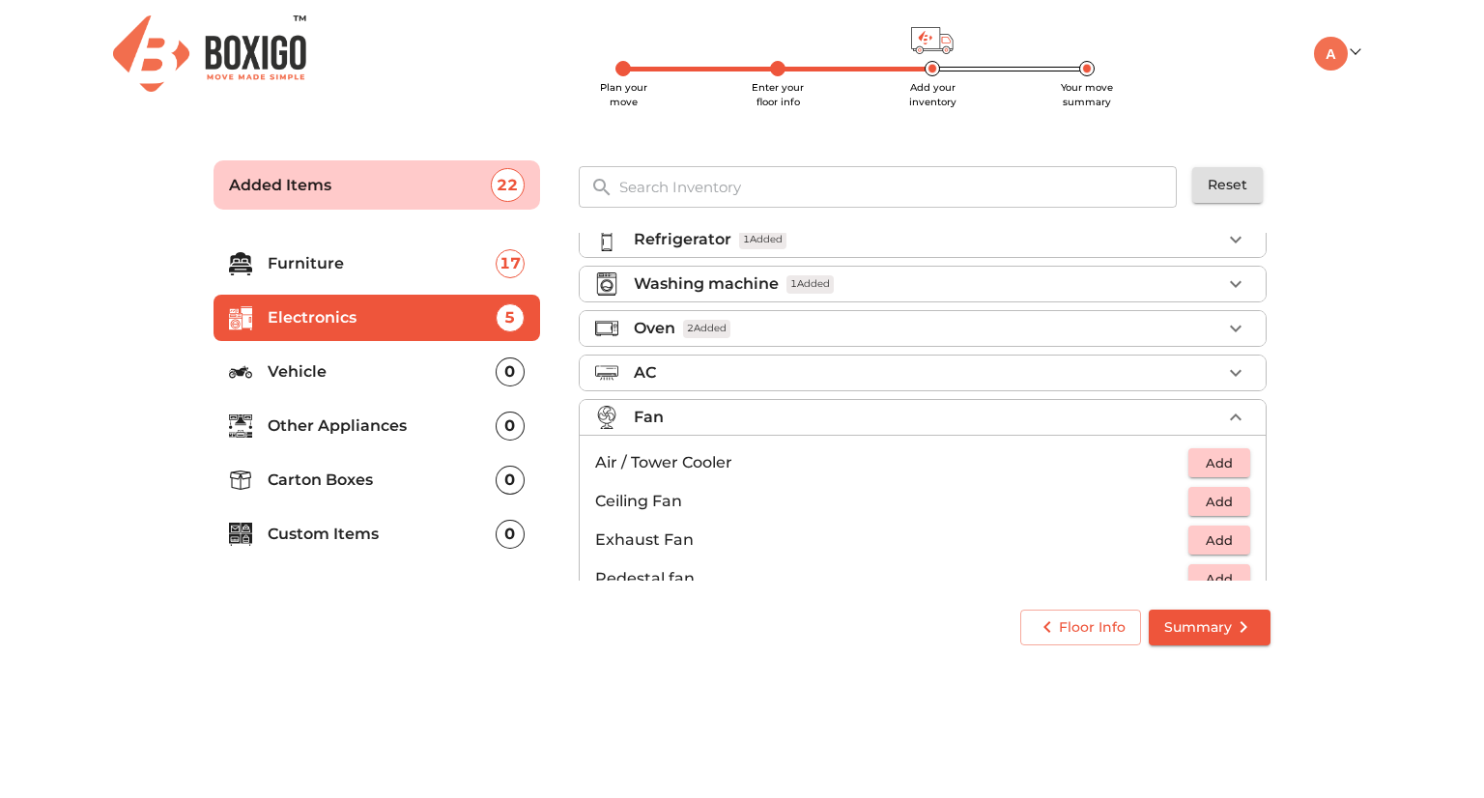
click at [364, 377] on p "Vehicle" at bounding box center [382, 371] width 228 height 23
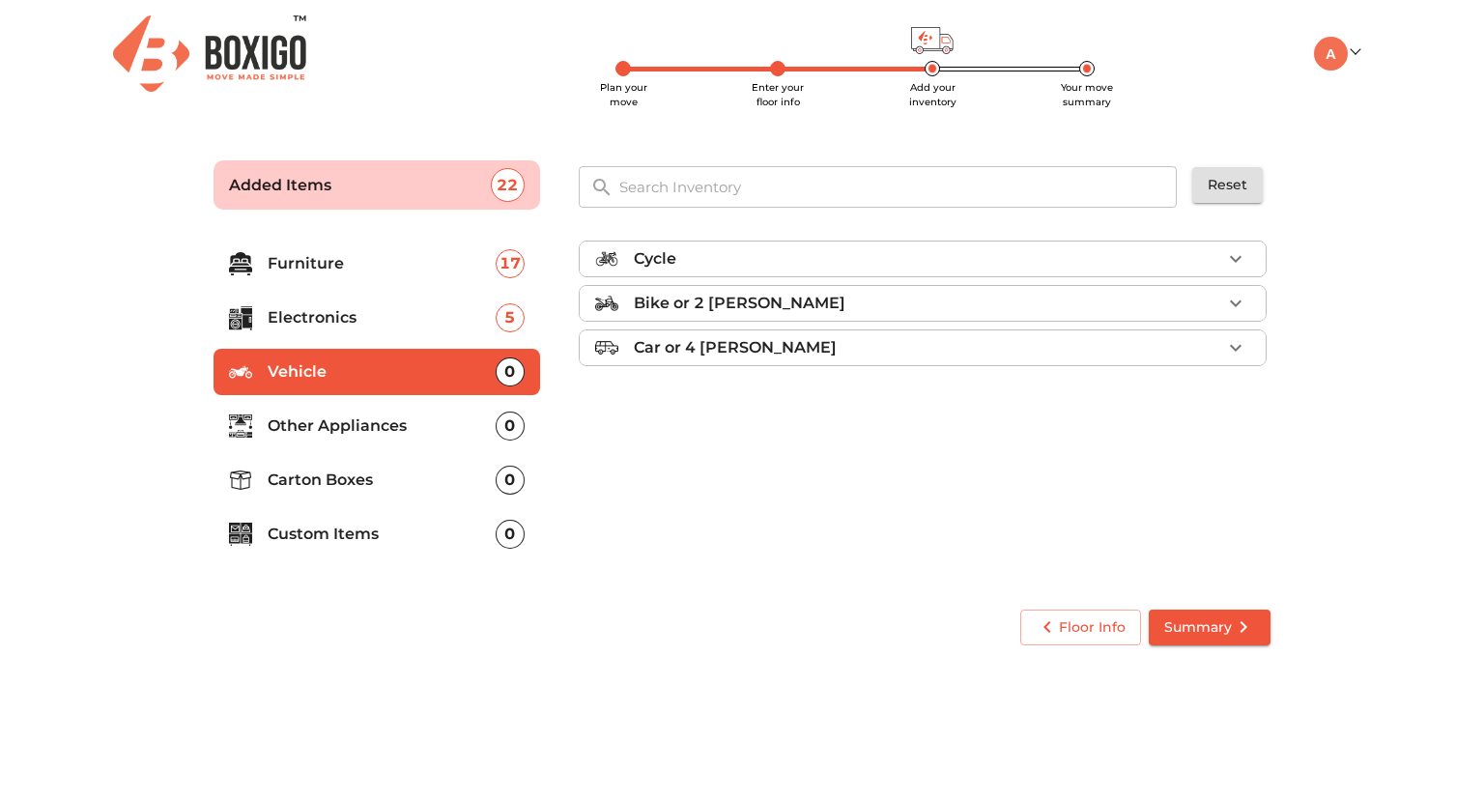
scroll to position [0, 0]
click at [360, 429] on p "Other Appliances" at bounding box center [382, 426] width 228 height 23
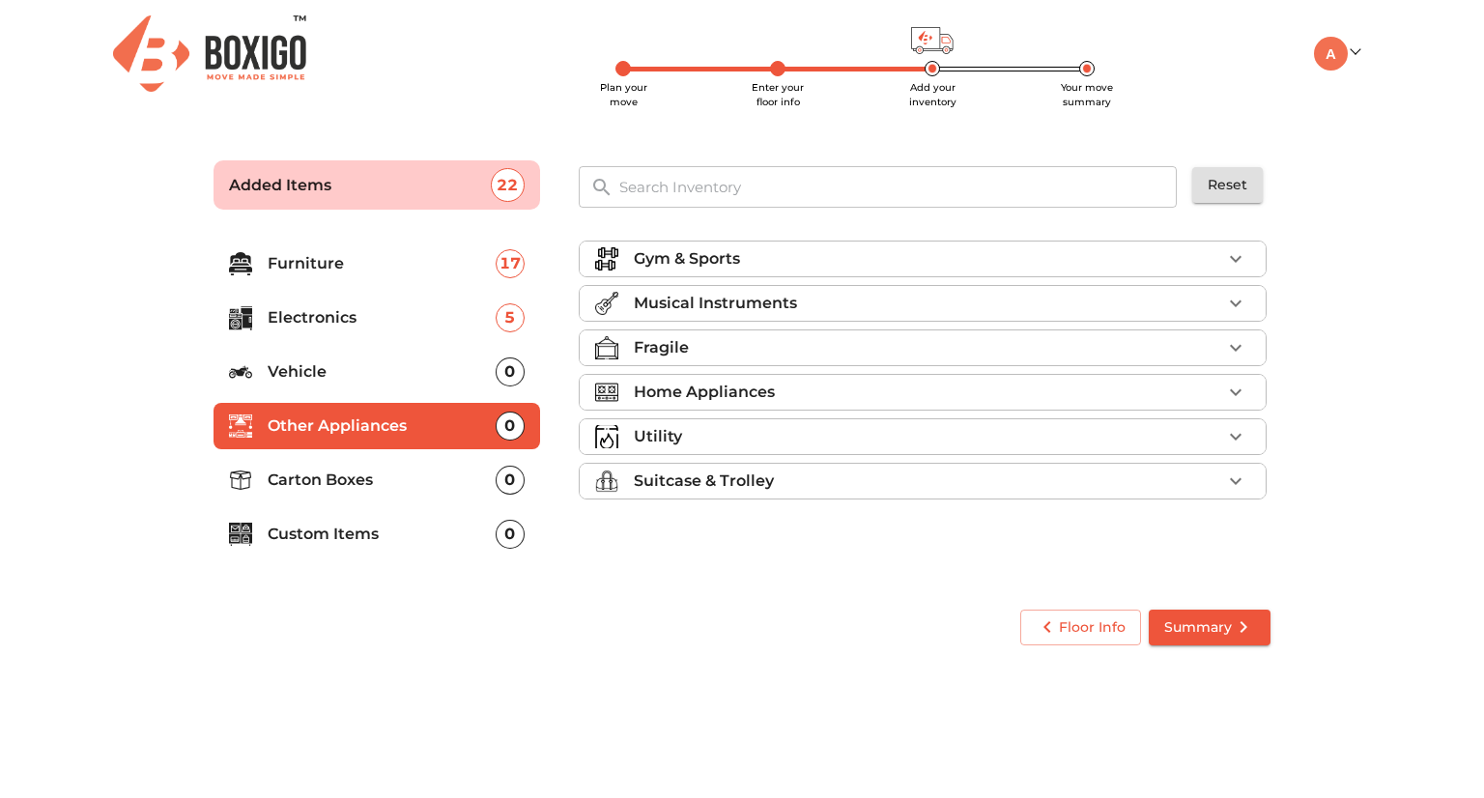
click at [711, 251] on p "Gym & Sports" at bounding box center [687, 258] width 106 height 23
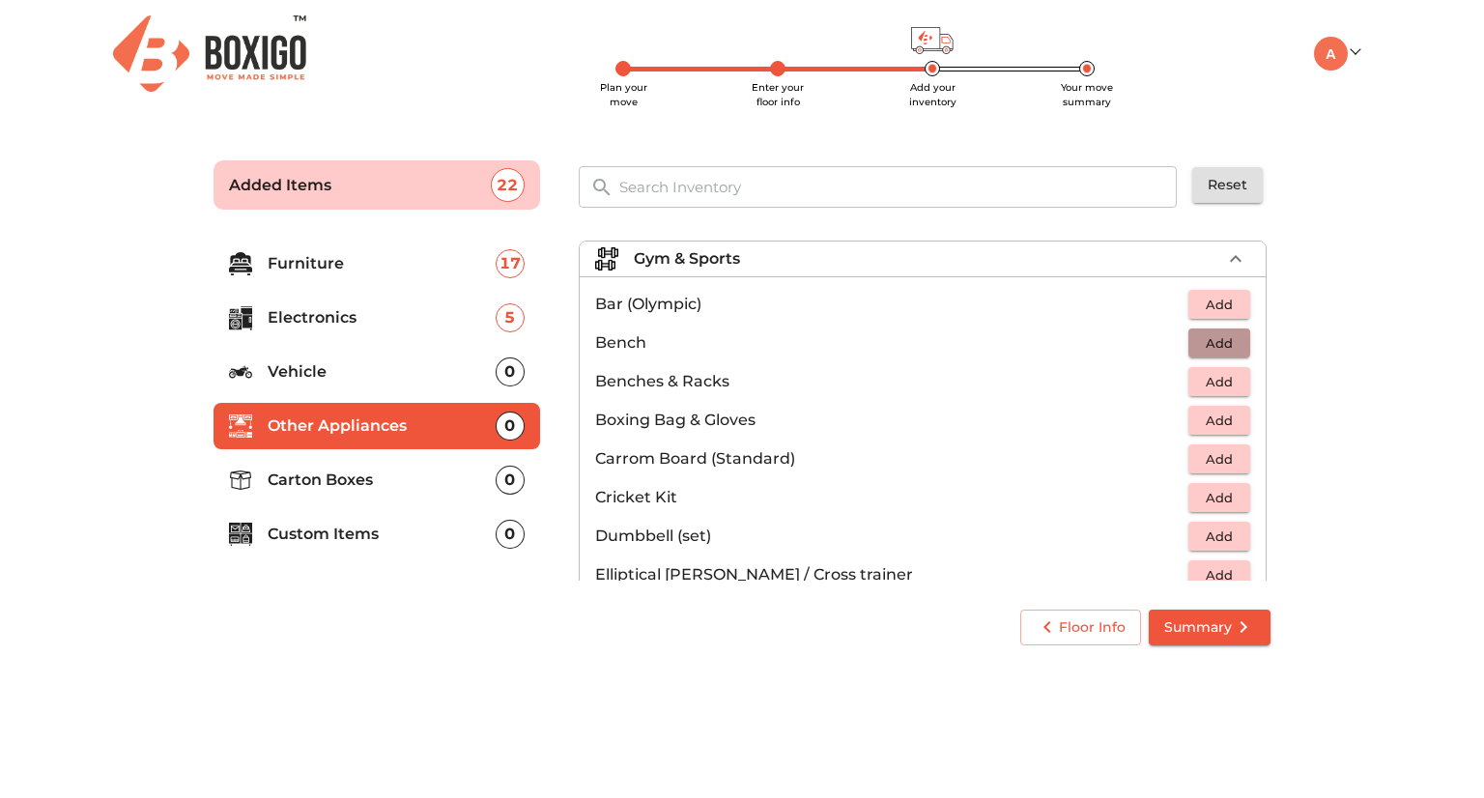
click at [1189, 336] on button "Add" at bounding box center [1220, 344] width 62 height 30
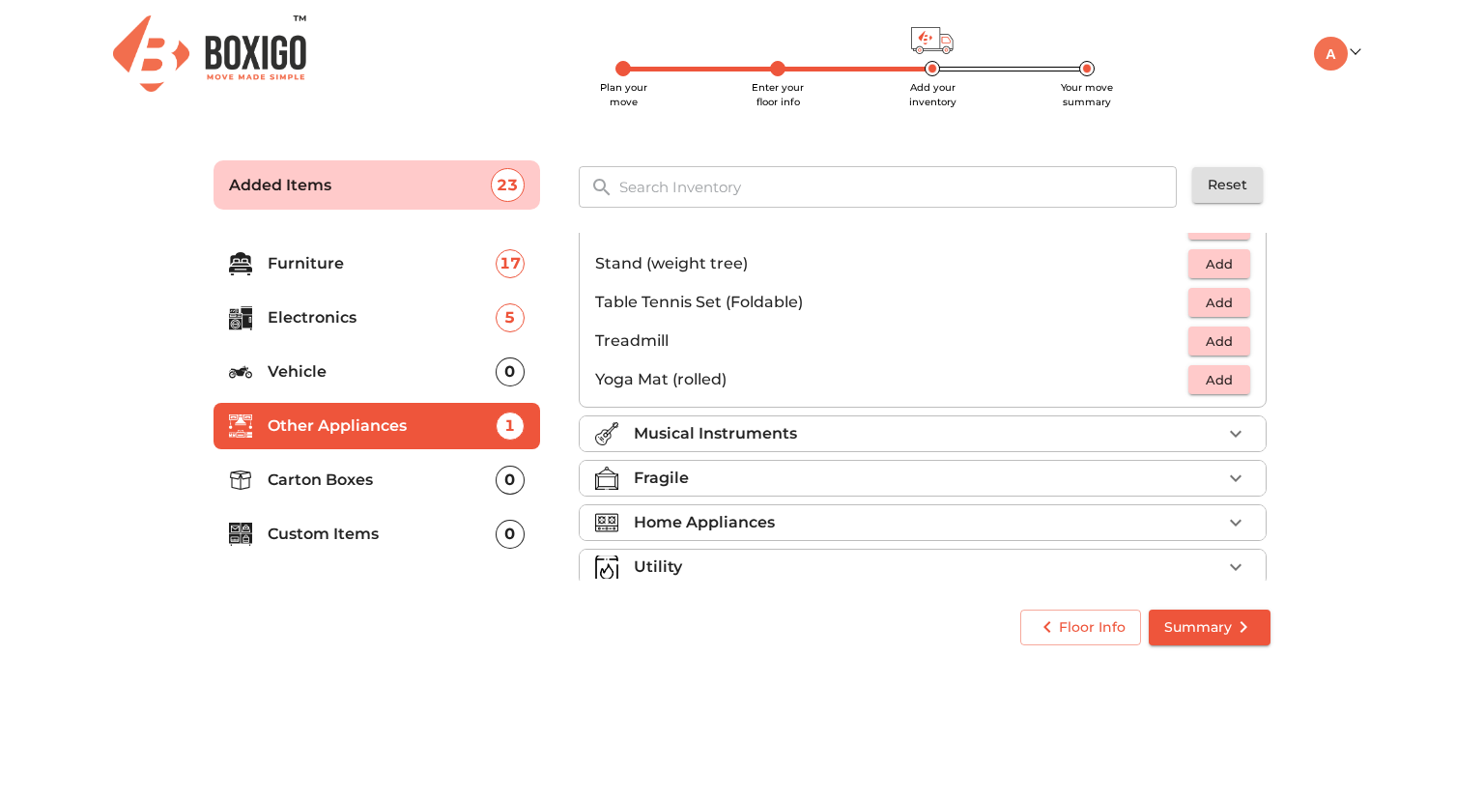
scroll to position [644, 0]
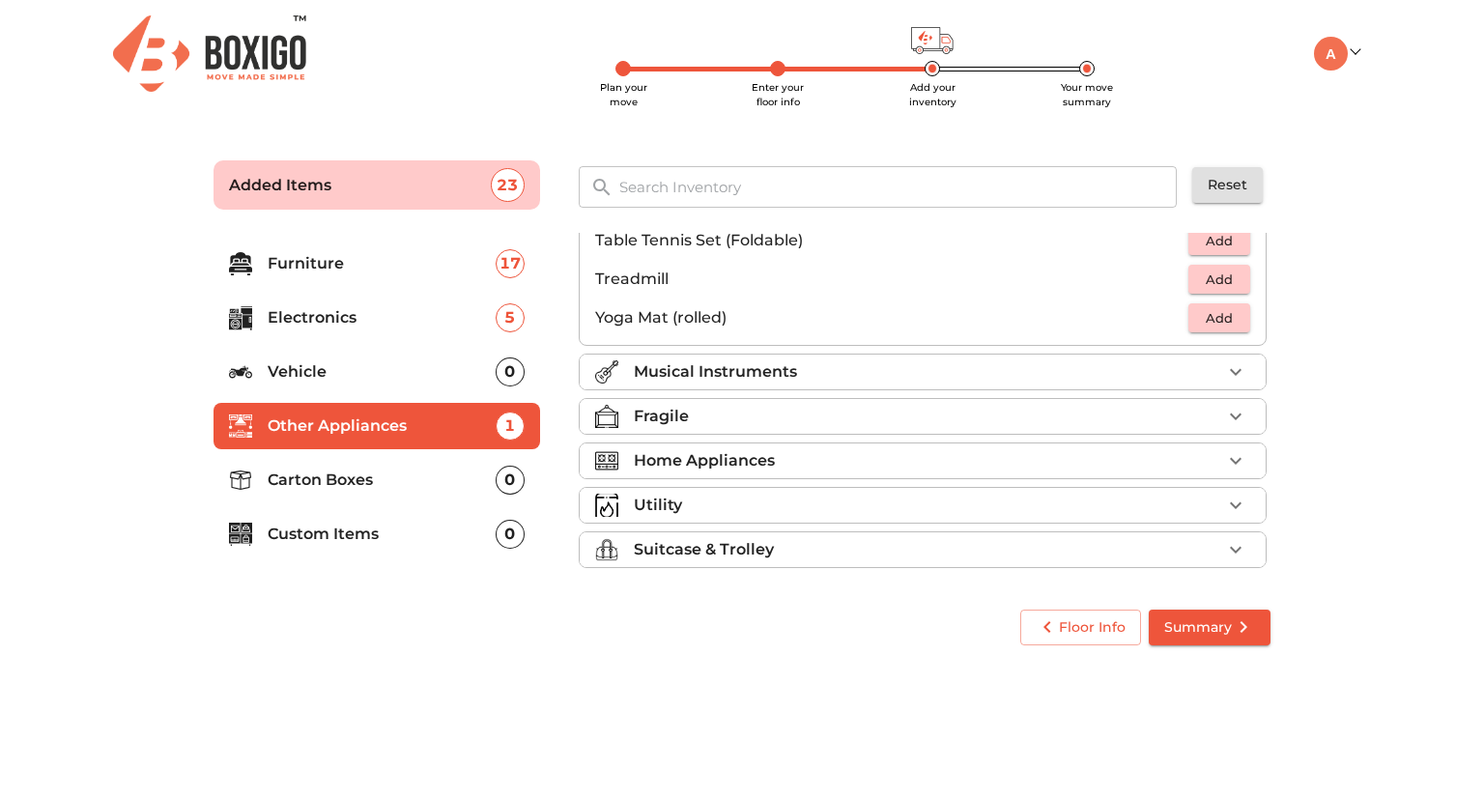
click at [1133, 407] on div "Fragile" at bounding box center [928, 416] width 588 height 23
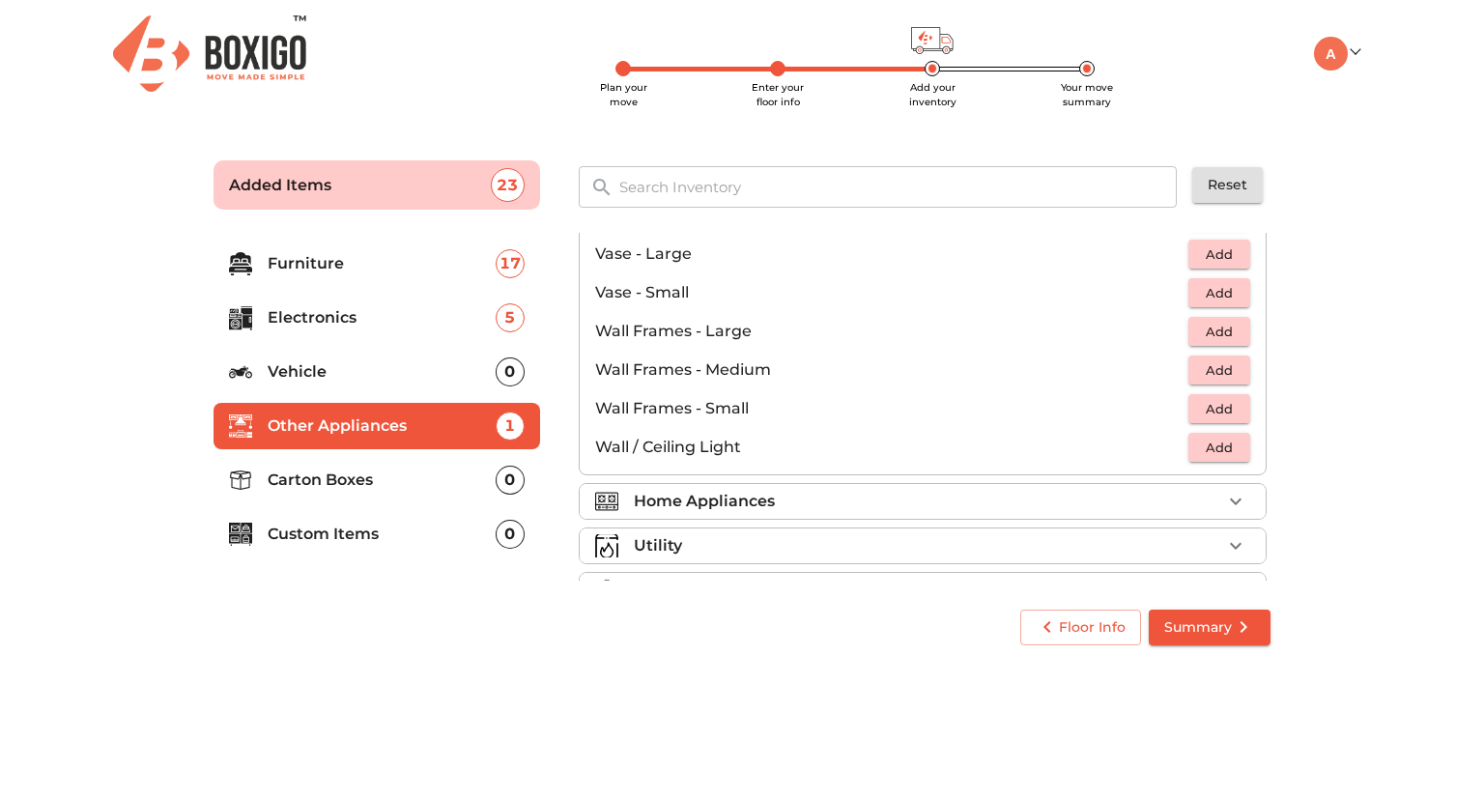
scroll to position [1301, 0]
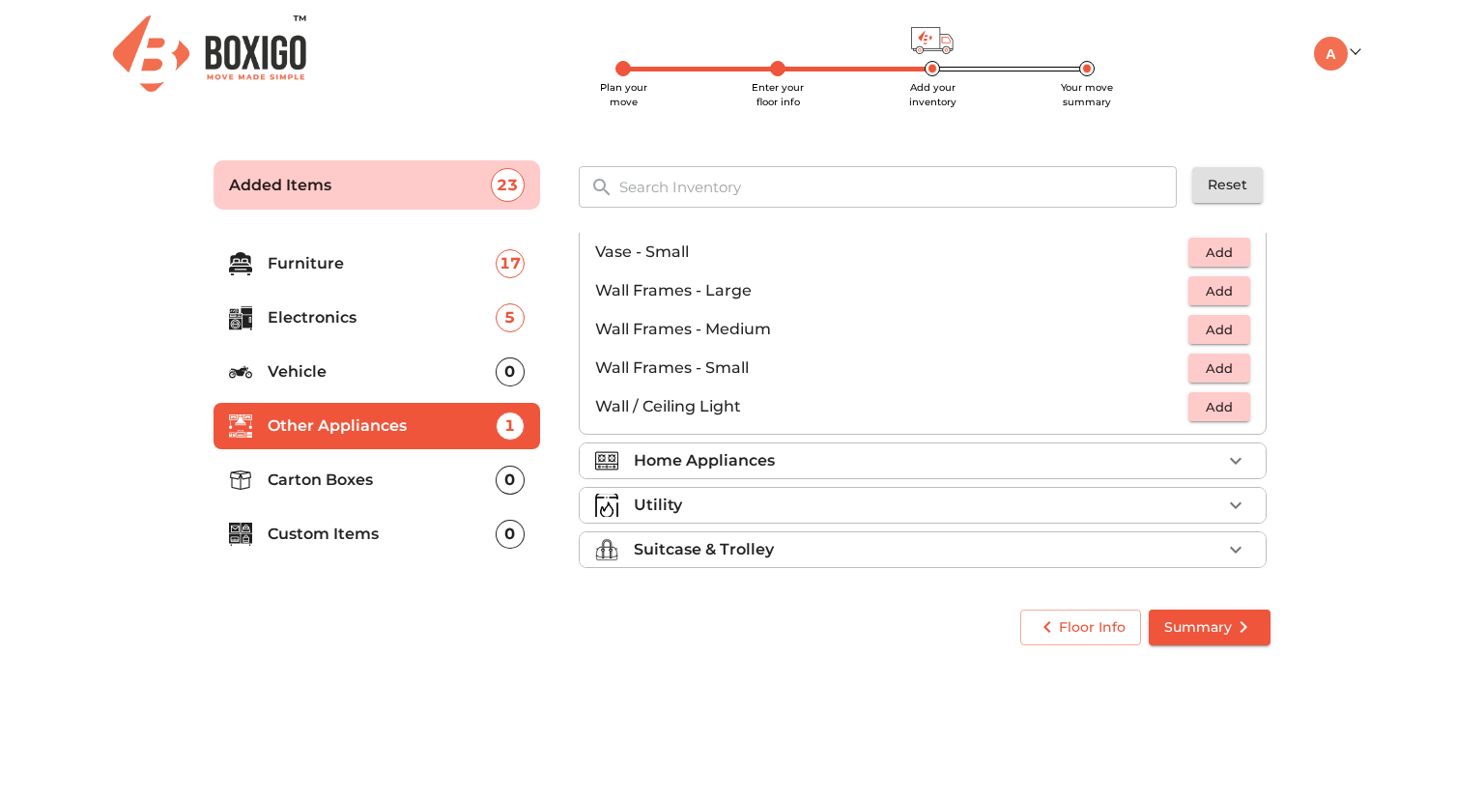
click at [1030, 461] on div "Home Appliances" at bounding box center [928, 460] width 588 height 23
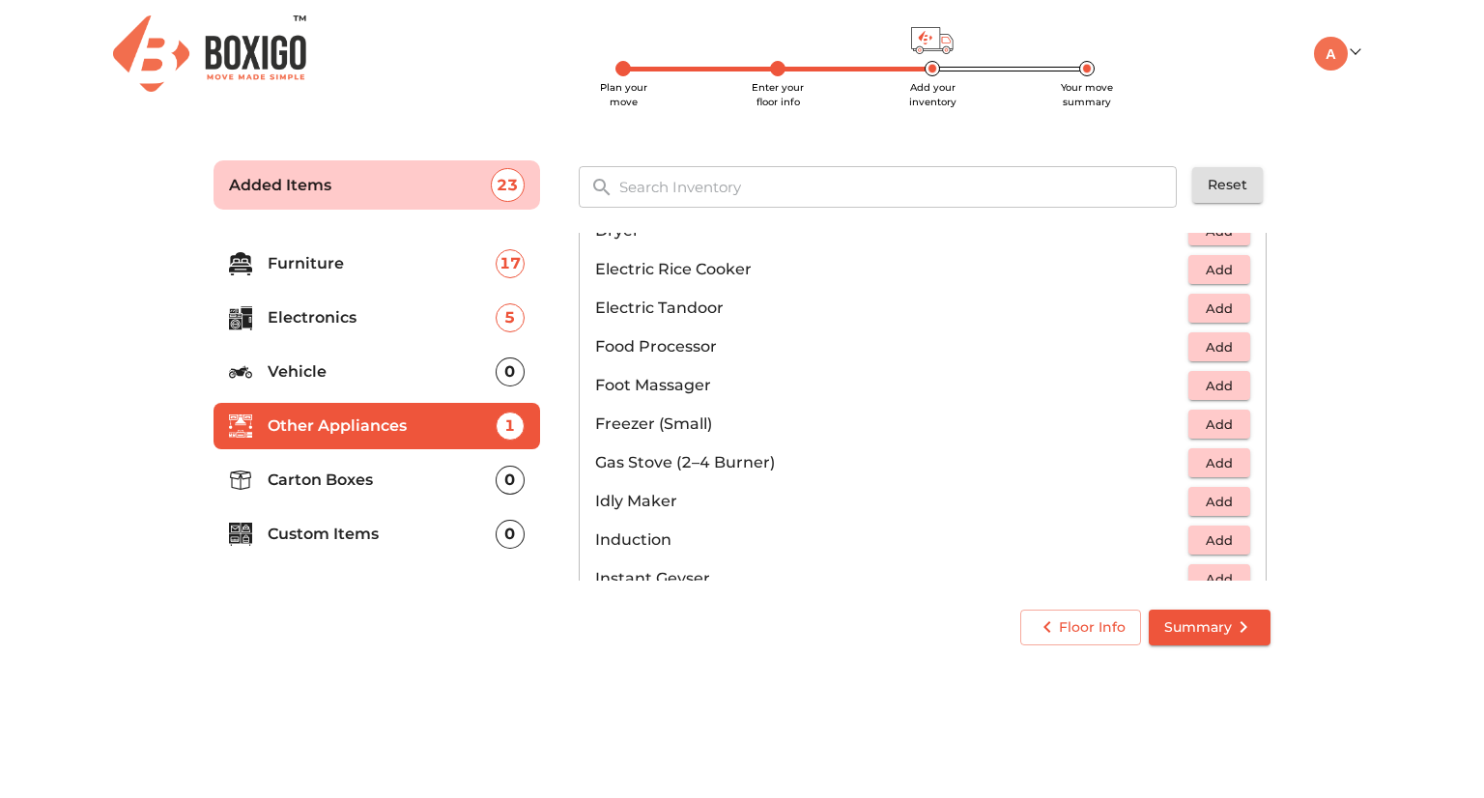
scroll to position [623, 0]
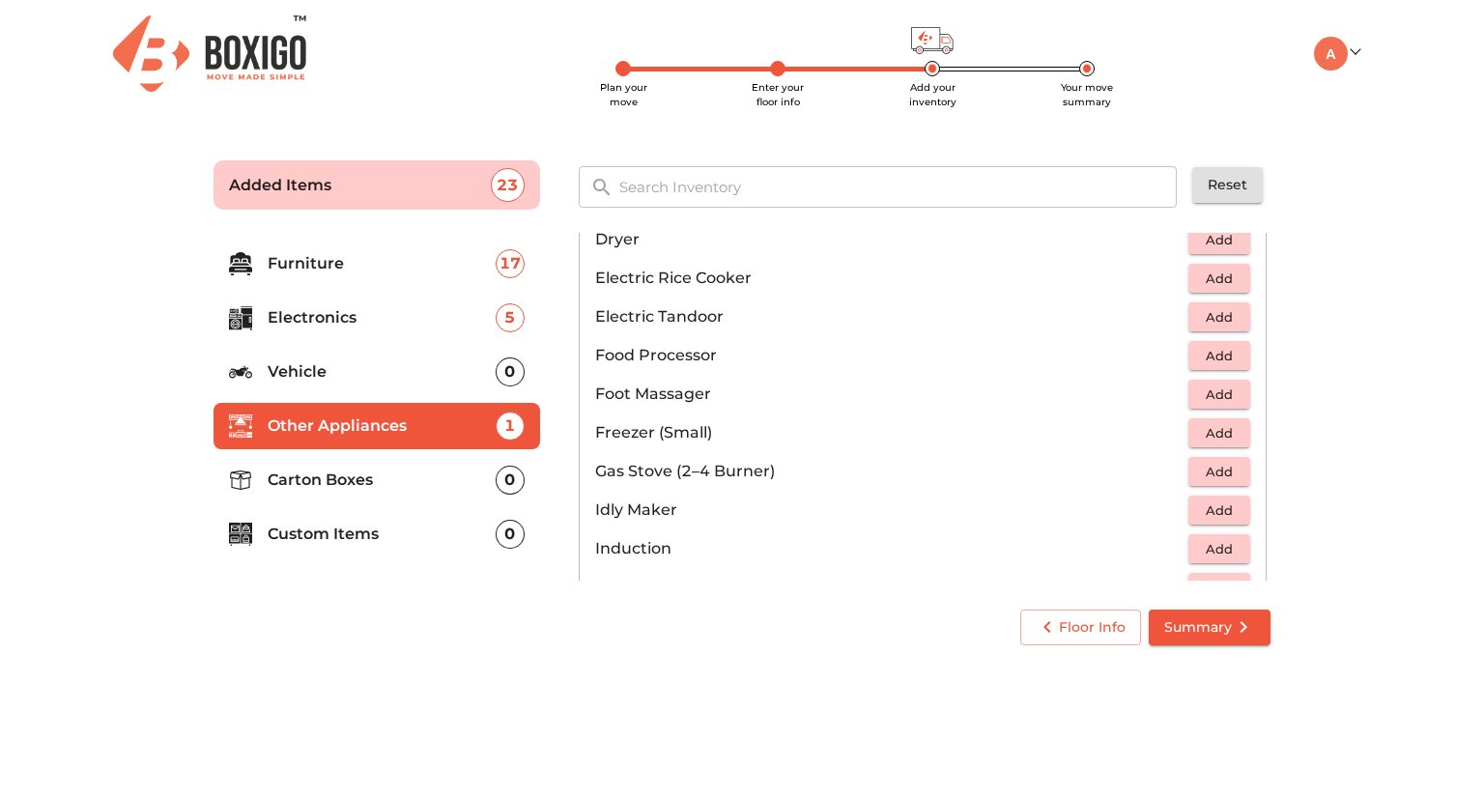
click at [381, 487] on p "Carton Boxes" at bounding box center [382, 480] width 228 height 23
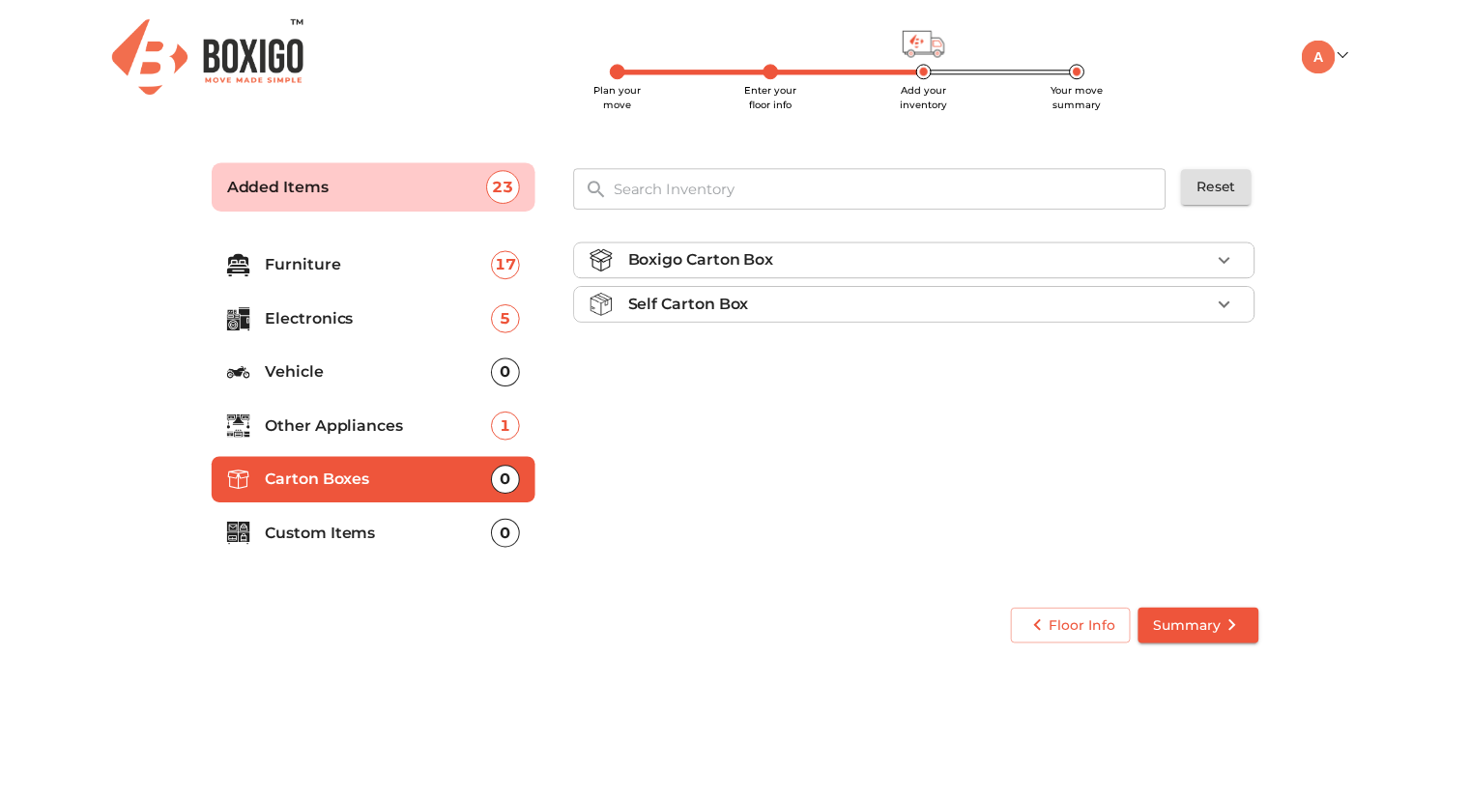
scroll to position [0, 0]
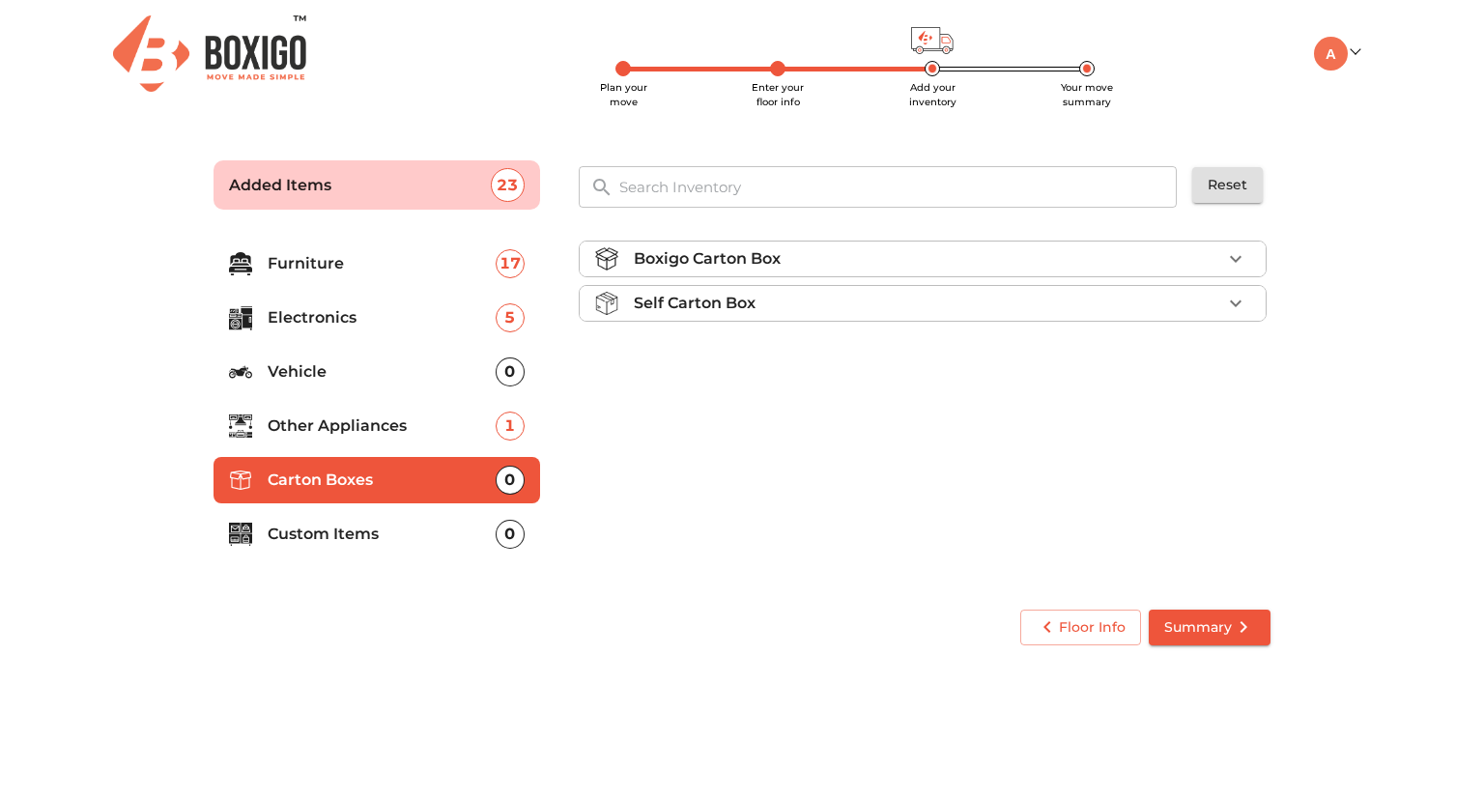
click at [806, 271] on li "Boxigo Carton Box" at bounding box center [923, 259] width 686 height 35
click at [1195, 303] on button "Add" at bounding box center [1220, 305] width 62 height 30
click at [1240, 302] on icon "button" at bounding box center [1235, 304] width 23 height 23
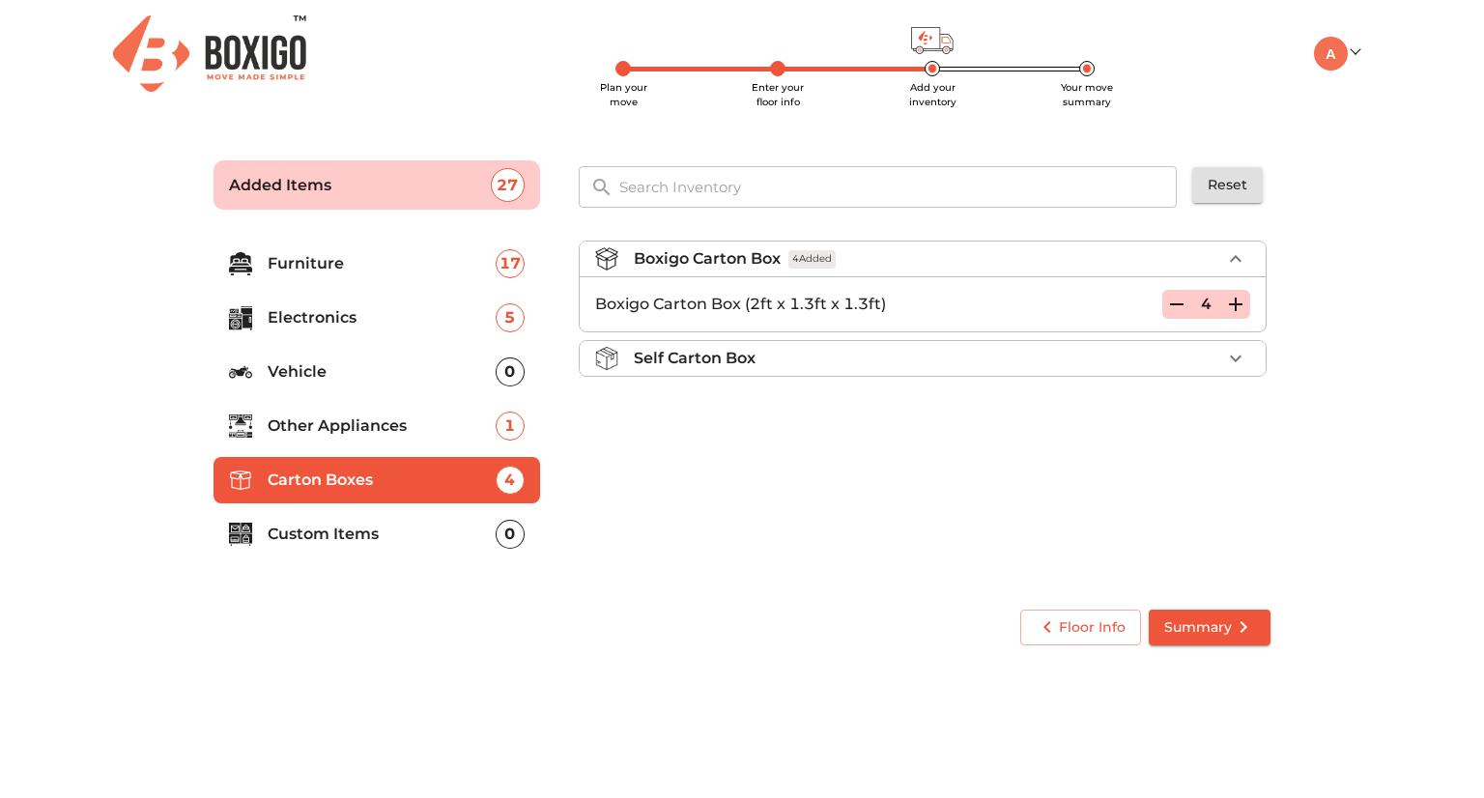
click at [1240, 302] on icon "button" at bounding box center [1235, 304] width 23 height 23
click at [267, 534] on div at bounding box center [248, 535] width 39 height 24
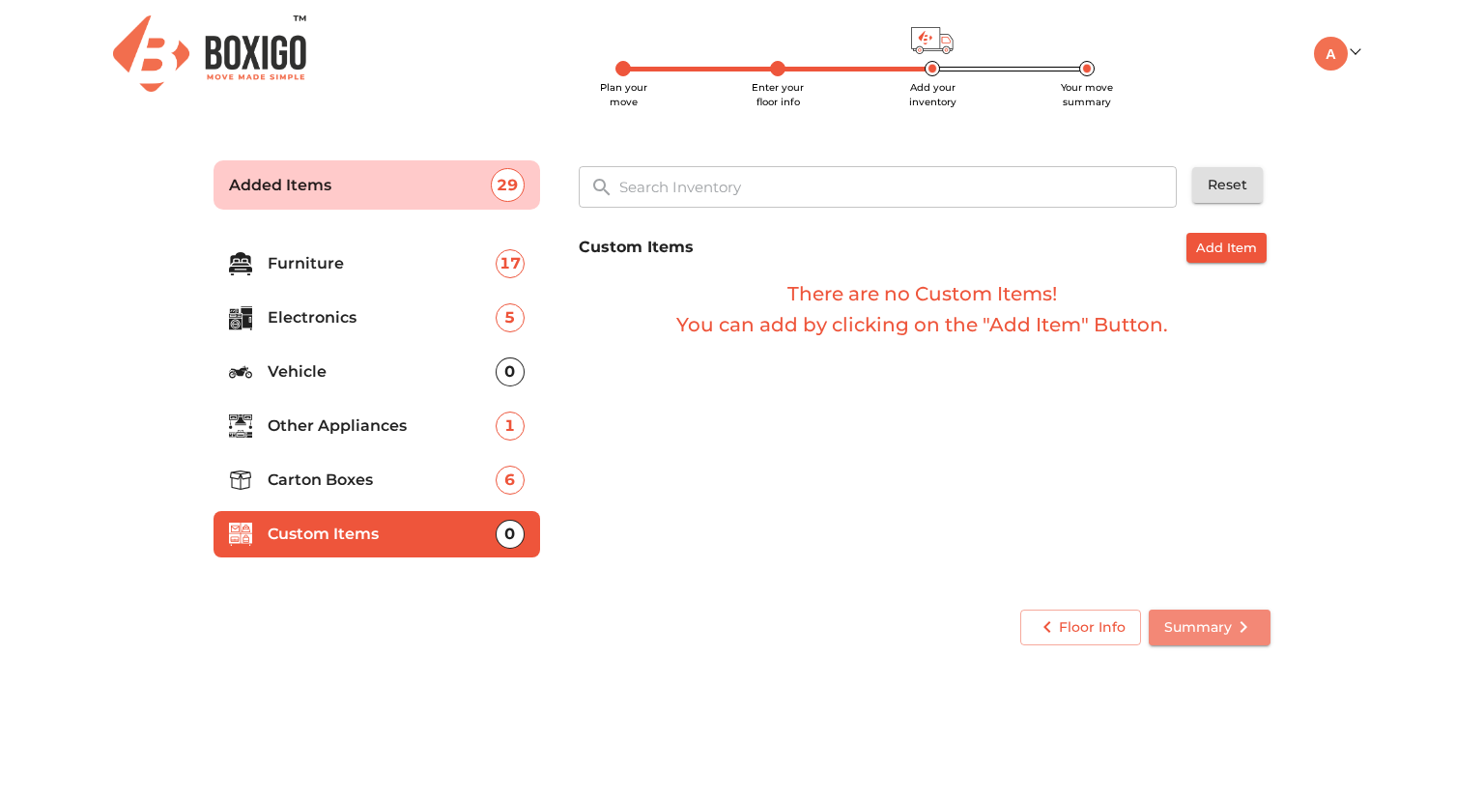
click at [1196, 616] on span "Summary" at bounding box center [1210, 628] width 91 height 24
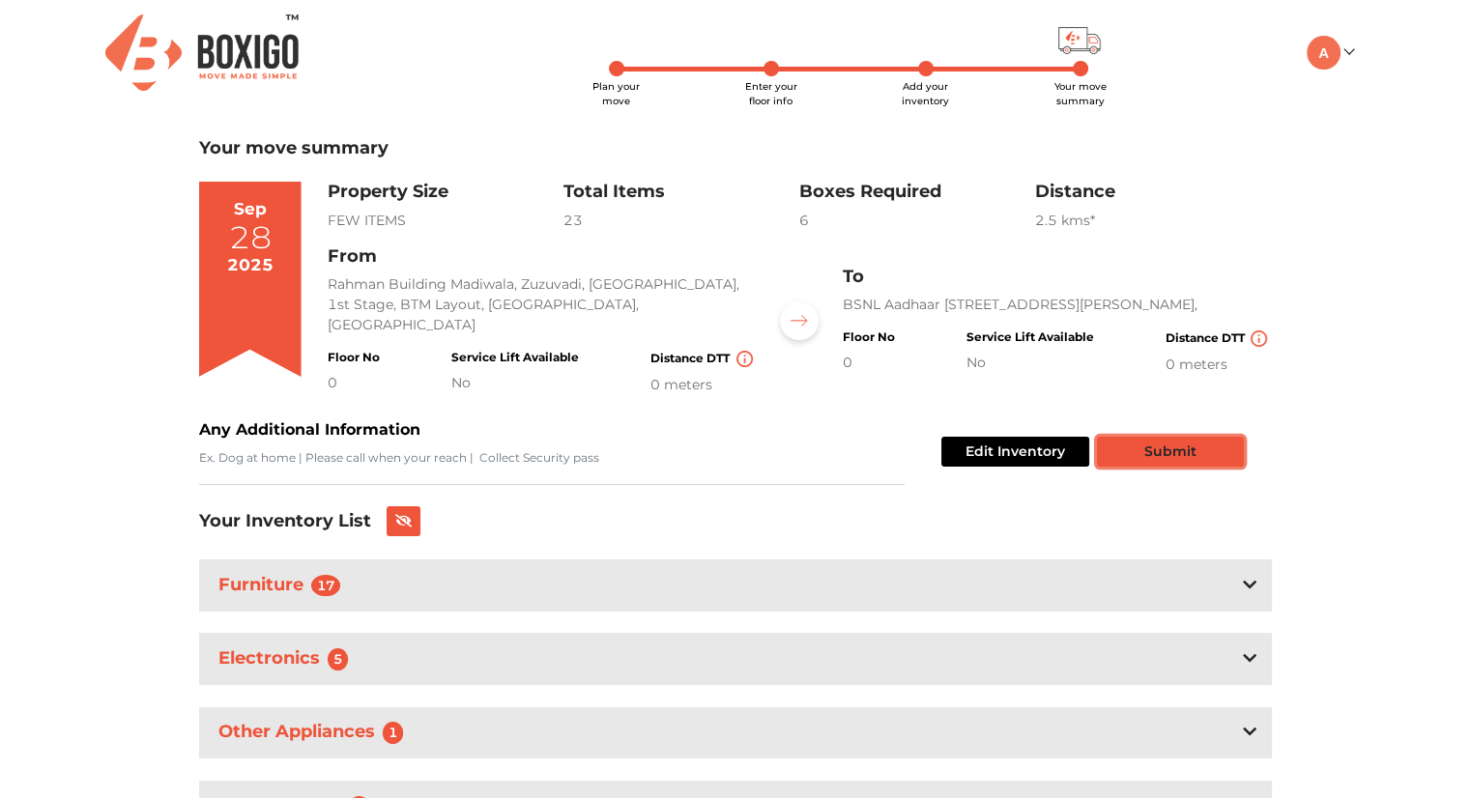
click at [1181, 450] on button "Submit" at bounding box center [1170, 452] width 147 height 30
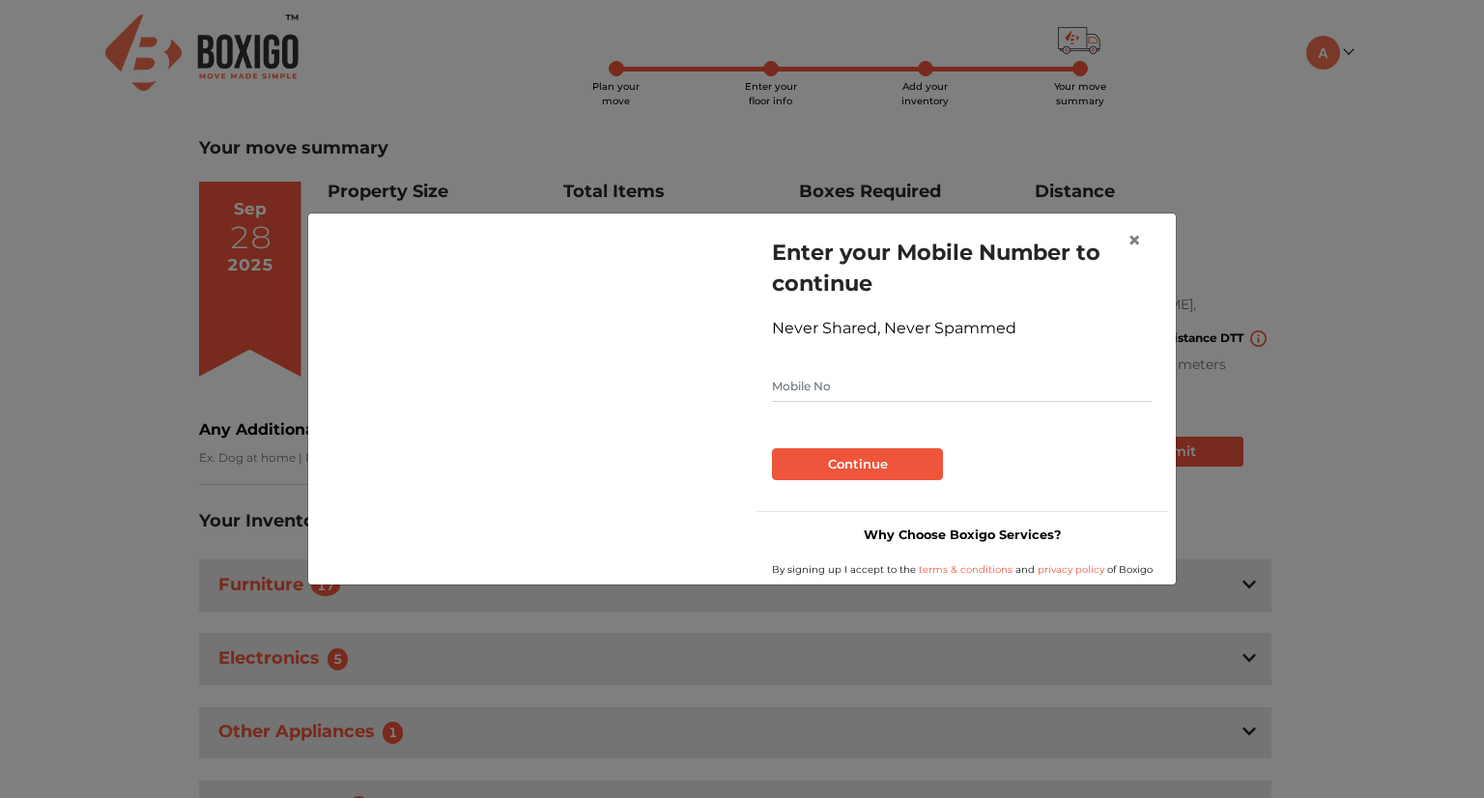
click at [857, 379] on input "text" at bounding box center [962, 386] width 381 height 31
type input "9537738881"
click at [879, 466] on button "Continue" at bounding box center [857, 464] width 171 height 33
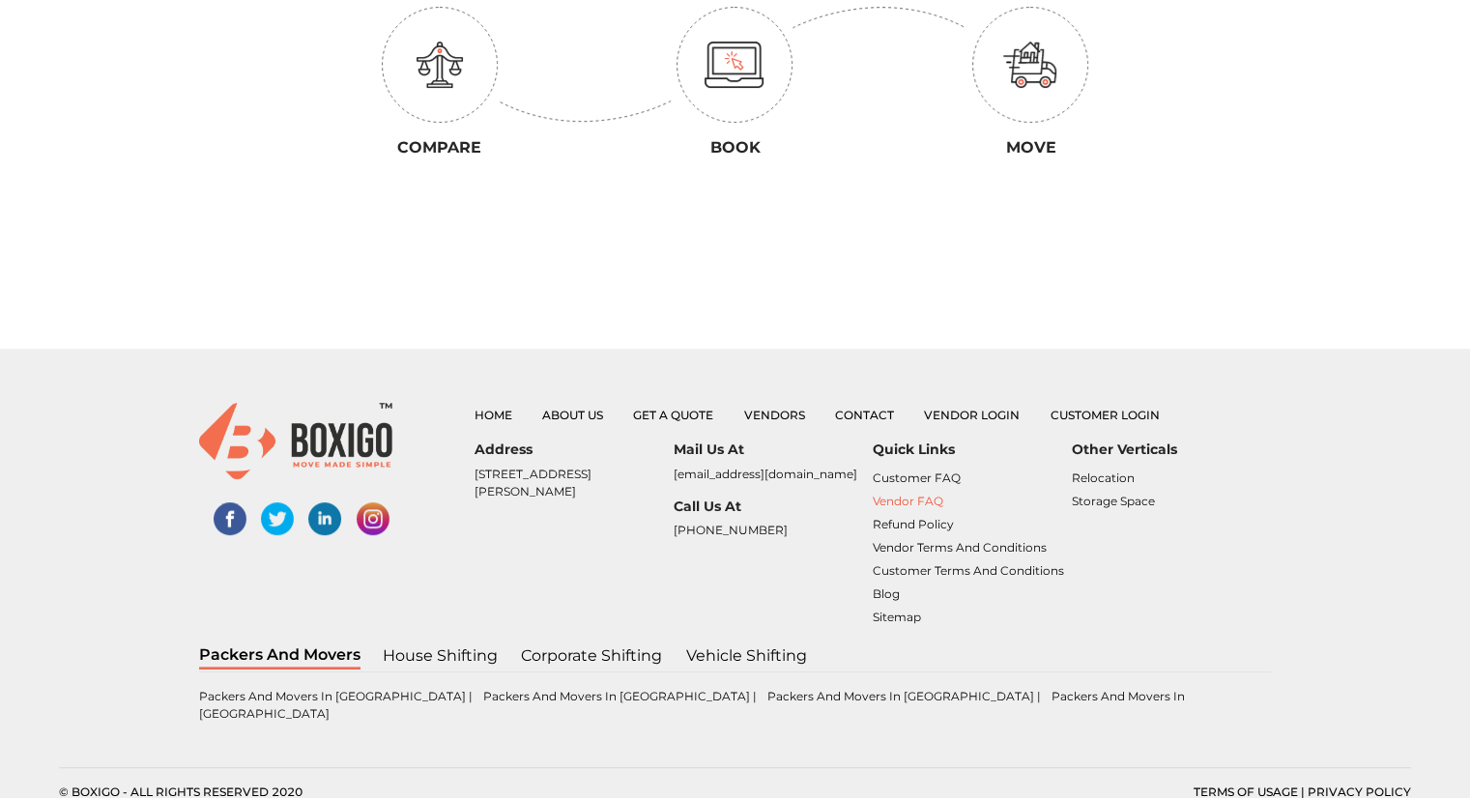
scroll to position [135, 0]
